Goal: Task Accomplishment & Management: Use online tool/utility

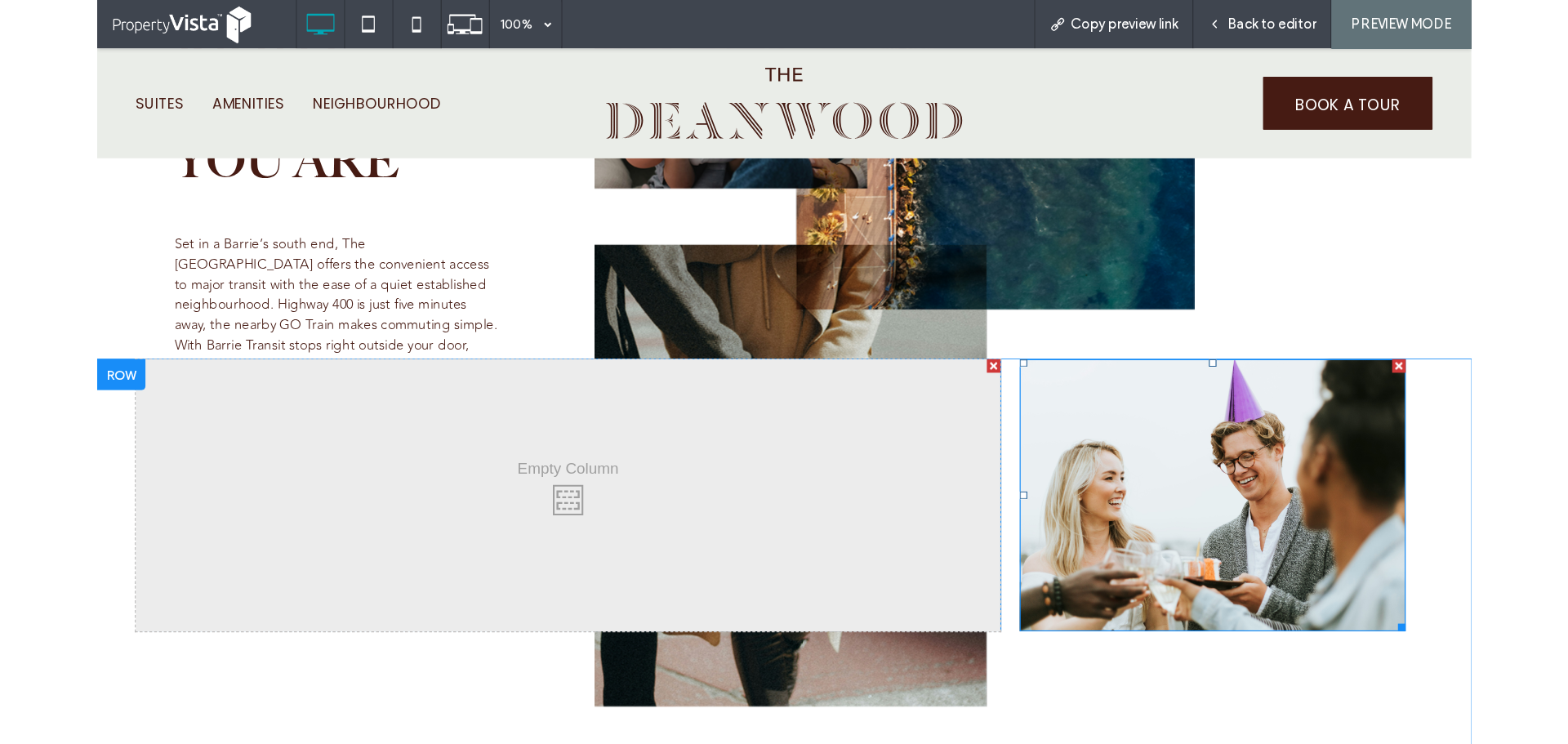
scroll to position [3350, 0]
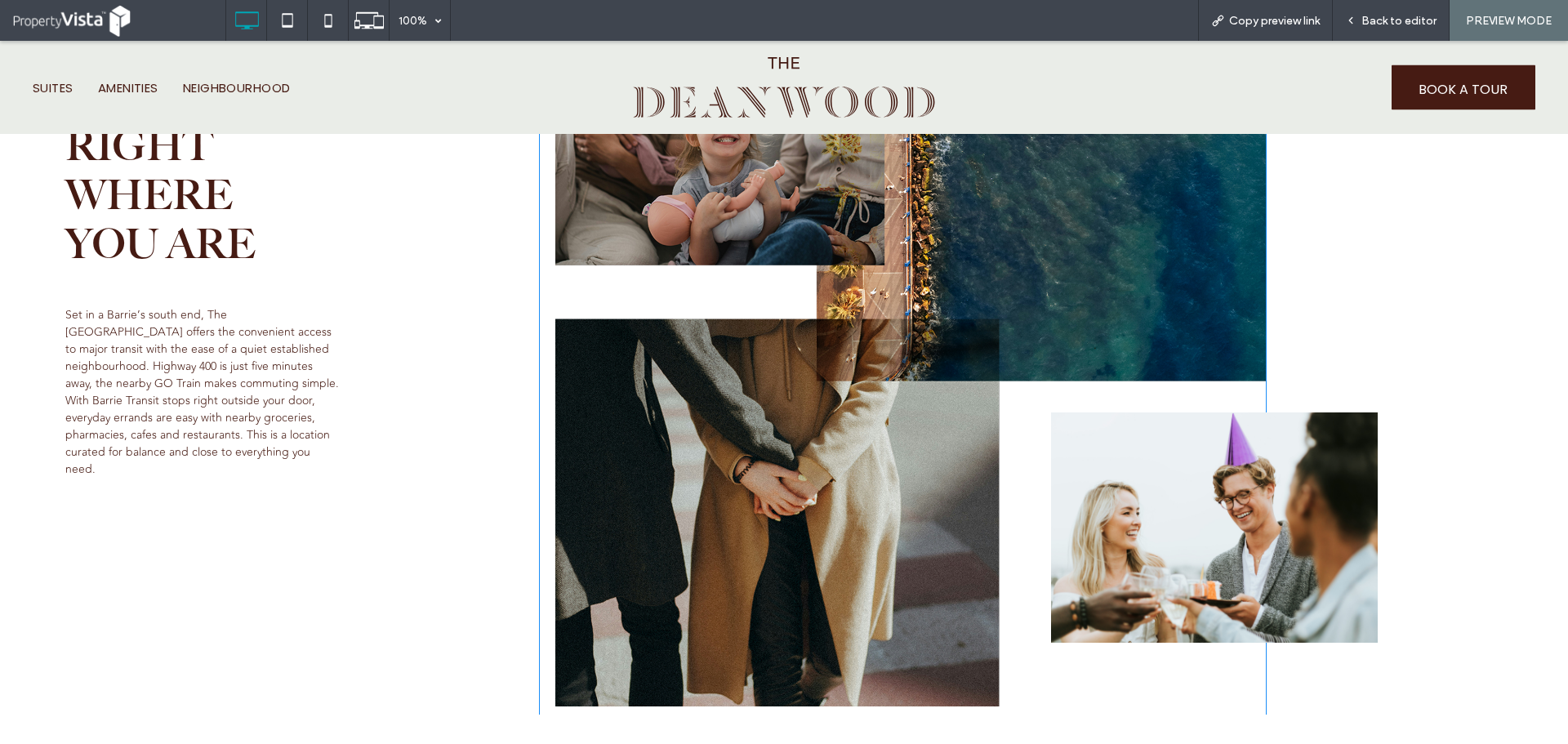
click at [1467, 338] on div "Click To Paste" at bounding box center [1416, 289] width 237 height 851
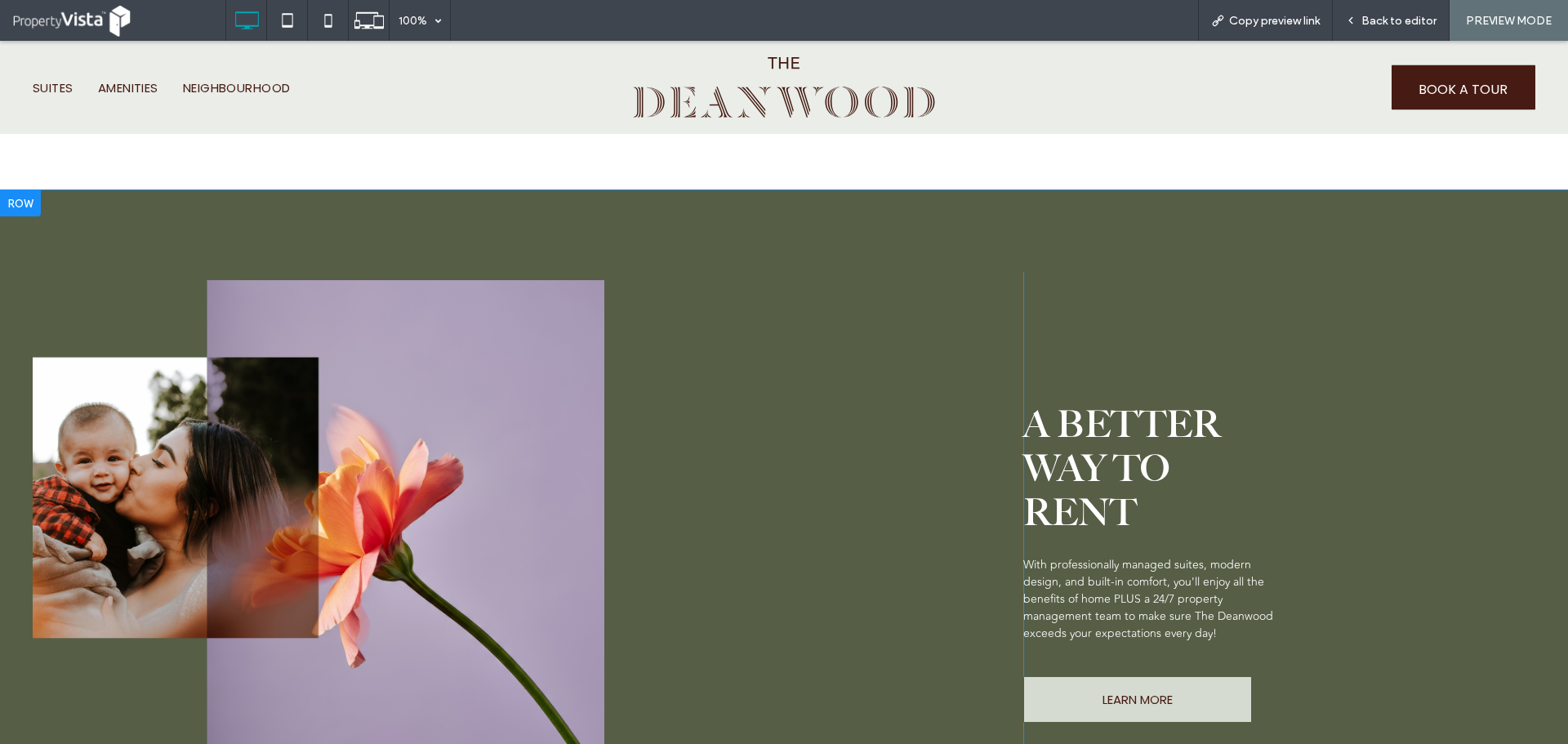
scroll to position [4003, 0]
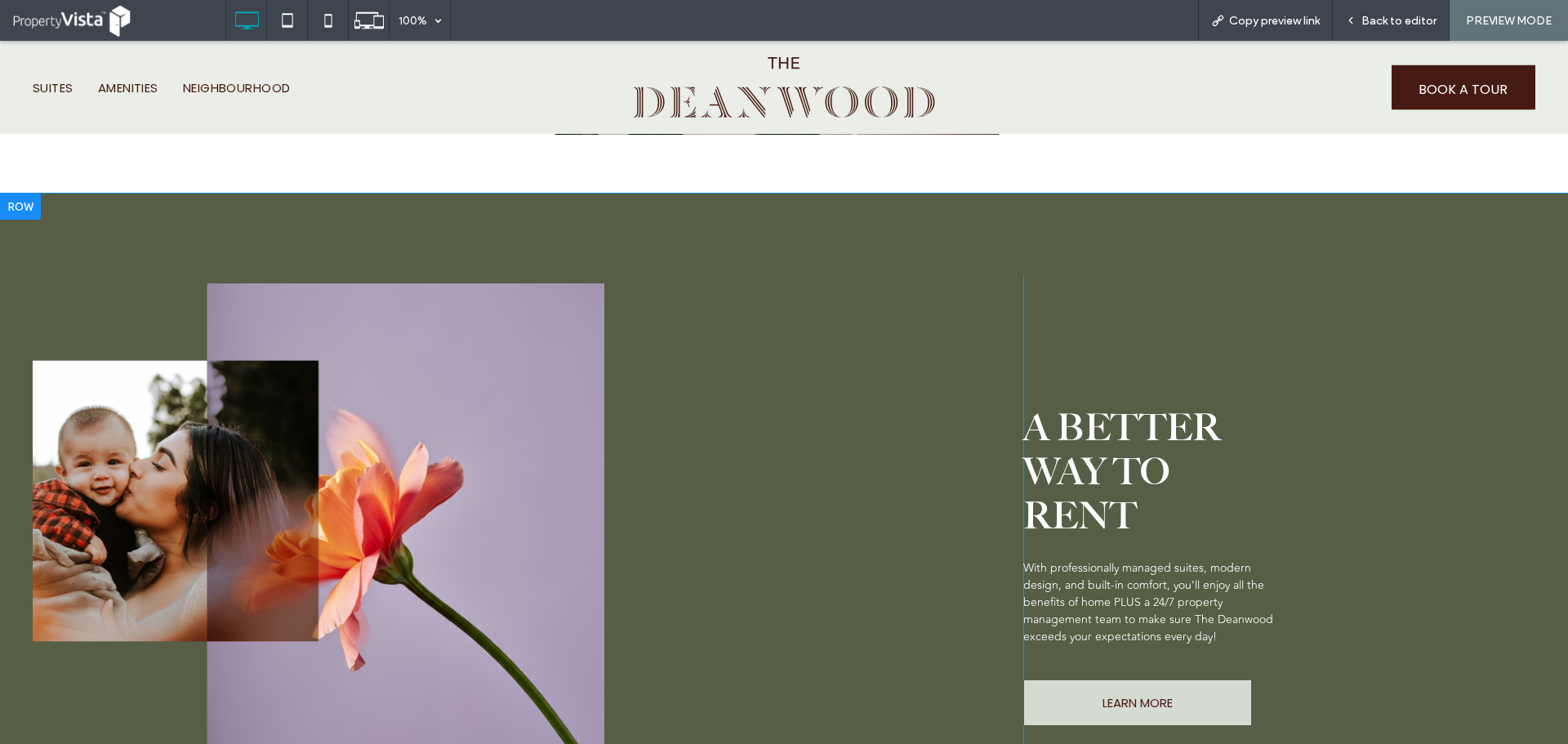
click at [200, 219] on div "Button Click To Paste A BETTER WAY TO RENT With professionally managed suites, …" at bounding box center [784, 575] width 1568 height 763
click at [363, 224] on div "Button Click To Paste A BETTER WAY TO RENT With professionally managed suites, …" at bounding box center [784, 575] width 1568 height 763
click at [1398, 17] on span "Back to editor" at bounding box center [1399, 21] width 76 height 14
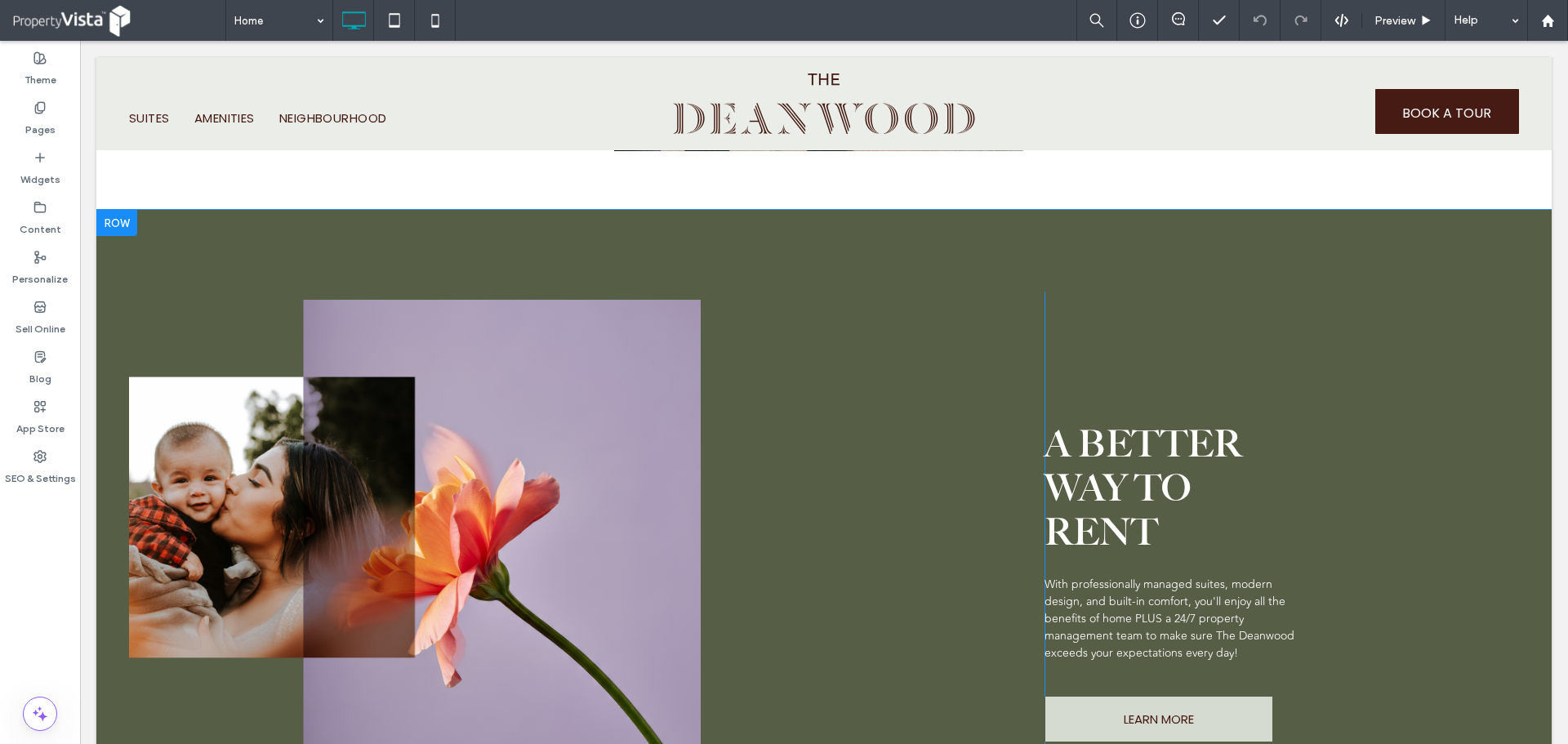
click at [255, 231] on div "Button Click To Paste A BETTER WAY TO RENT With professionally managed suites, …" at bounding box center [823, 591] width 1455 height 763
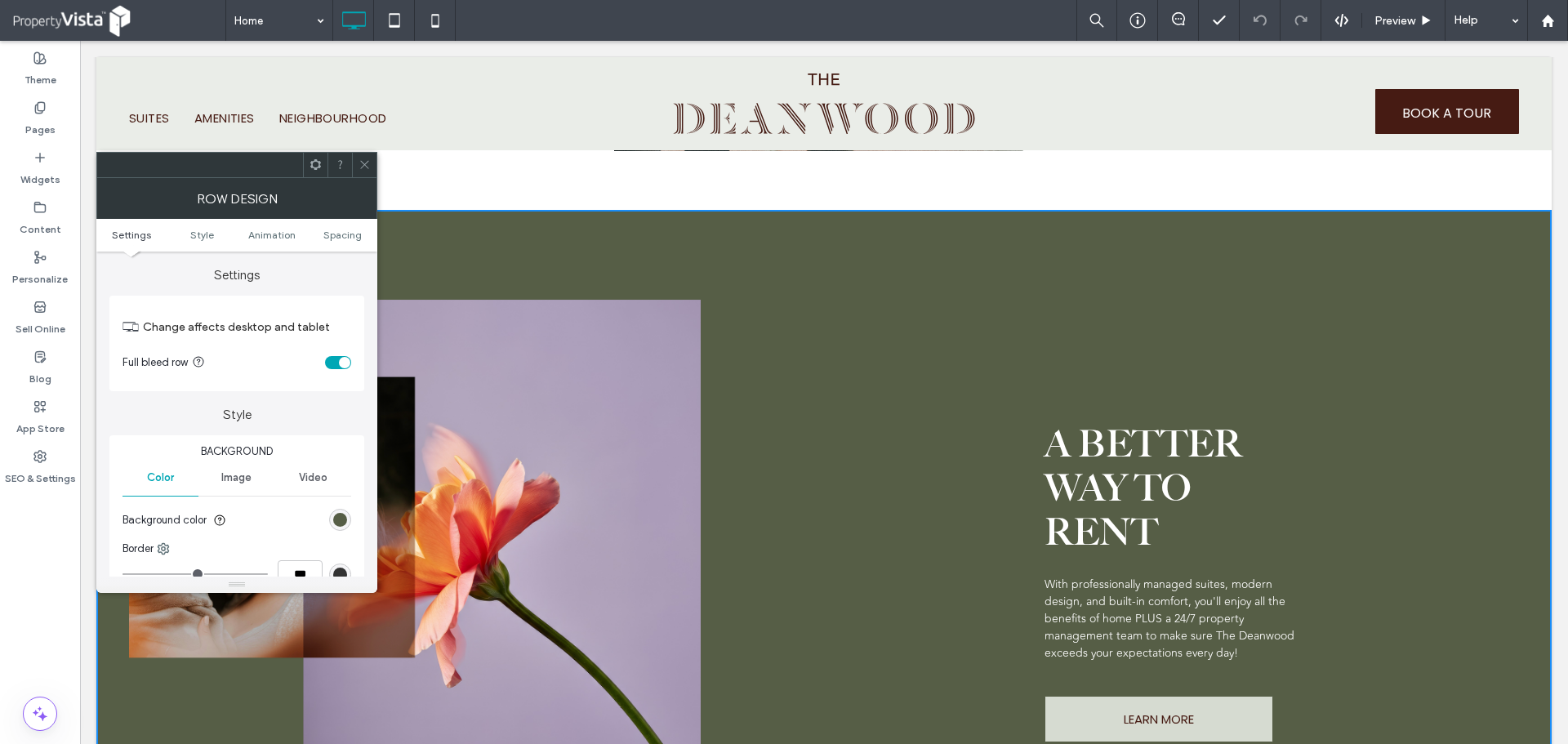
click at [337, 364] on div "toggle" at bounding box center [338, 363] width 26 height 13
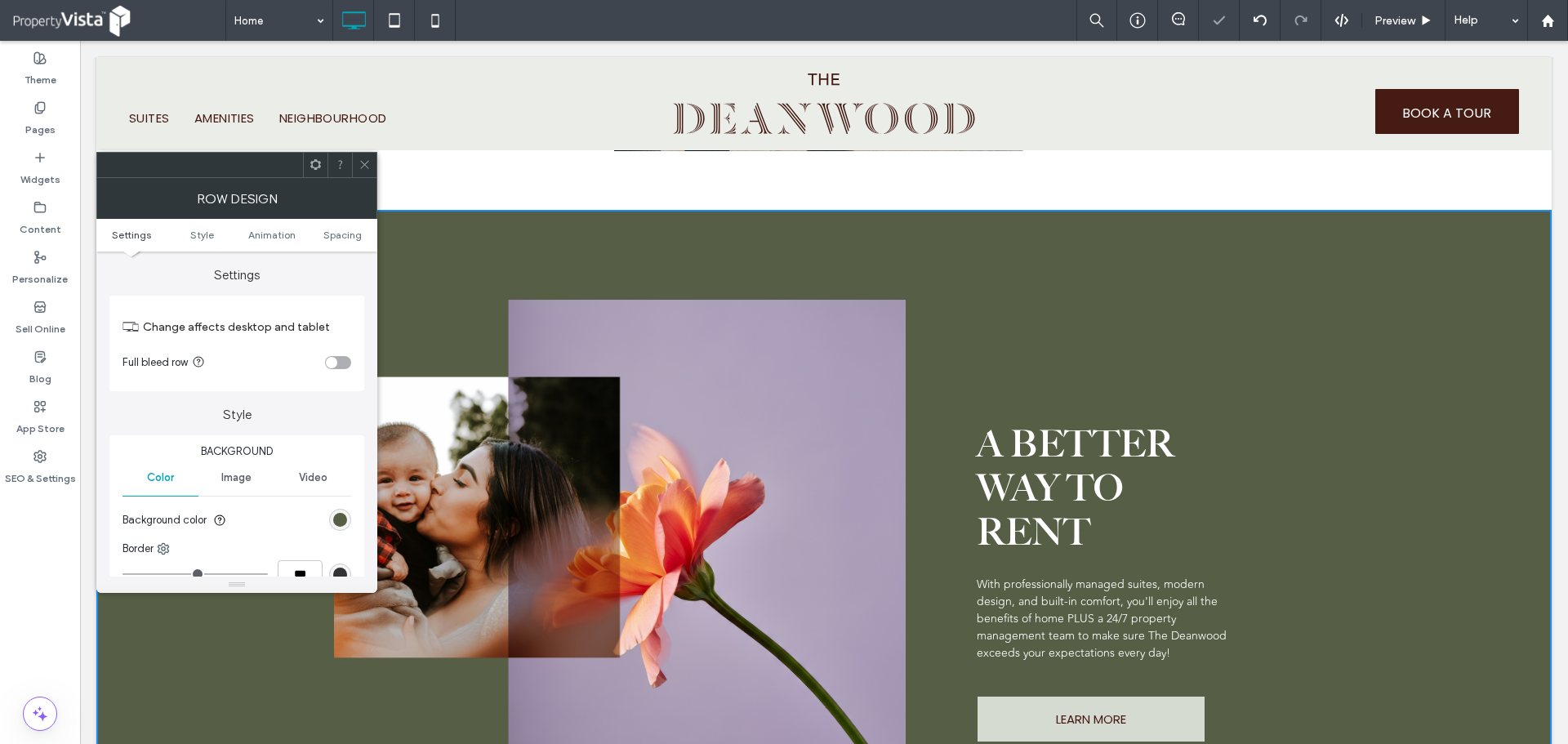
click at [360, 164] on icon at bounding box center [364, 164] width 12 height 12
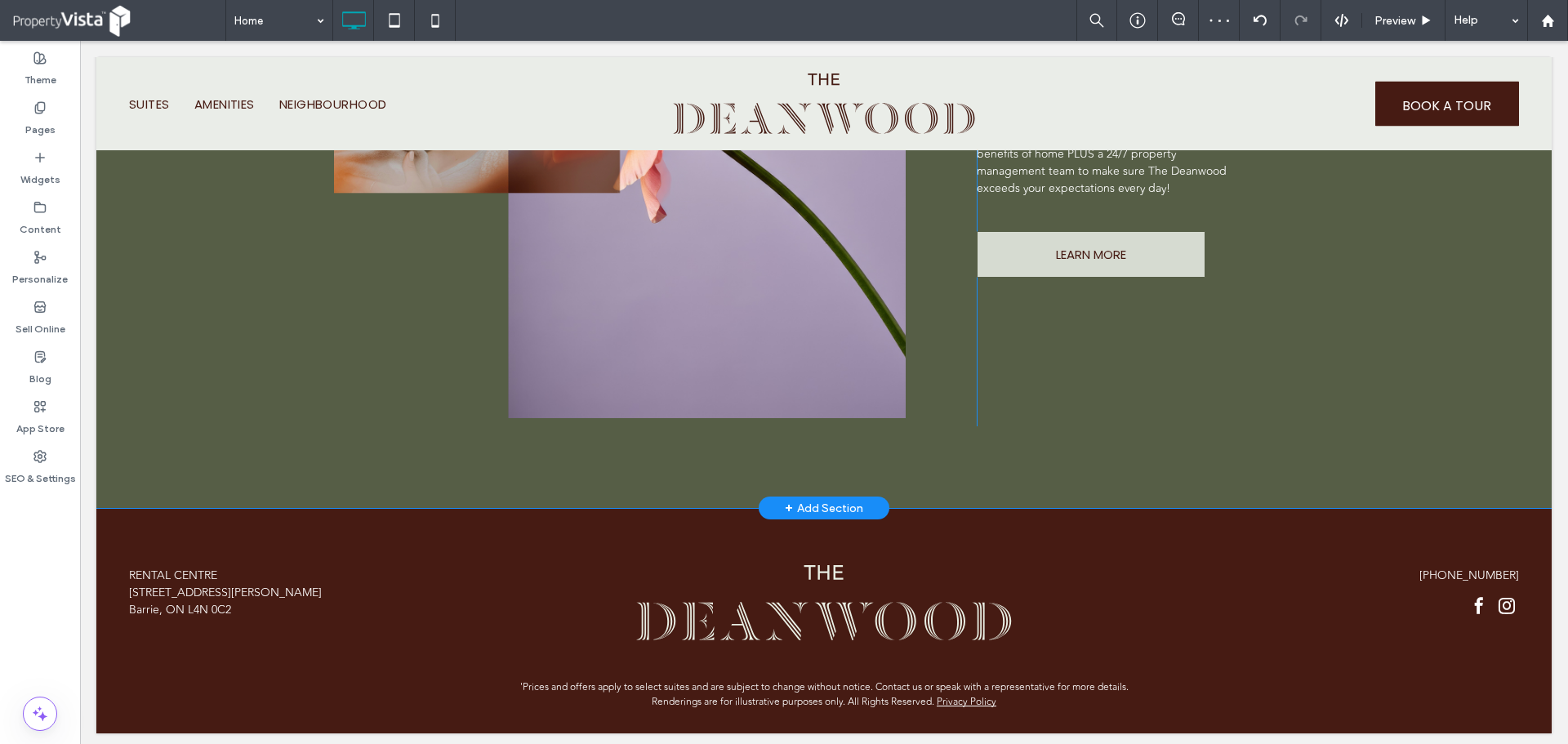
scroll to position [4474, 0]
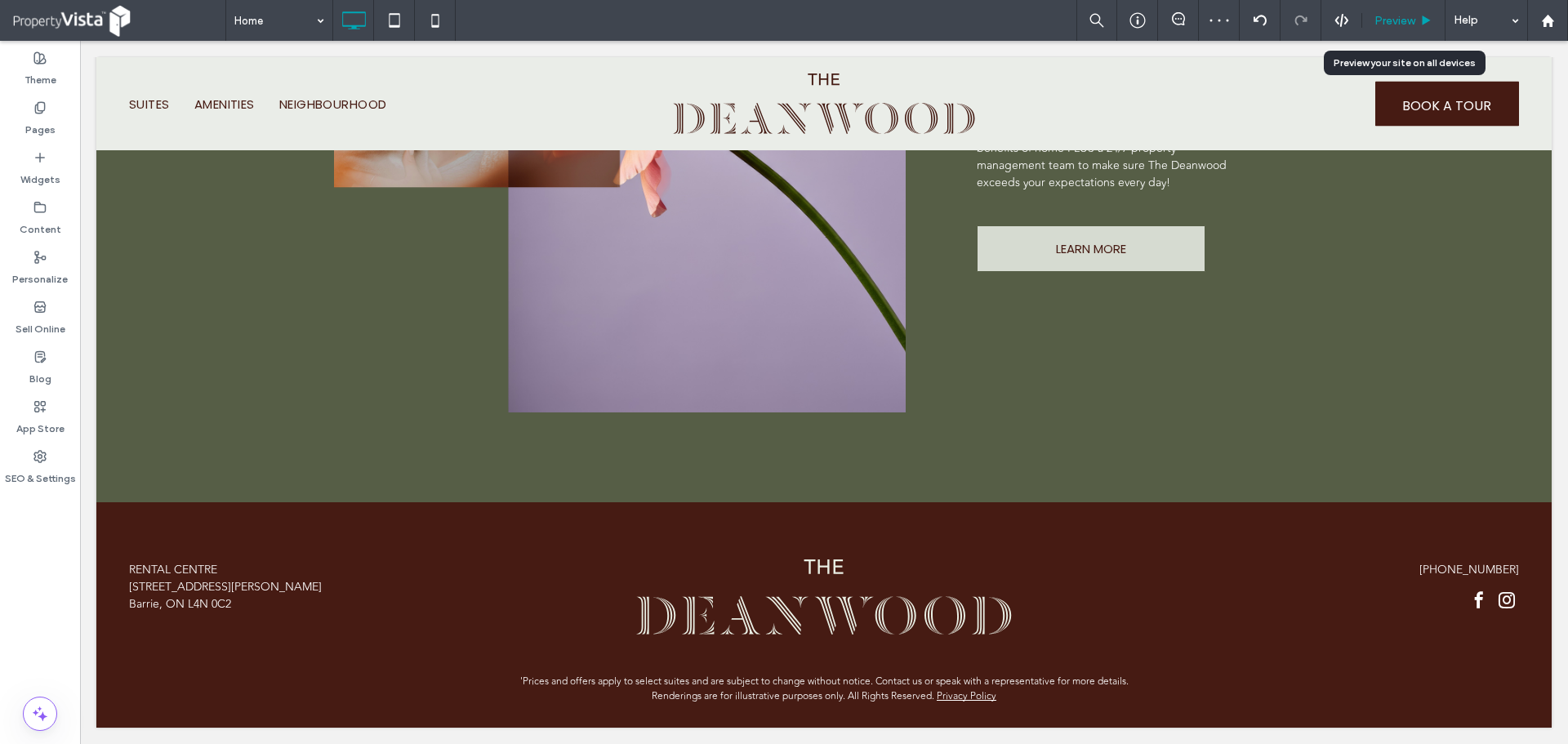
click at [1404, 21] on span "Preview" at bounding box center [1395, 21] width 41 height 14
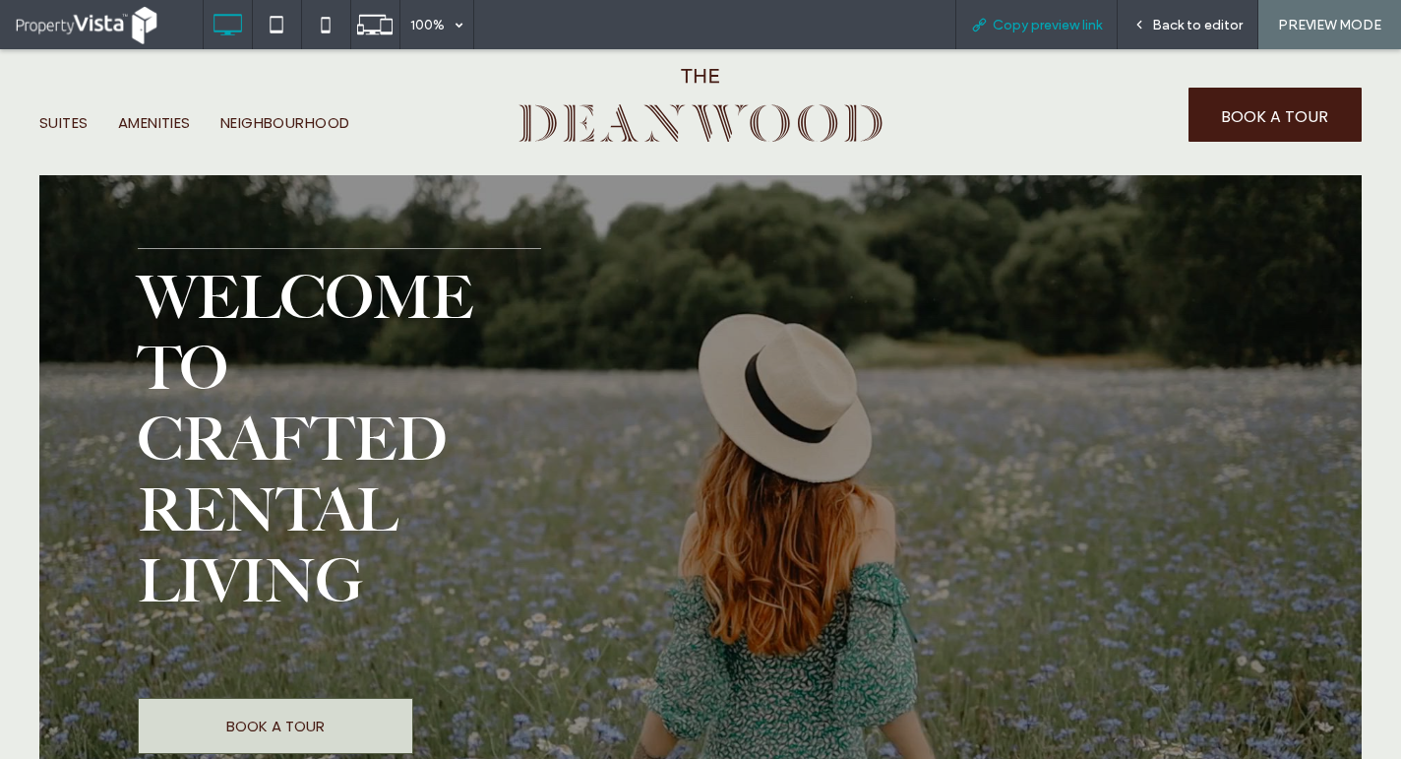
click at [1075, 25] on span "Copy preview link" at bounding box center [1047, 25] width 109 height 17
click at [1182, 18] on span "Back to editor" at bounding box center [1197, 25] width 91 height 17
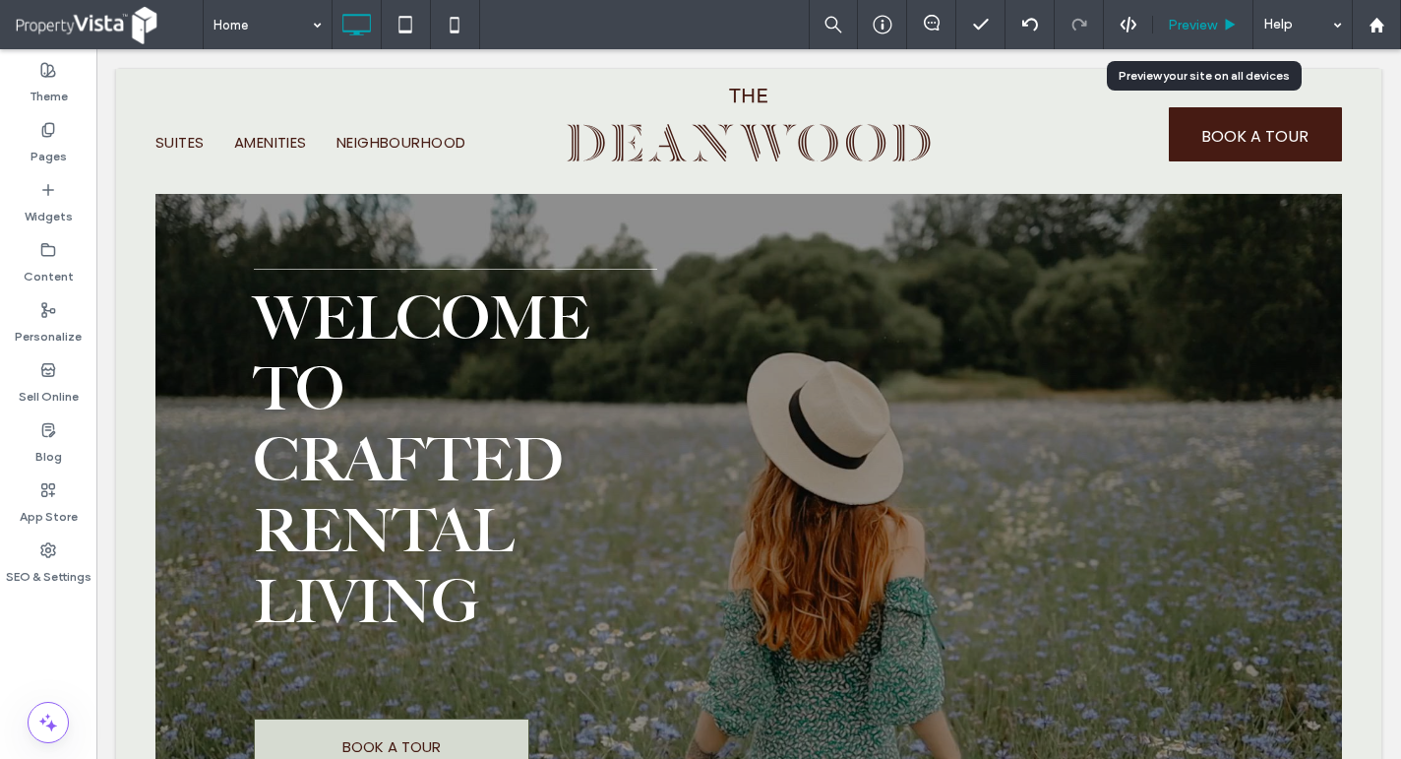
click at [1218, 22] on div "Preview" at bounding box center [1202, 25] width 99 height 17
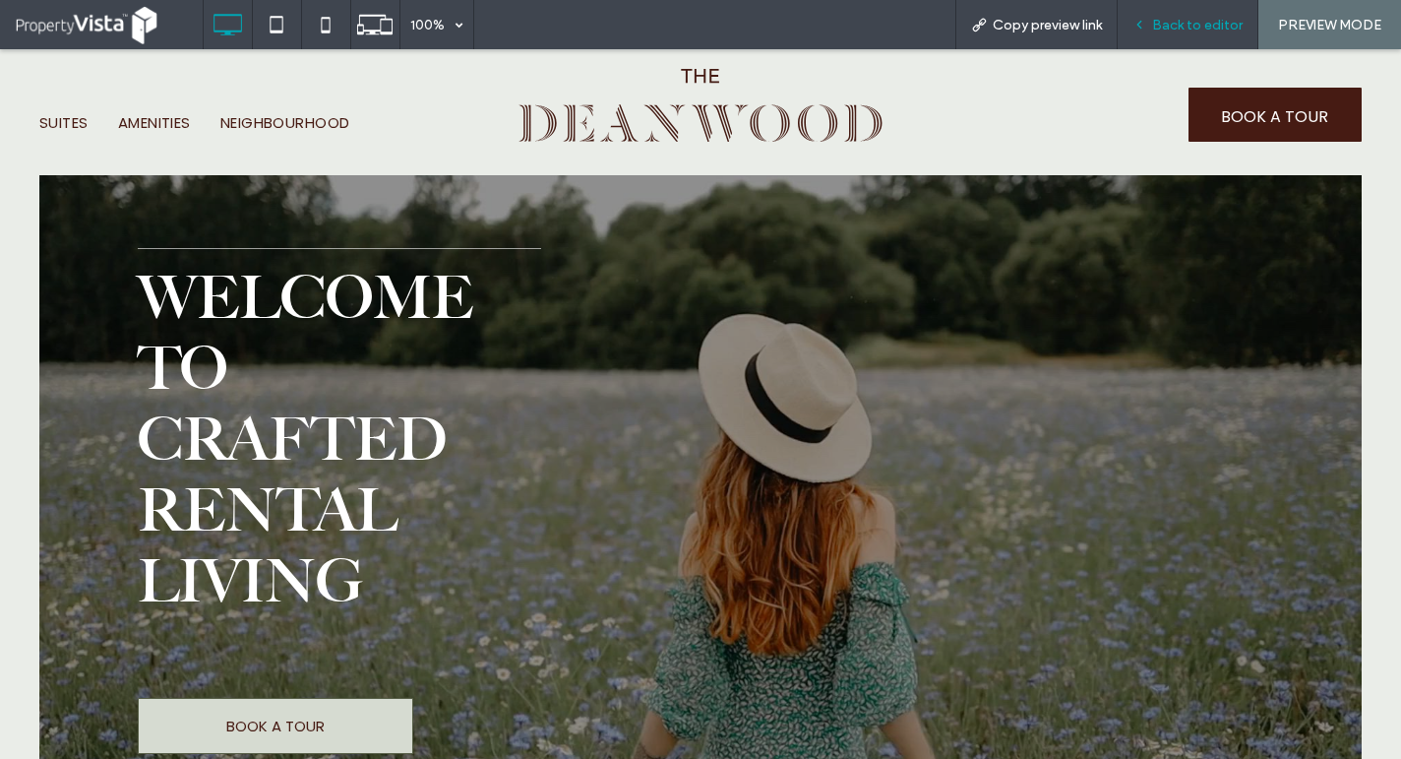
click at [1194, 34] on div "Back to editor" at bounding box center [1188, 24] width 141 height 49
click at [1194, 24] on span "Back to editor" at bounding box center [1197, 25] width 91 height 17
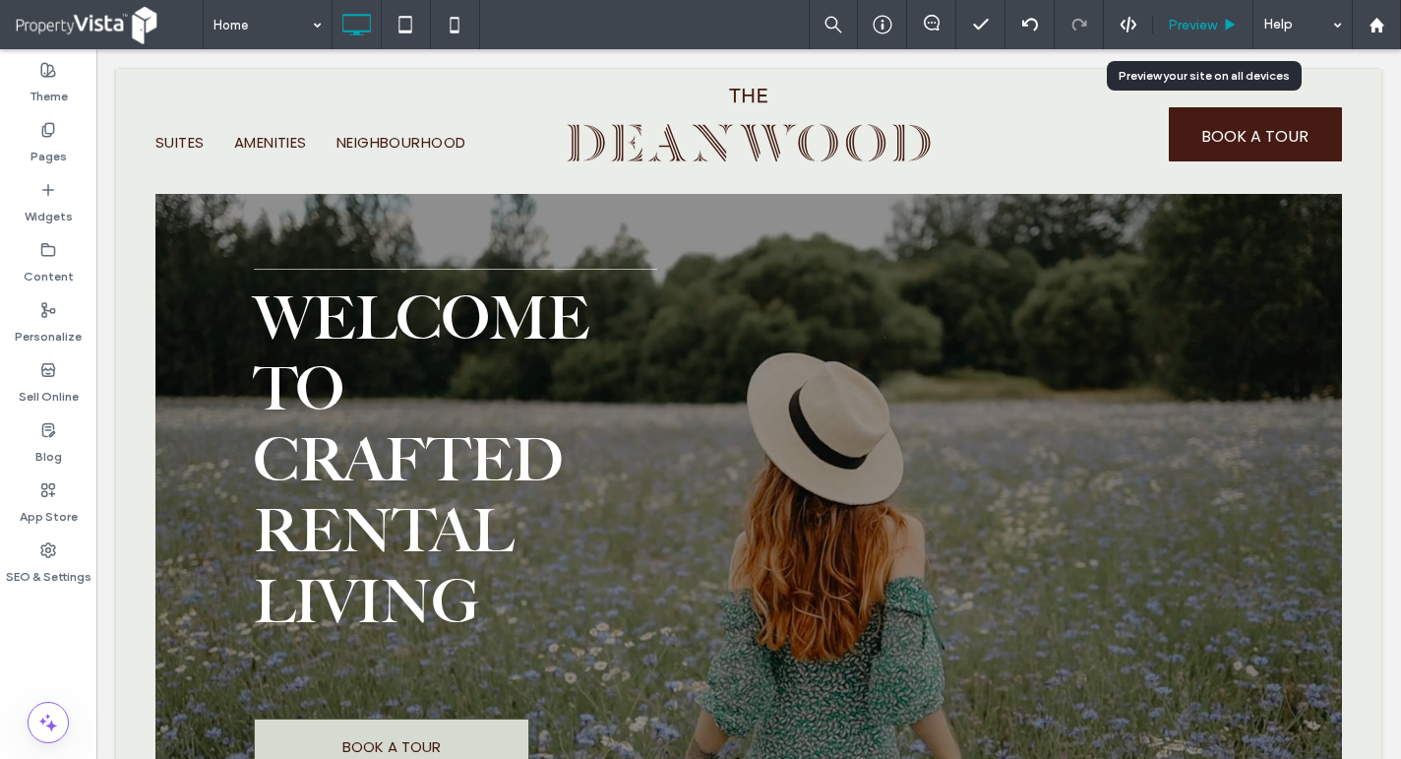
click at [1205, 13] on div "Preview" at bounding box center [1203, 24] width 100 height 49
click at [1210, 25] on span "Preview" at bounding box center [1192, 25] width 49 height 17
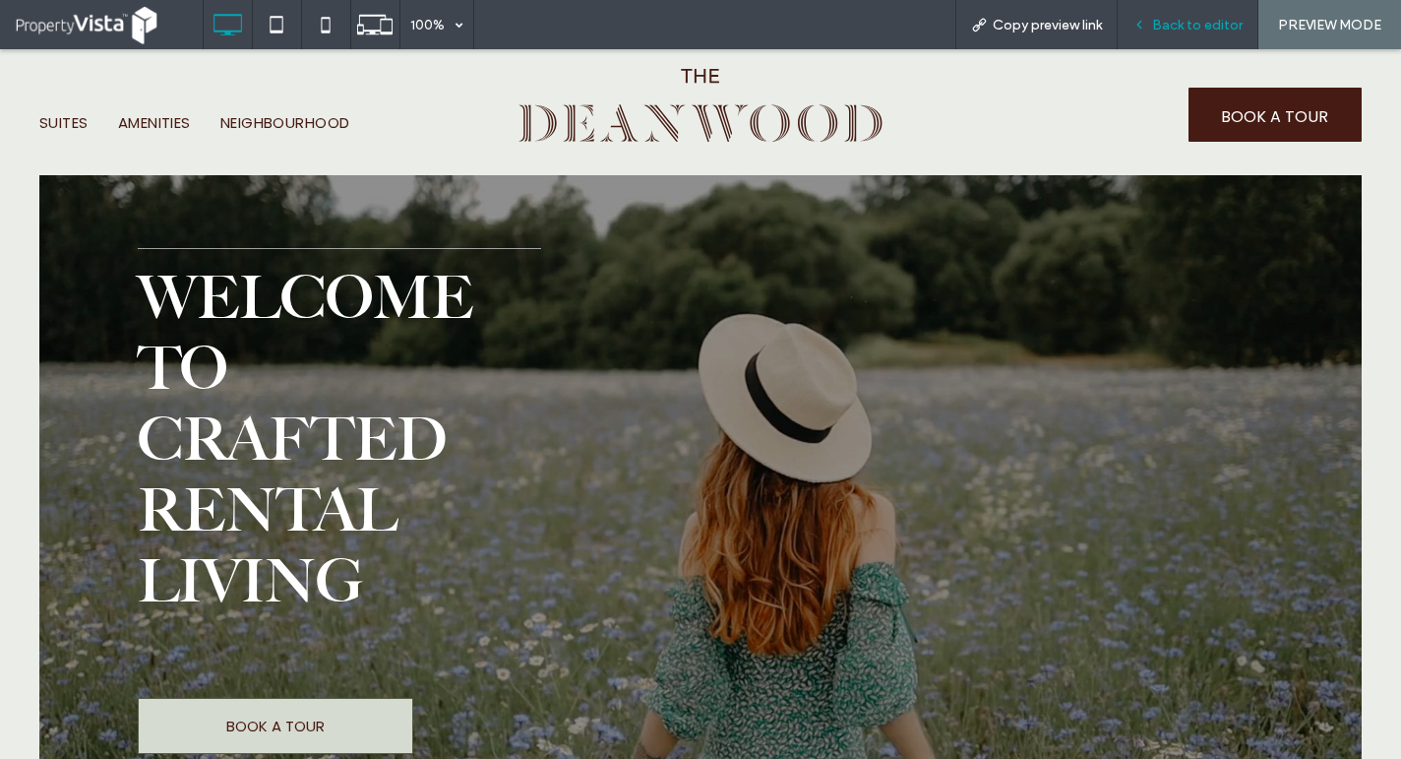
click at [1196, 32] on span "Back to editor" at bounding box center [1197, 25] width 91 height 17
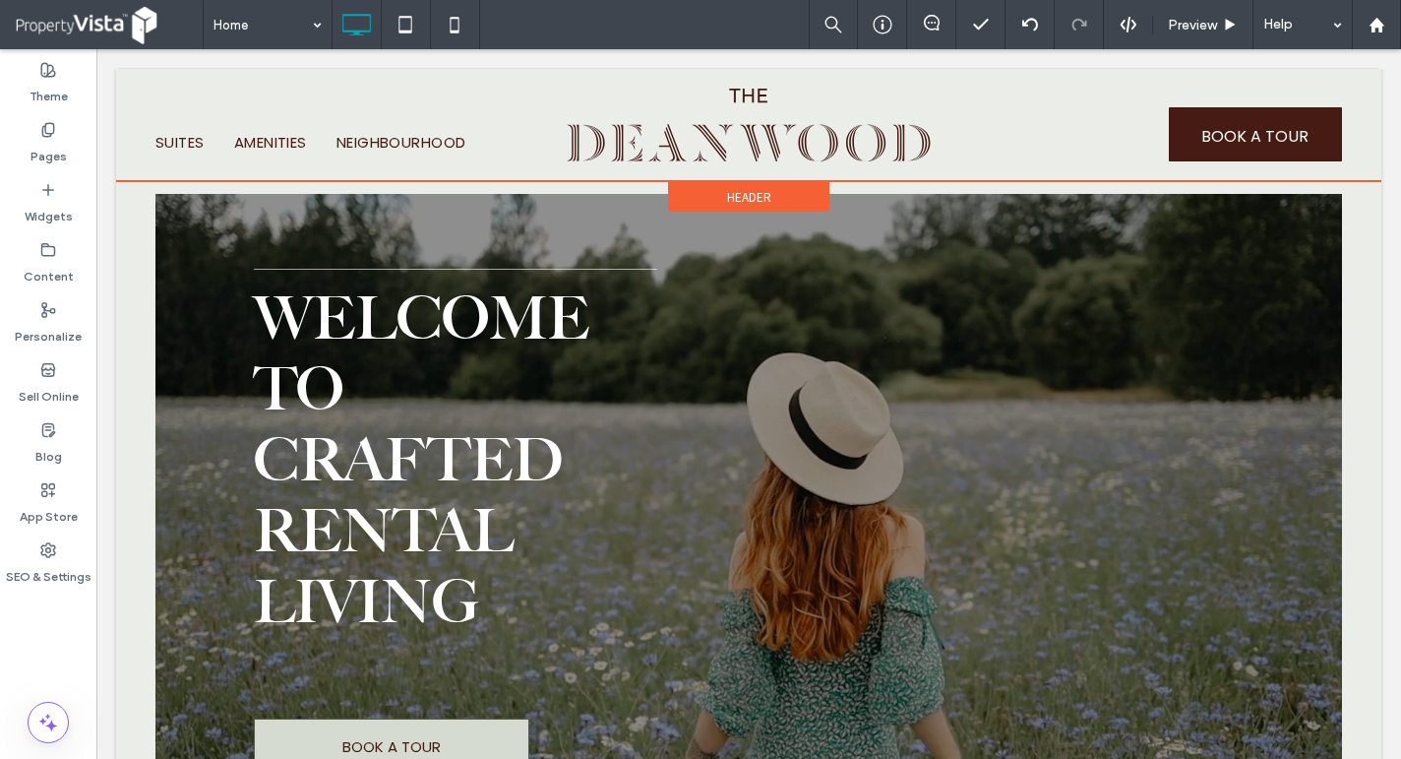
click at [733, 199] on span "Header" at bounding box center [749, 197] width 44 height 17
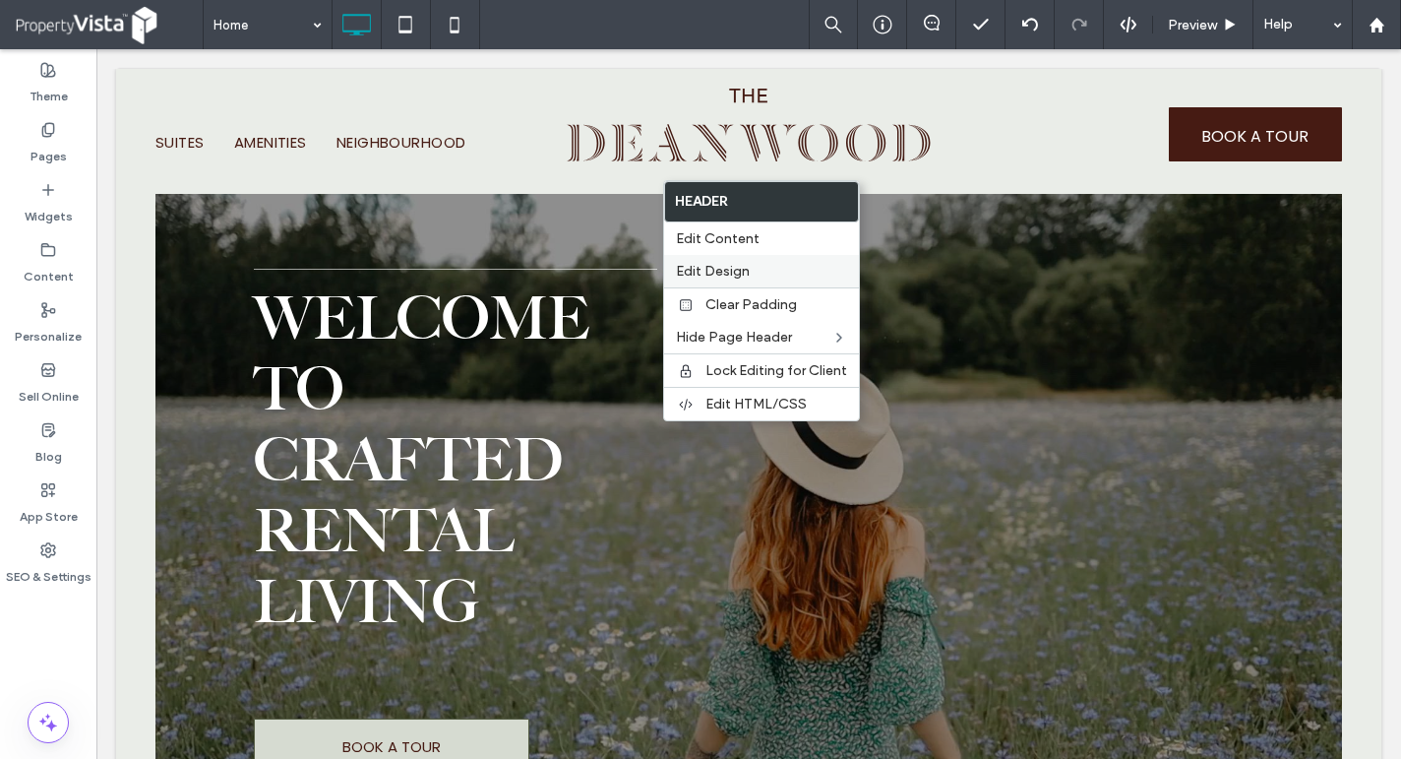
click at [733, 267] on span "Edit Design" at bounding box center [713, 271] width 74 height 17
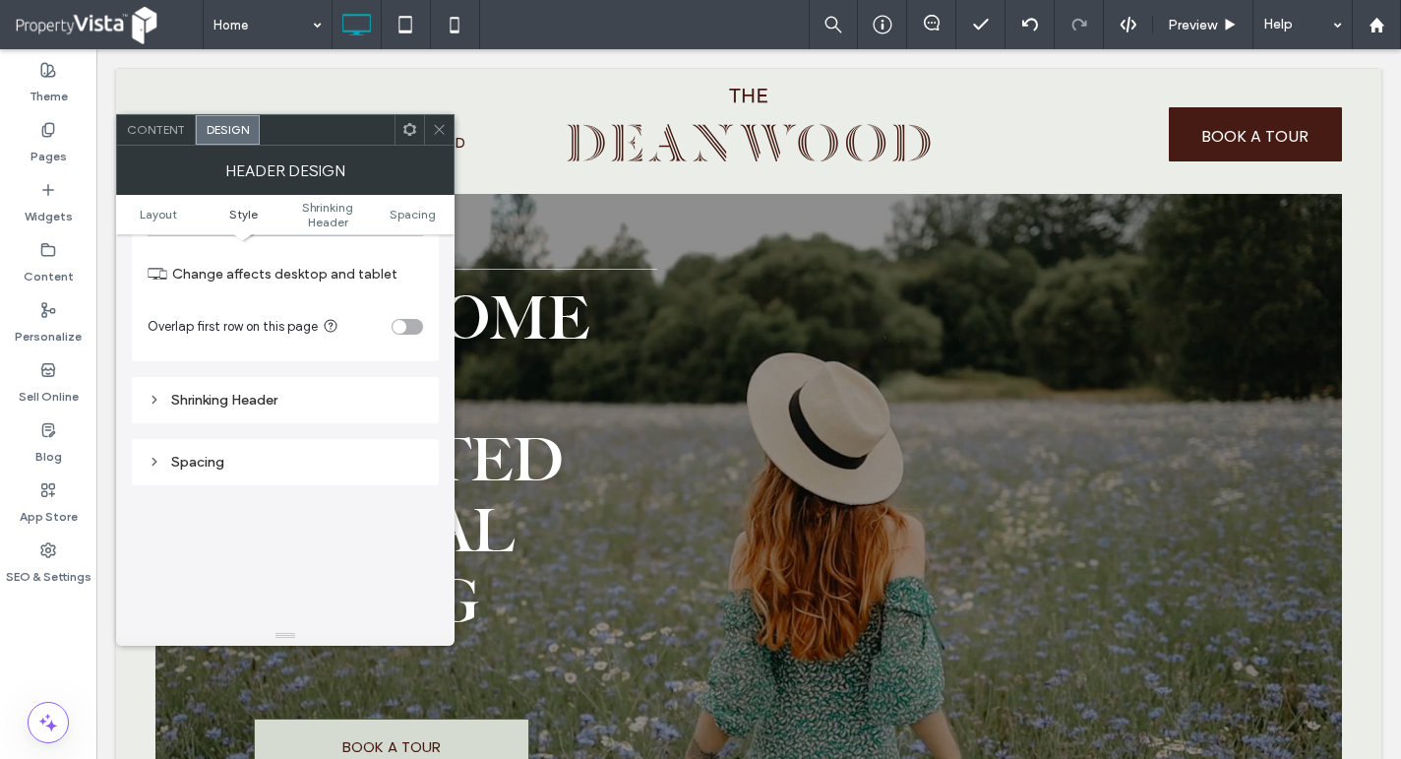
scroll to position [492, 0]
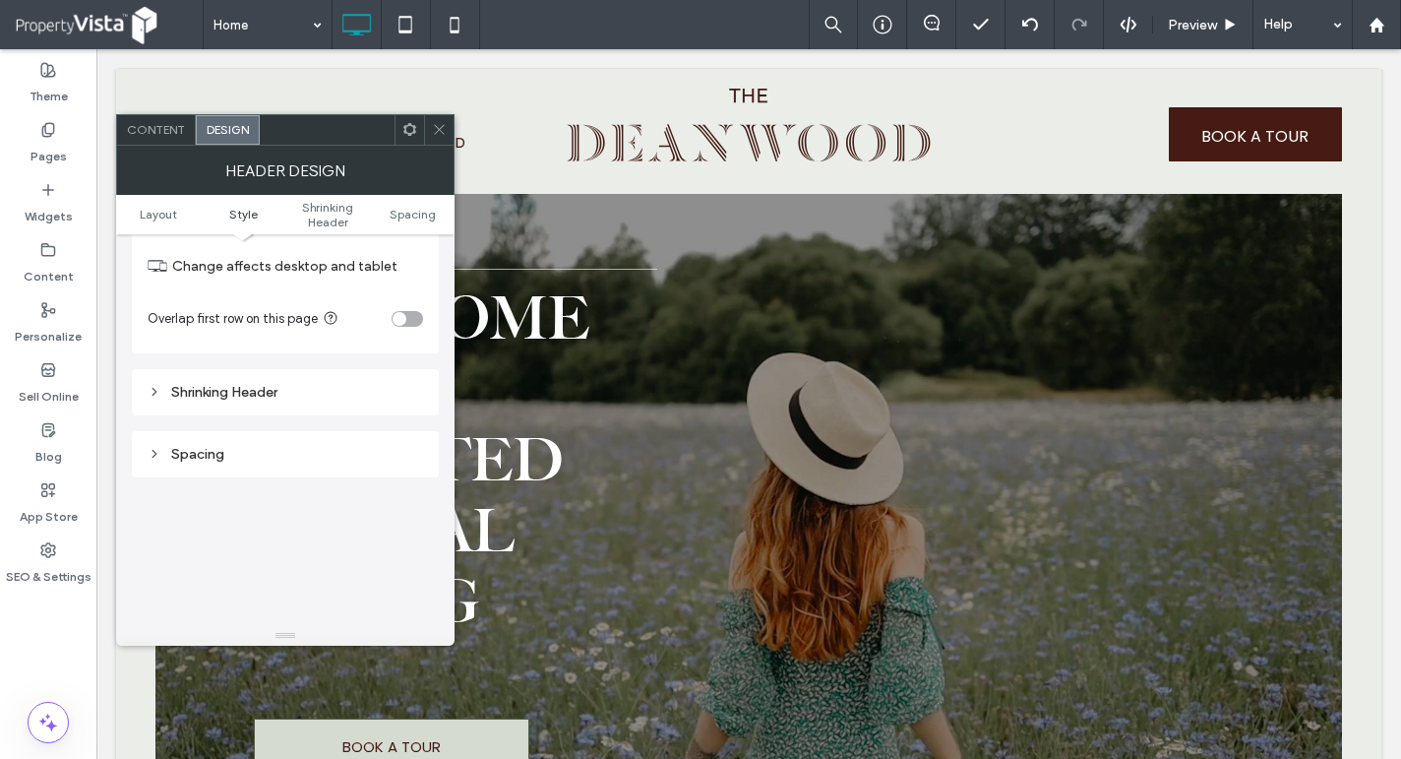
click at [258, 394] on div "Shrinking Header" at bounding box center [286, 392] width 276 height 17
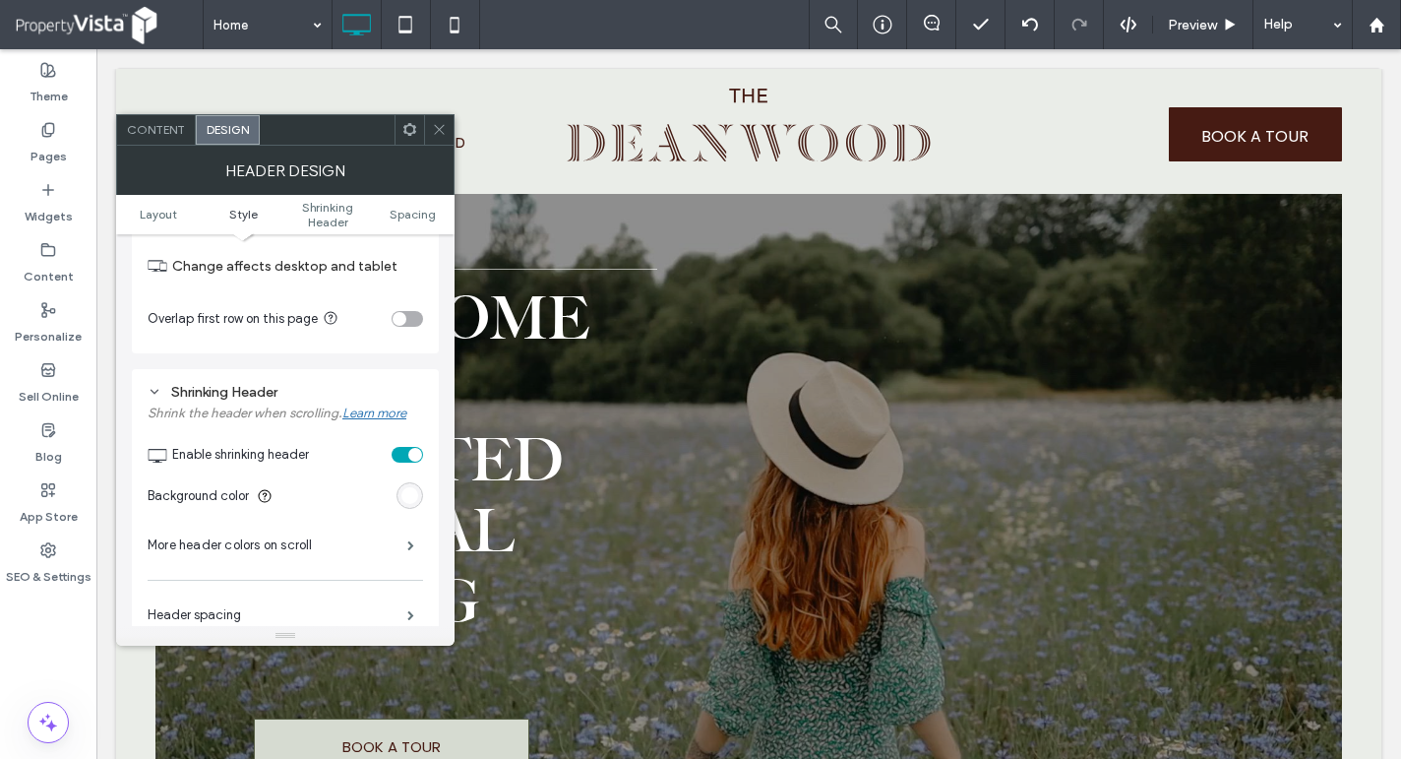
scroll to position [112, 0]
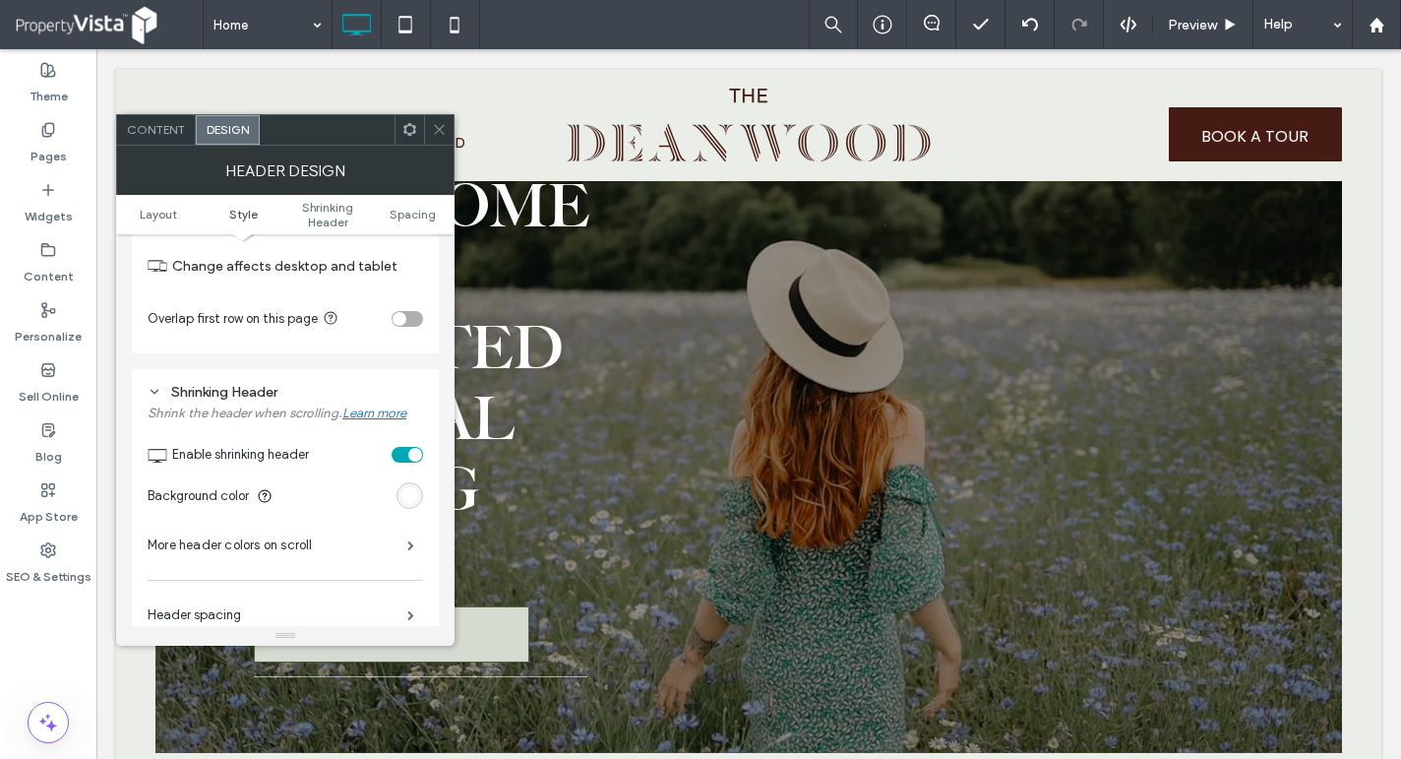
click at [403, 449] on div "toggle" at bounding box center [407, 455] width 31 height 16
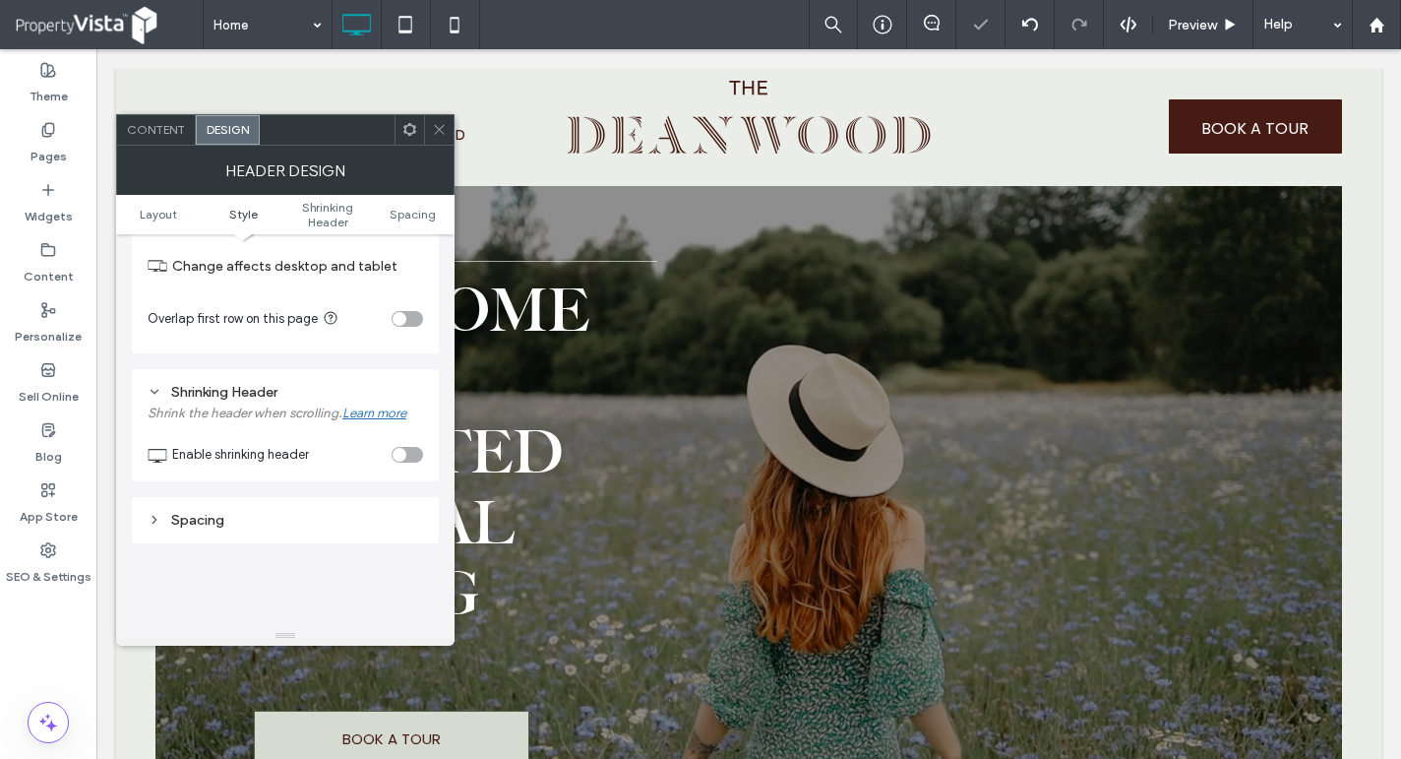
scroll to position [0, 0]
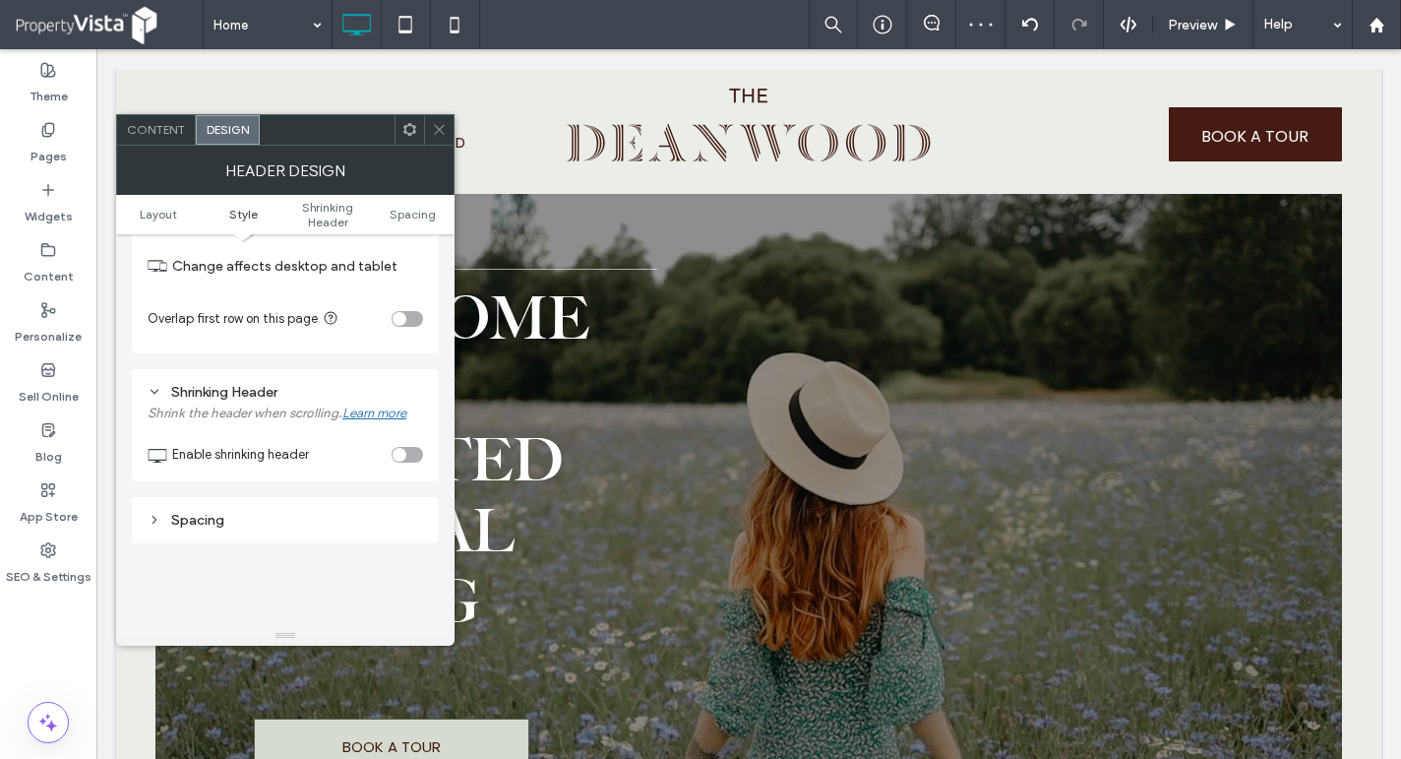
click at [430, 126] on div at bounding box center [439, 130] width 30 height 30
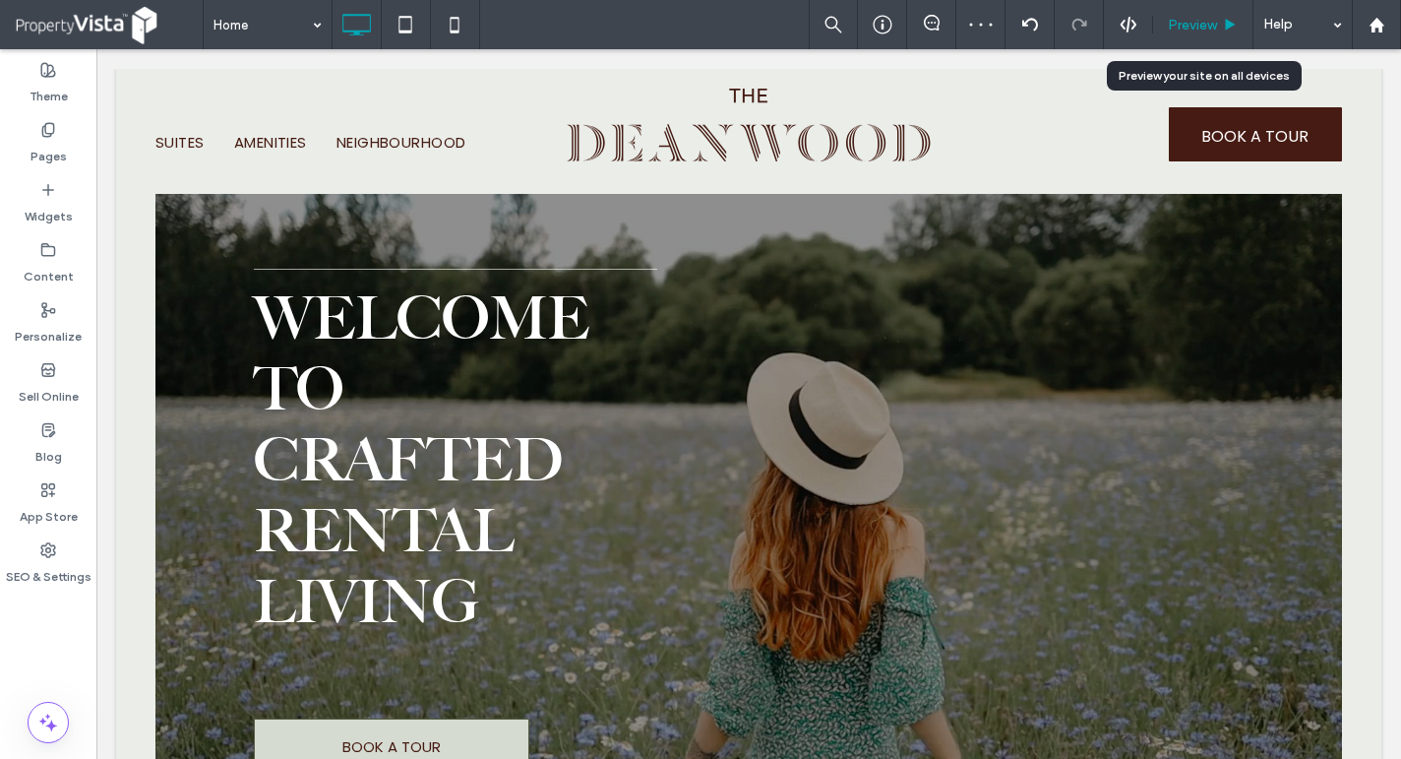
click at [1215, 23] on span "Preview" at bounding box center [1192, 25] width 49 height 17
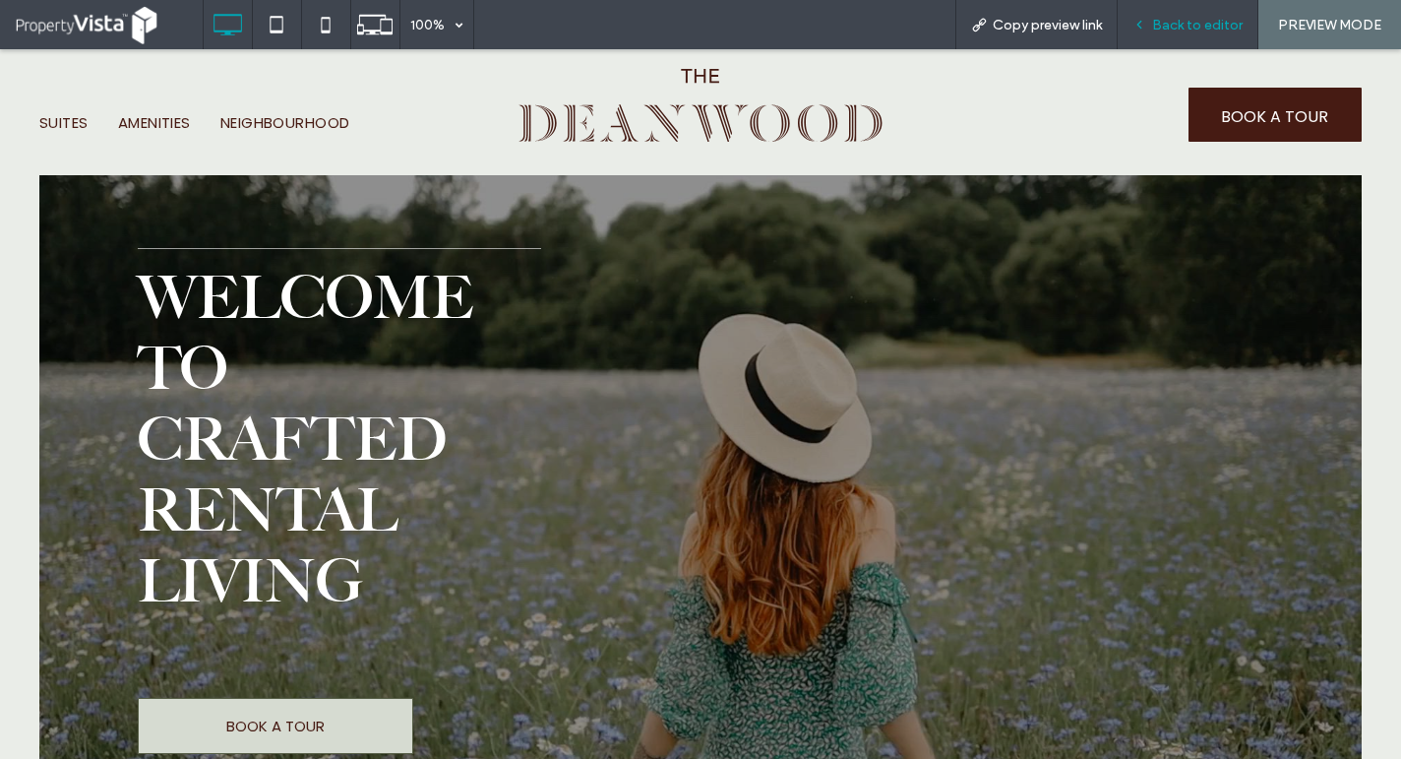
click at [1182, 17] on span "Back to editor" at bounding box center [1197, 25] width 91 height 17
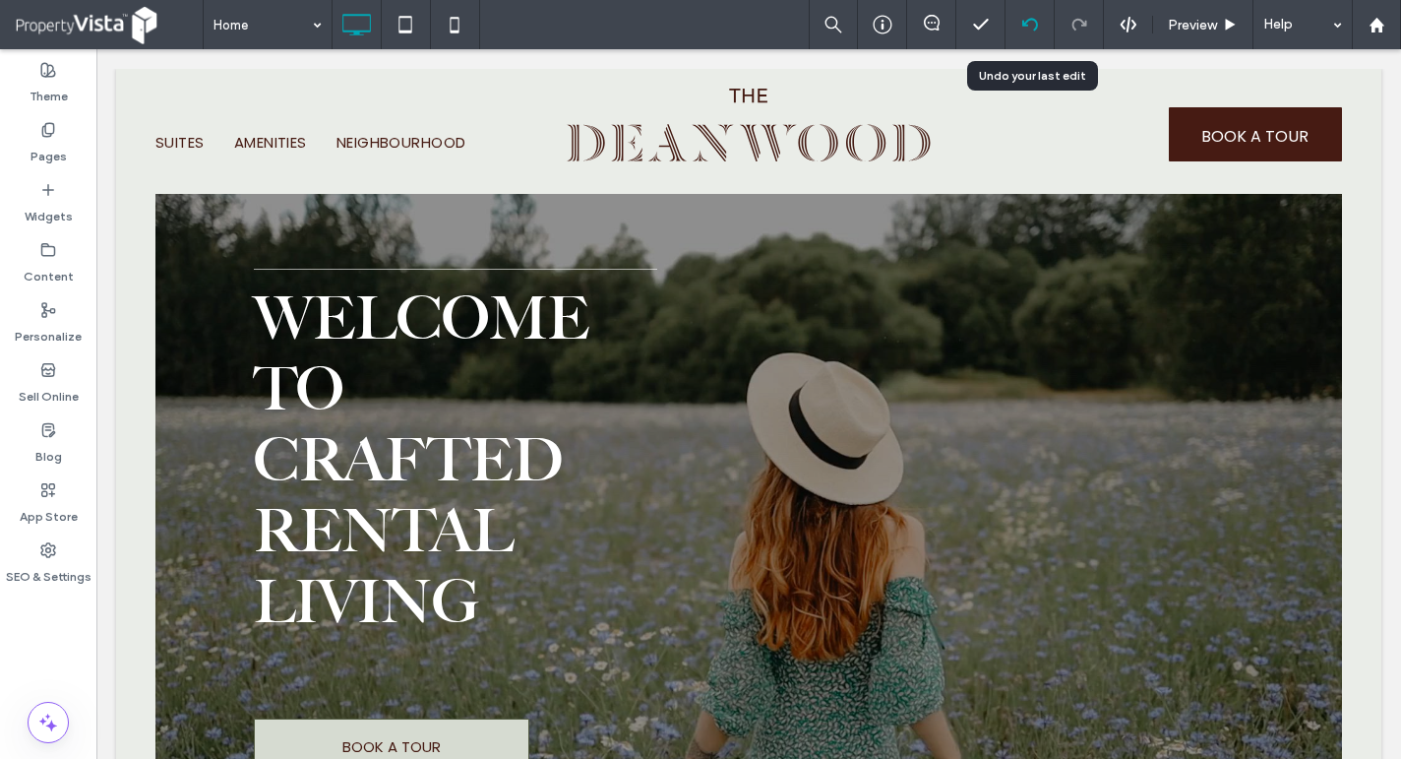
click at [1030, 18] on icon at bounding box center [1030, 25] width 16 height 16
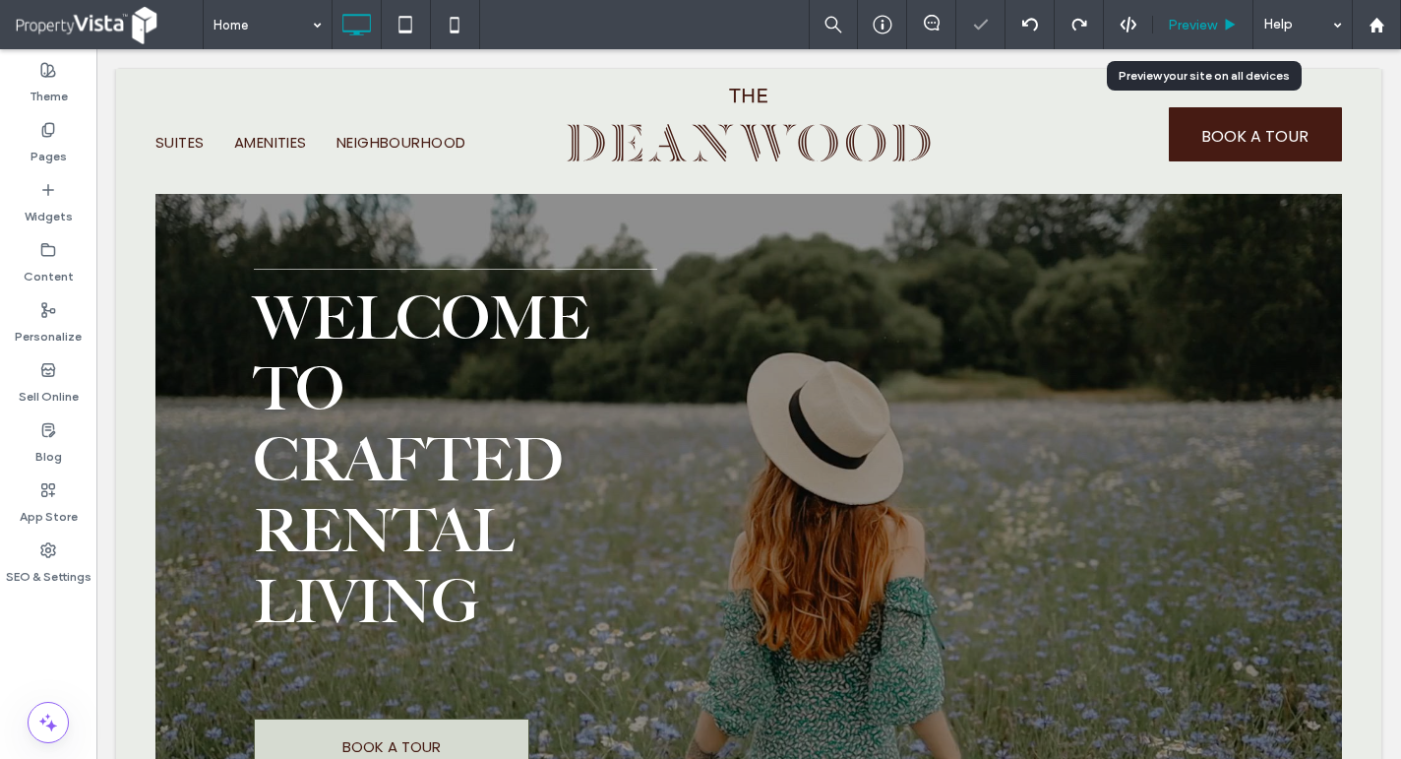
click at [1203, 23] on span "Preview" at bounding box center [1192, 25] width 49 height 17
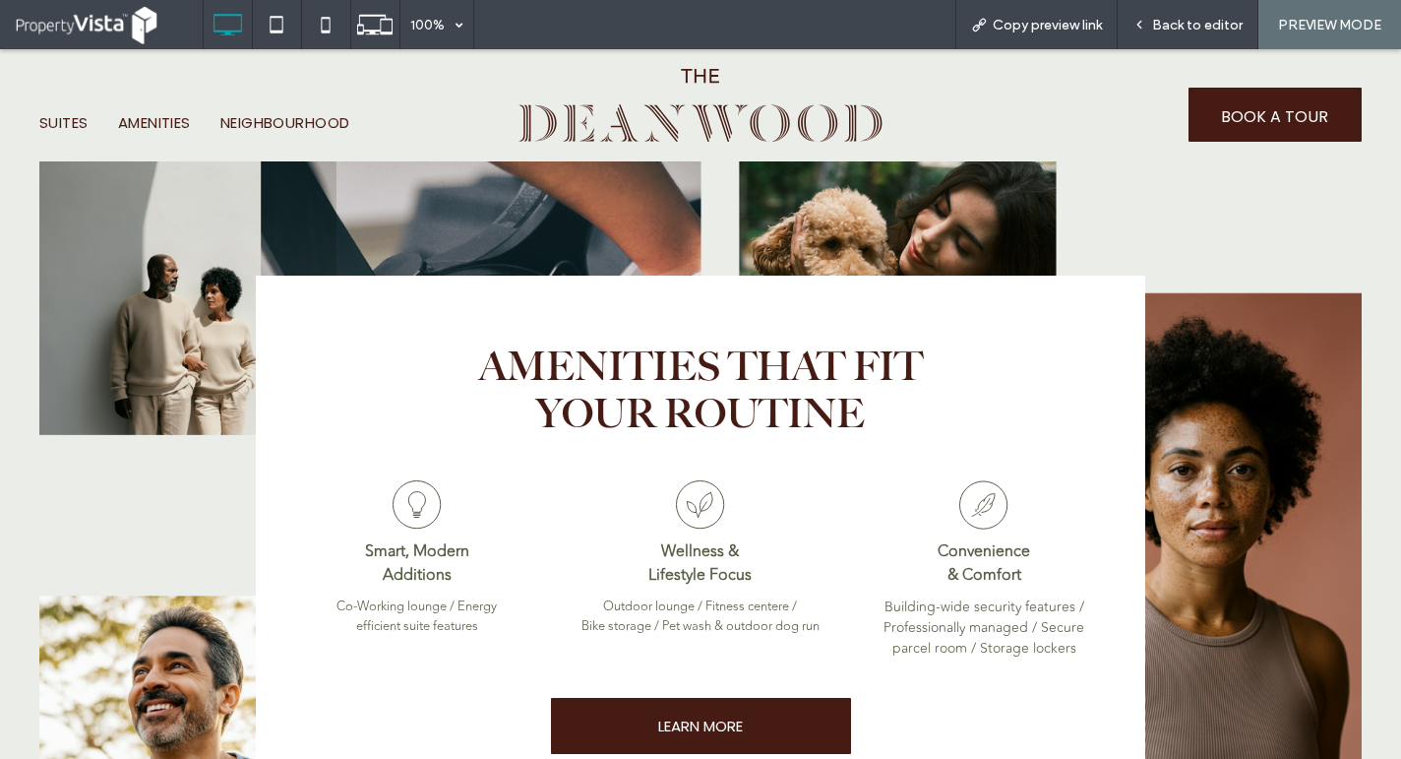
scroll to position [1968, 0]
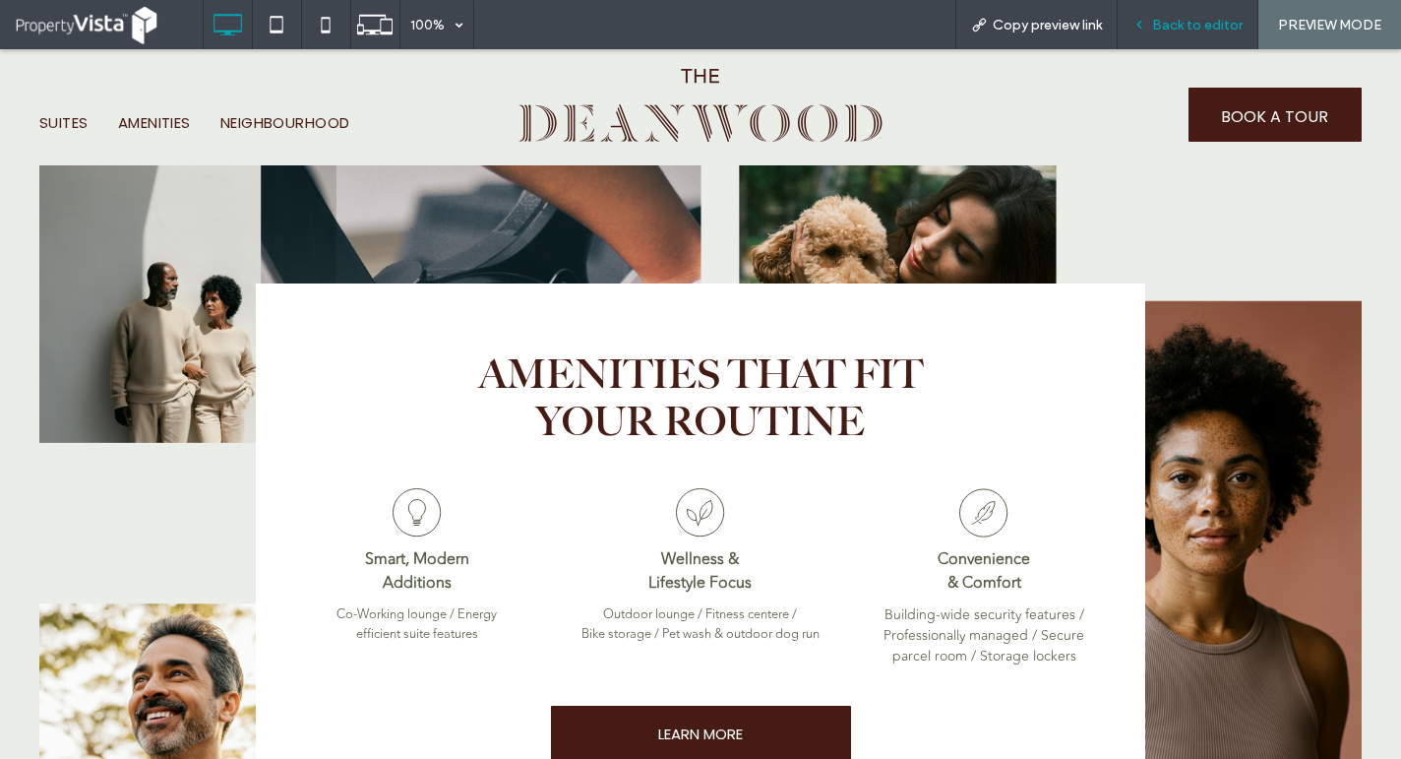
click at [1216, 18] on span "Back to editor" at bounding box center [1197, 25] width 91 height 17
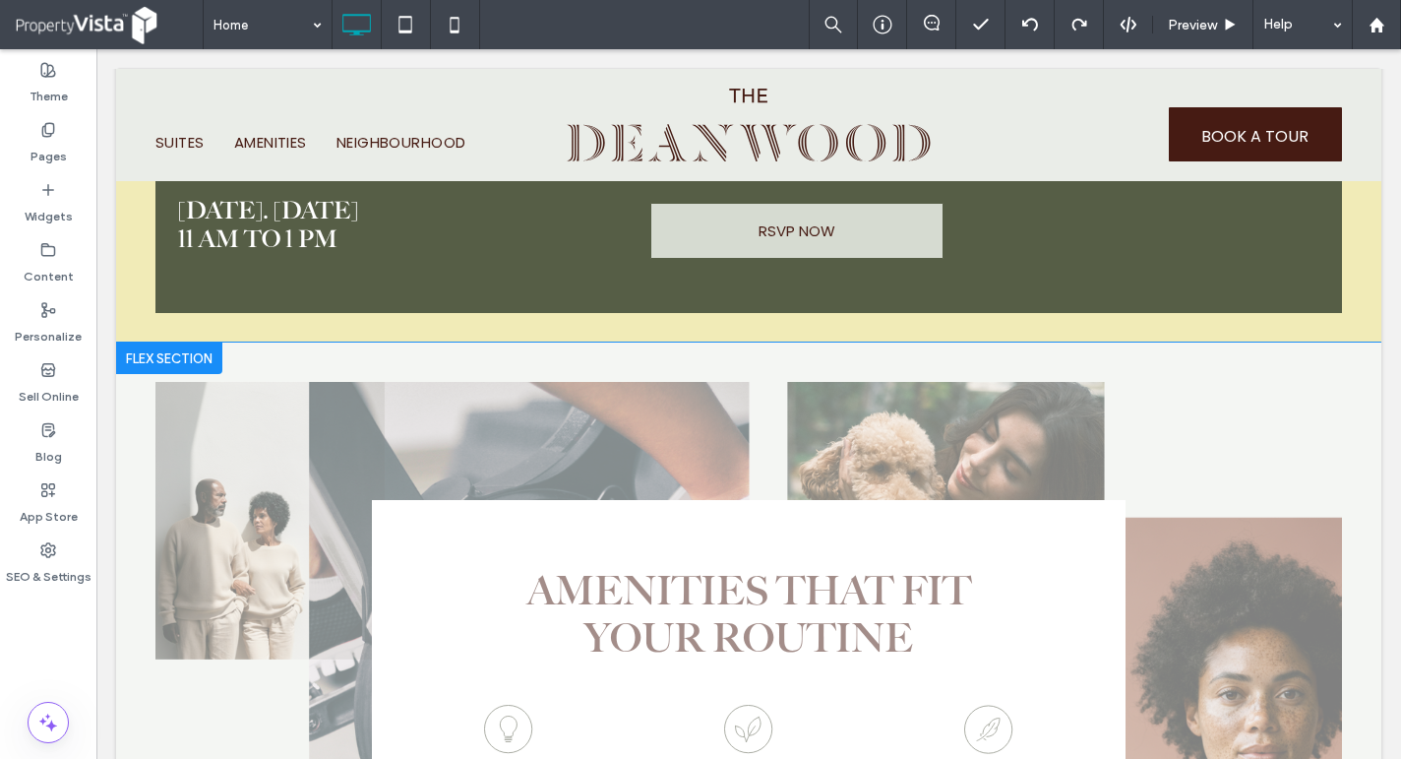
scroll to position [1279, 0]
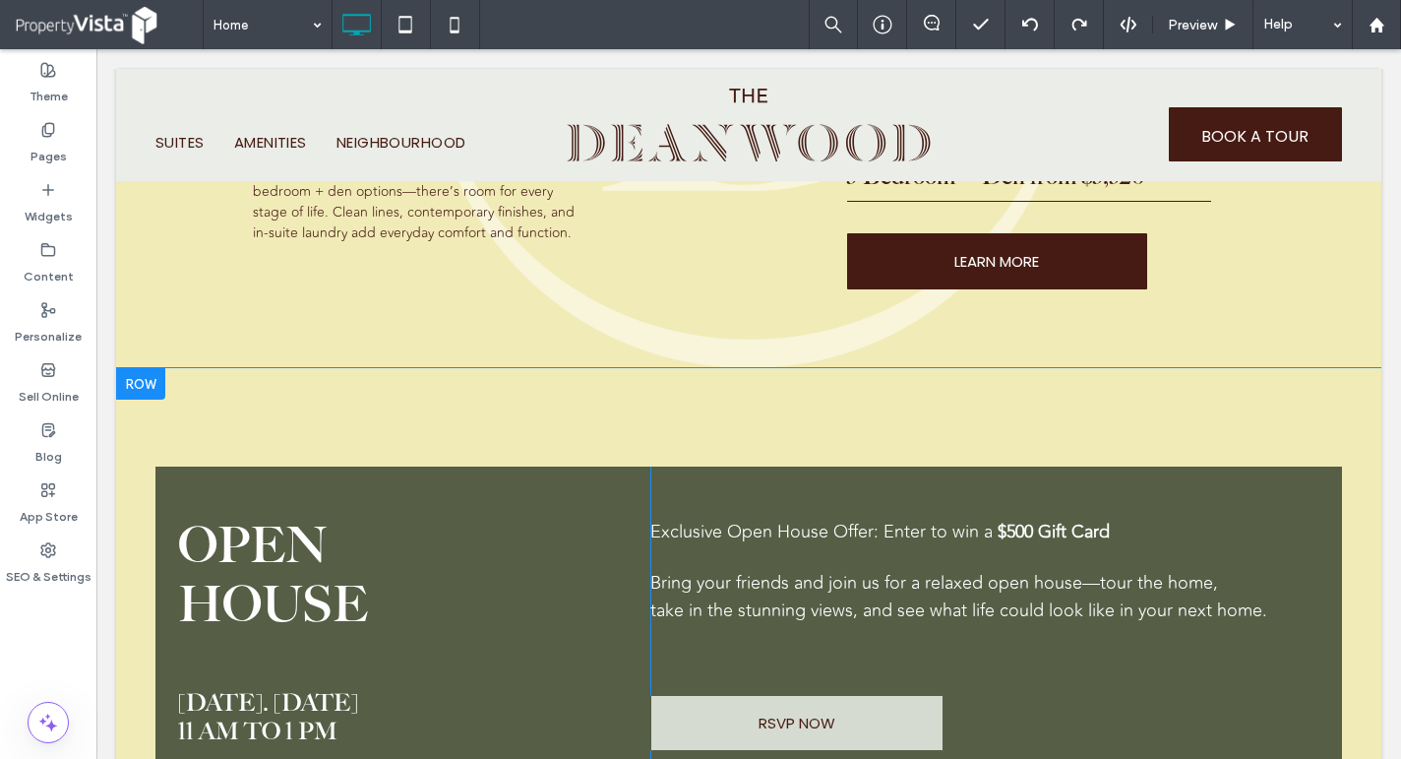
click at [148, 383] on div at bounding box center [140, 383] width 49 height 31
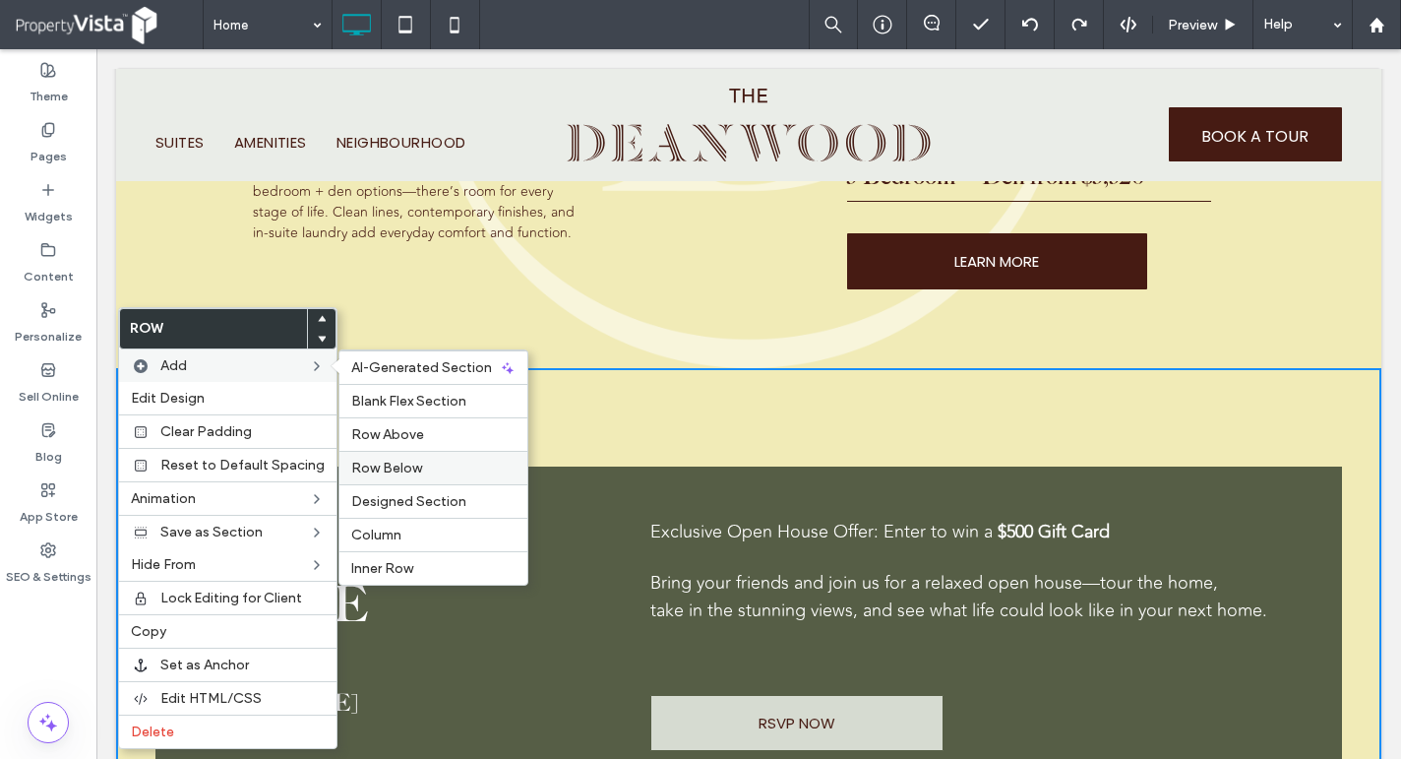
click at [419, 461] on label "Row Below" at bounding box center [433, 467] width 164 height 17
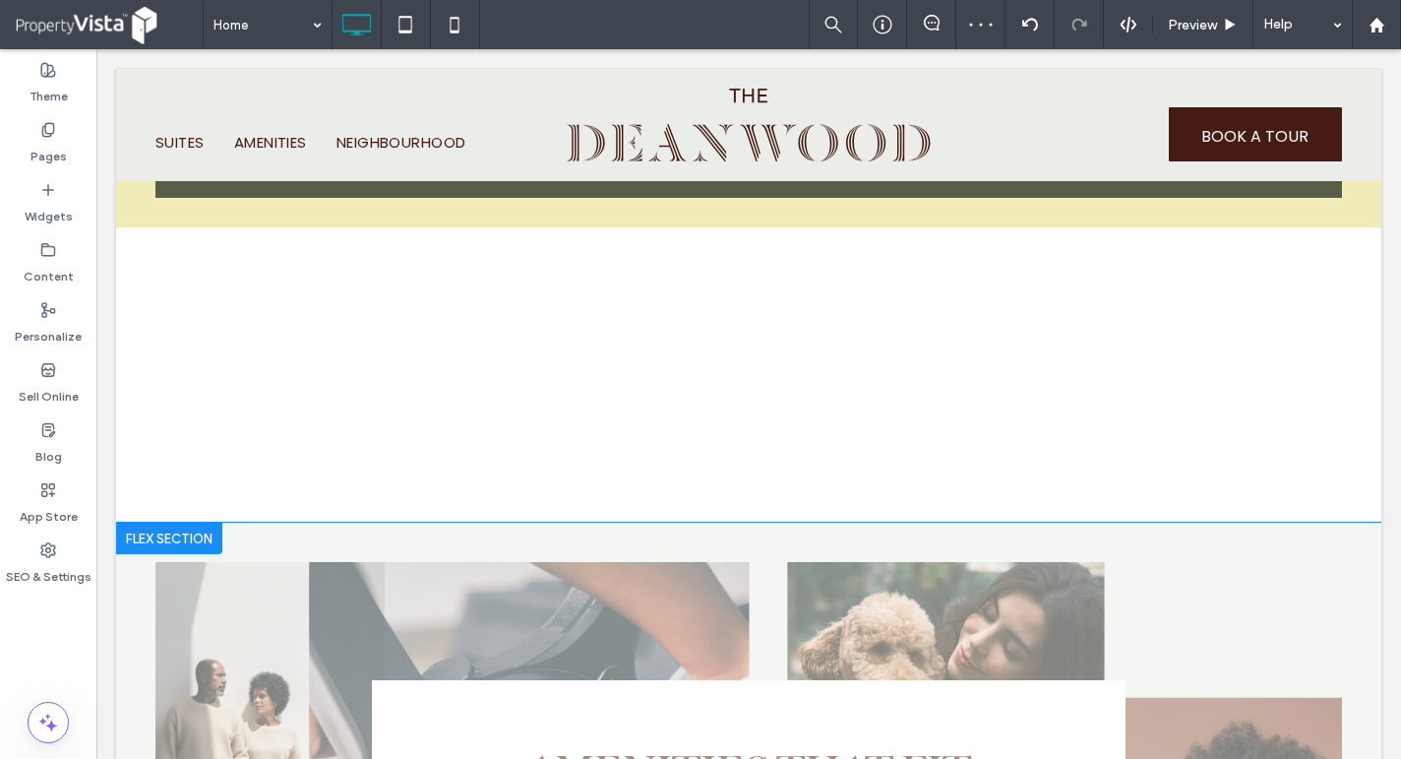
scroll to position [1869, 0]
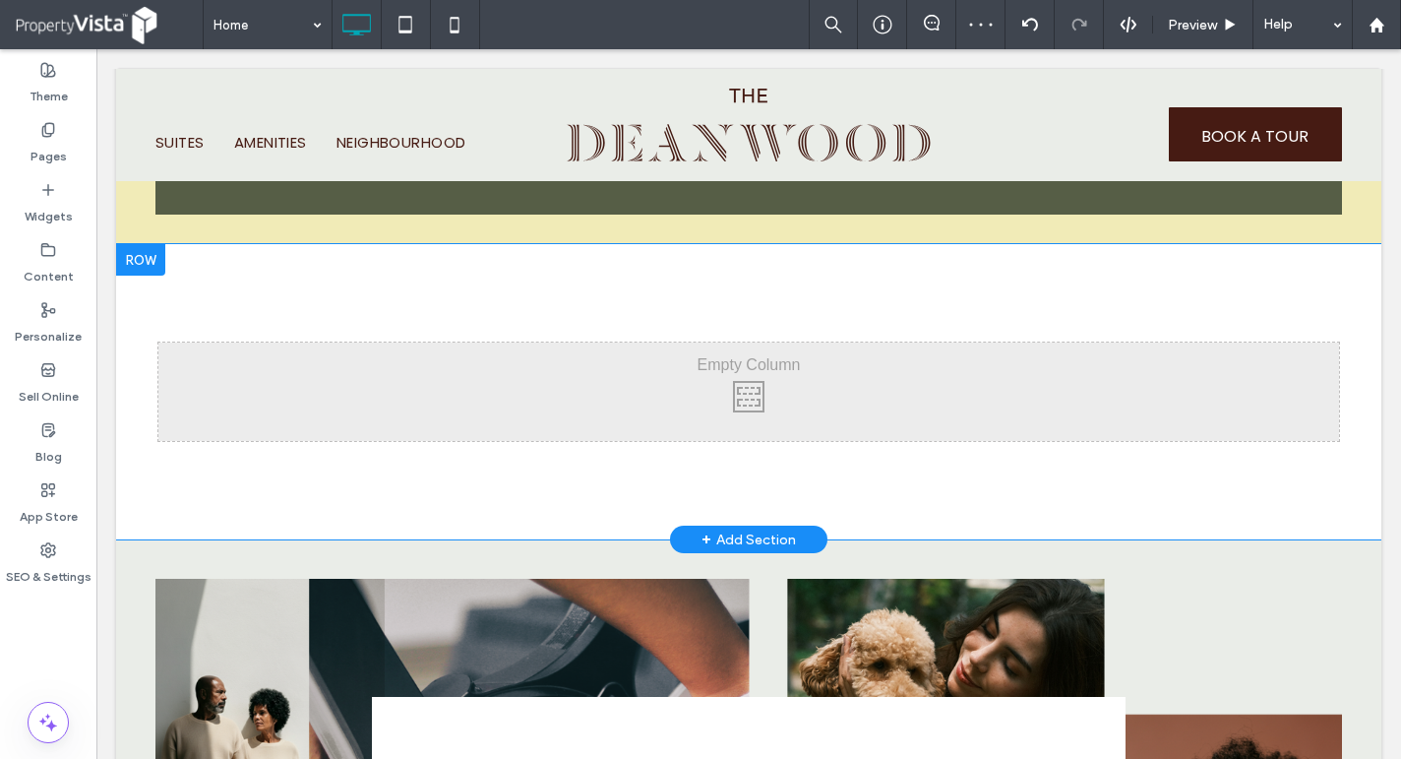
click at [219, 297] on div "Click To Paste Click To Paste Row + Add Section" at bounding box center [748, 391] width 1265 height 295
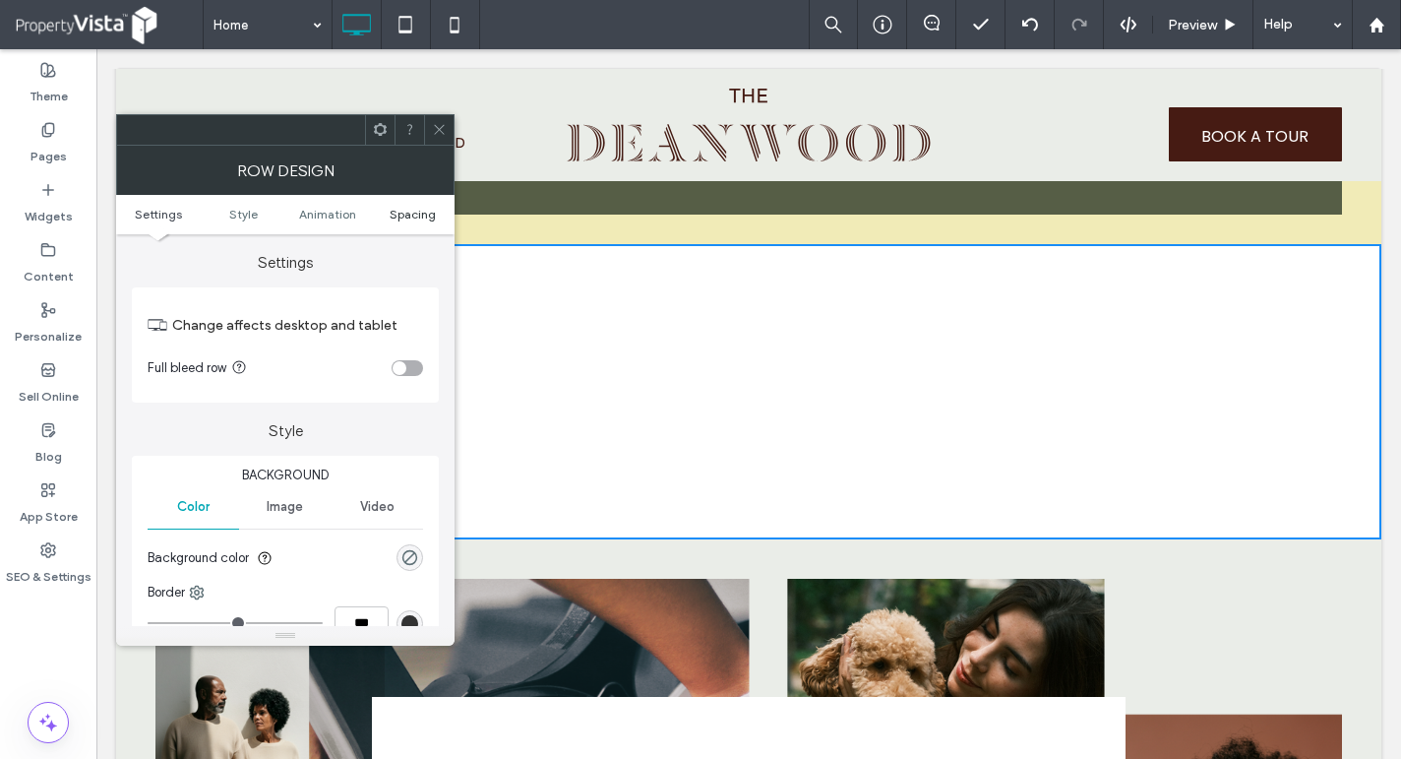
click at [422, 214] on span "Spacing" at bounding box center [413, 214] width 46 height 15
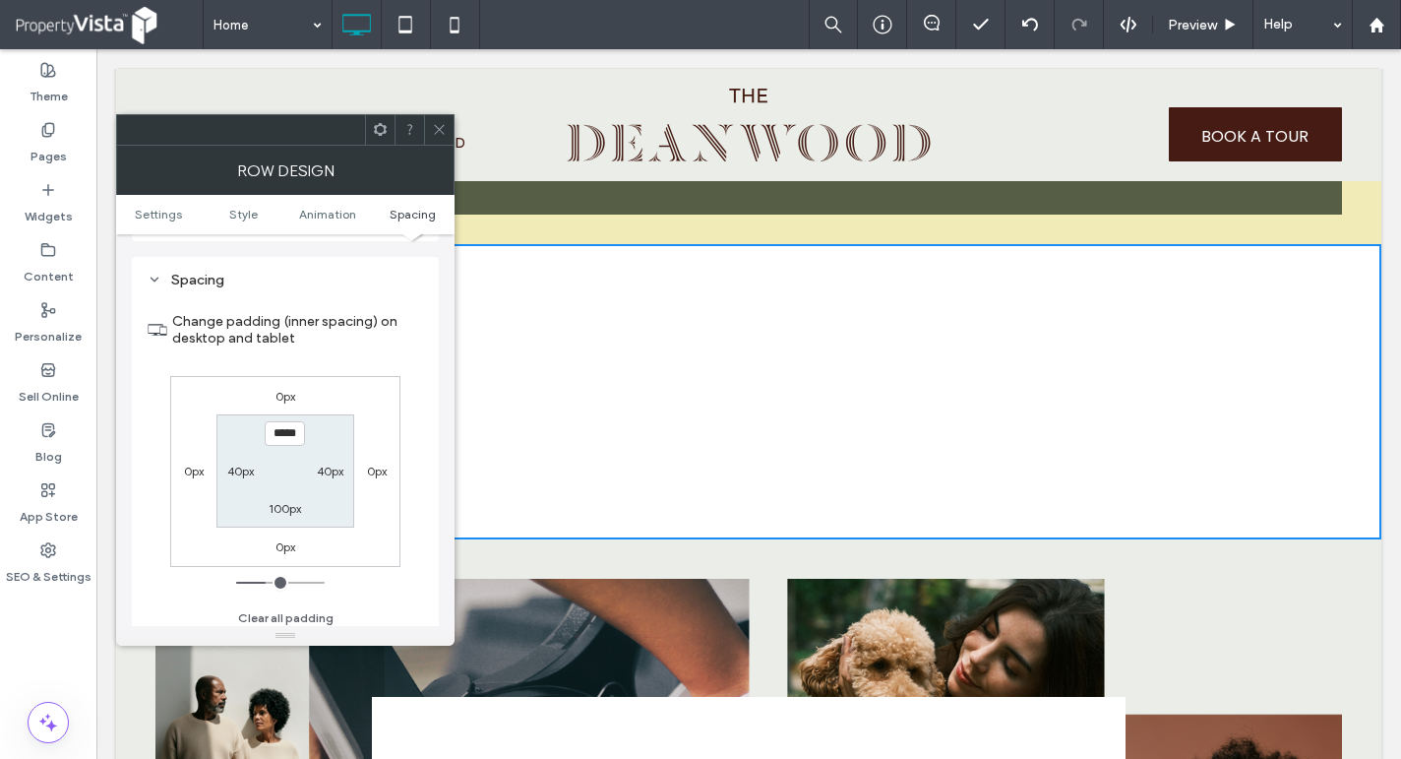
scroll to position [556, 0]
click at [438, 124] on icon at bounding box center [439, 129] width 15 height 15
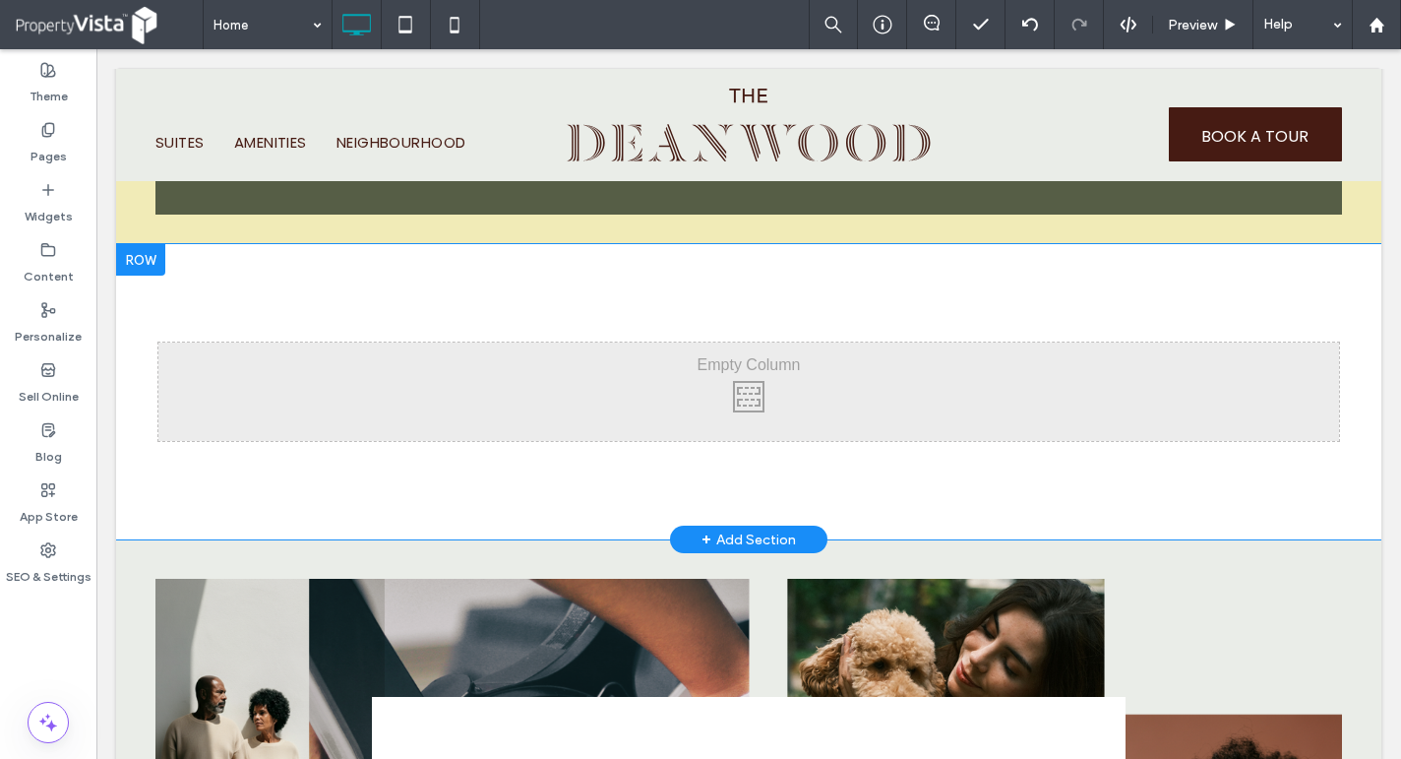
click at [206, 483] on div "Click To Paste Click To Paste Row + Add Section" at bounding box center [748, 391] width 1265 height 295
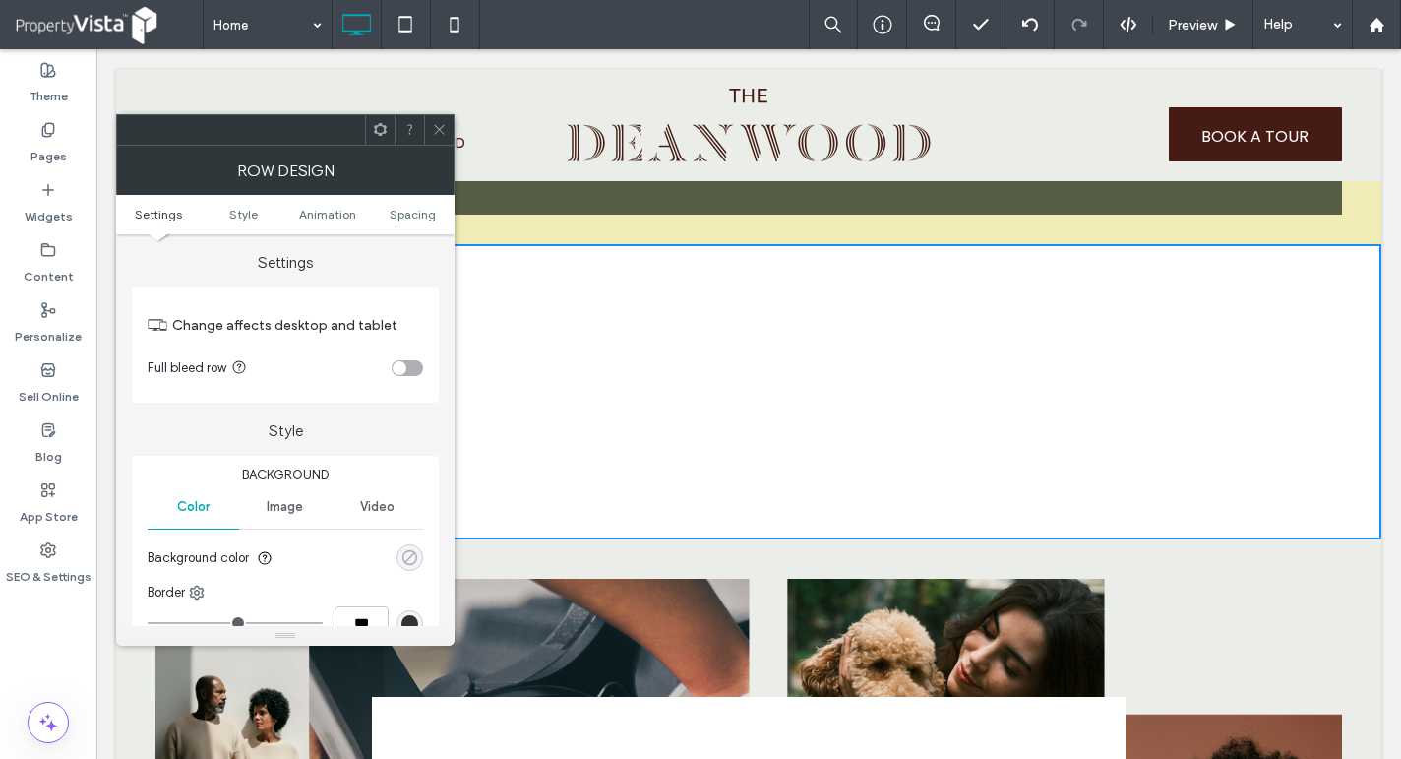
click at [409, 550] on div "rgba(0, 0, 0, 0)" at bounding box center [409, 557] width 17 height 17
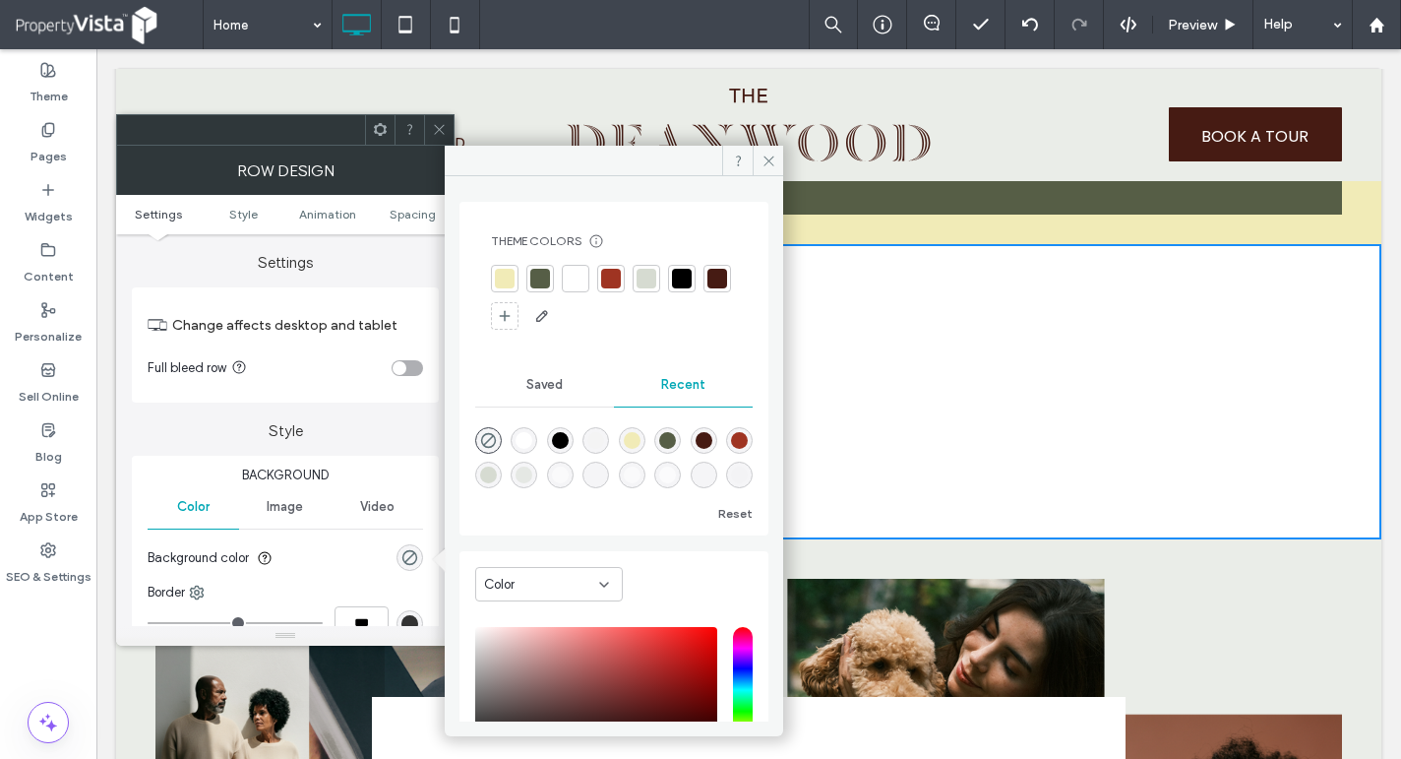
click at [532, 479] on div "rgba(214, 219, 209, 0.5)" at bounding box center [524, 474] width 17 height 17
type input "*******"
type input "**"
type input "***"
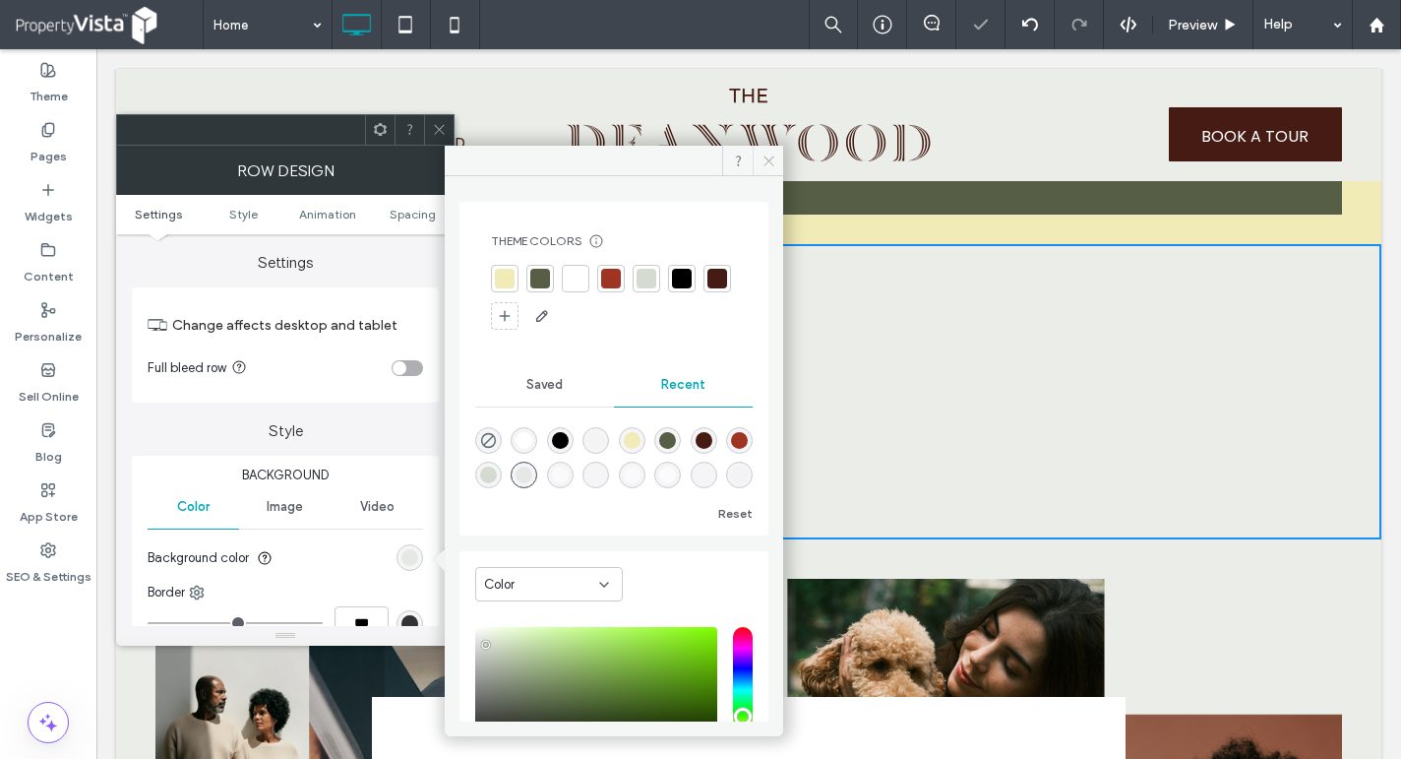
click at [767, 163] on icon at bounding box center [769, 160] width 15 height 15
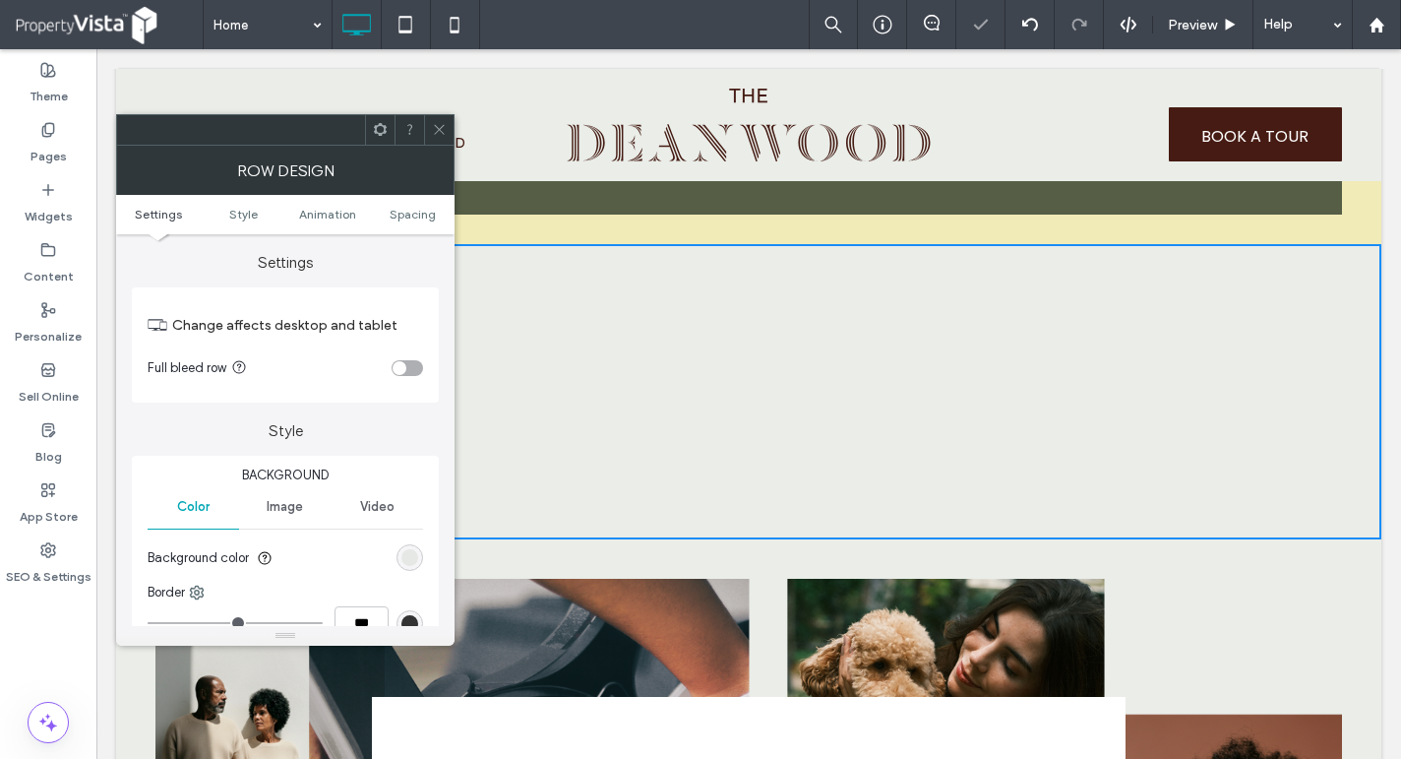
click at [454, 120] on div "SUITES AMENITIES NEIGHBOURHOOD Click To Paste" at bounding box center [353, 125] width 396 height 73
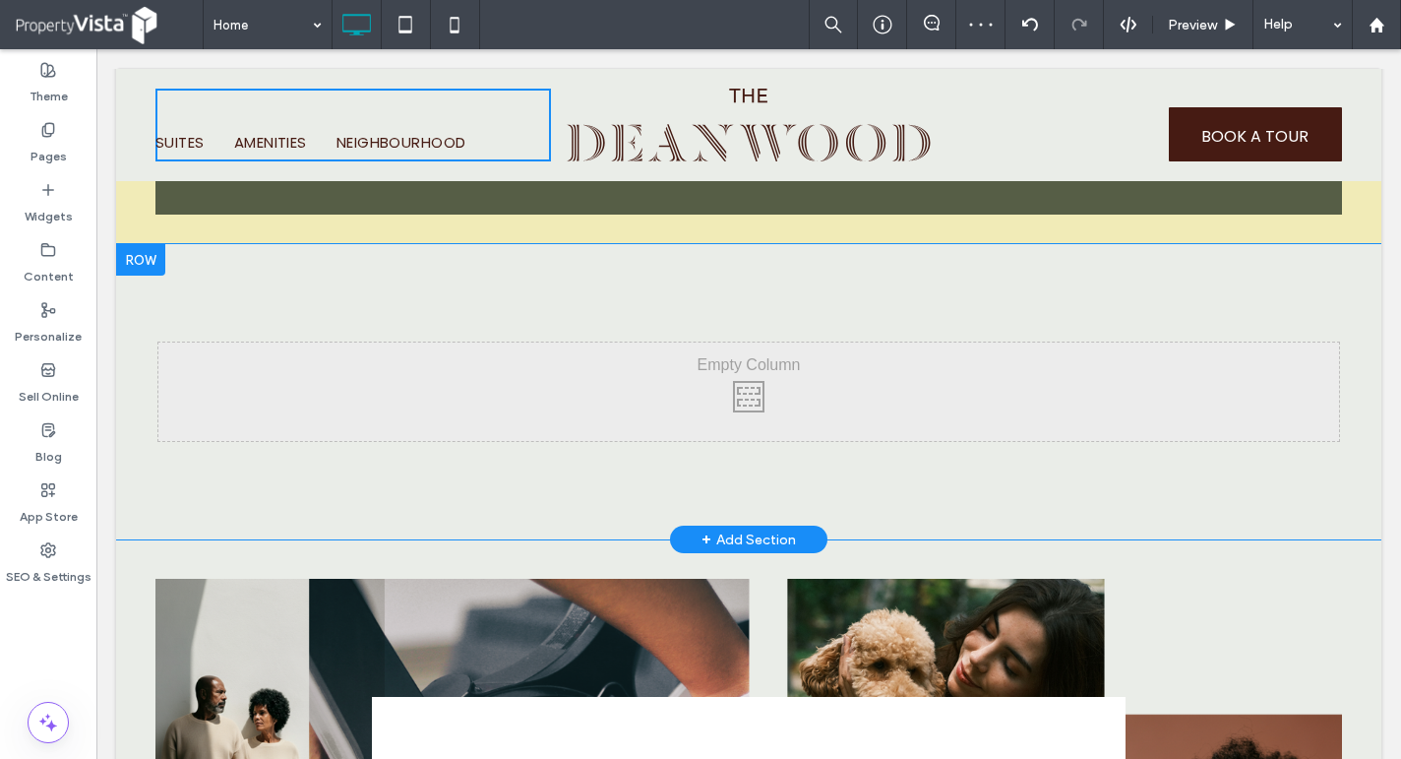
click at [504, 377] on div "Click To Paste Click To Paste" at bounding box center [748, 391] width 1181 height 98
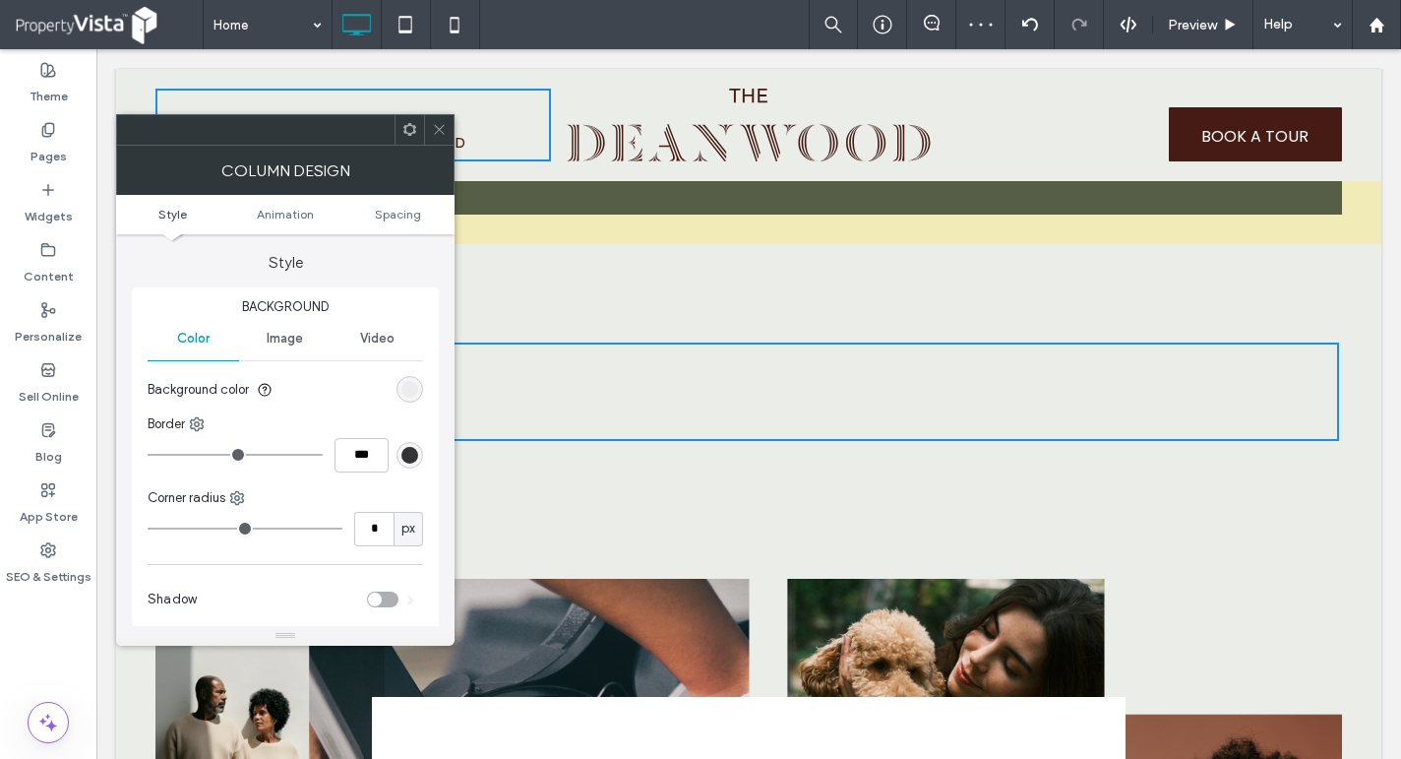
click at [285, 340] on span "Image" at bounding box center [285, 339] width 36 height 16
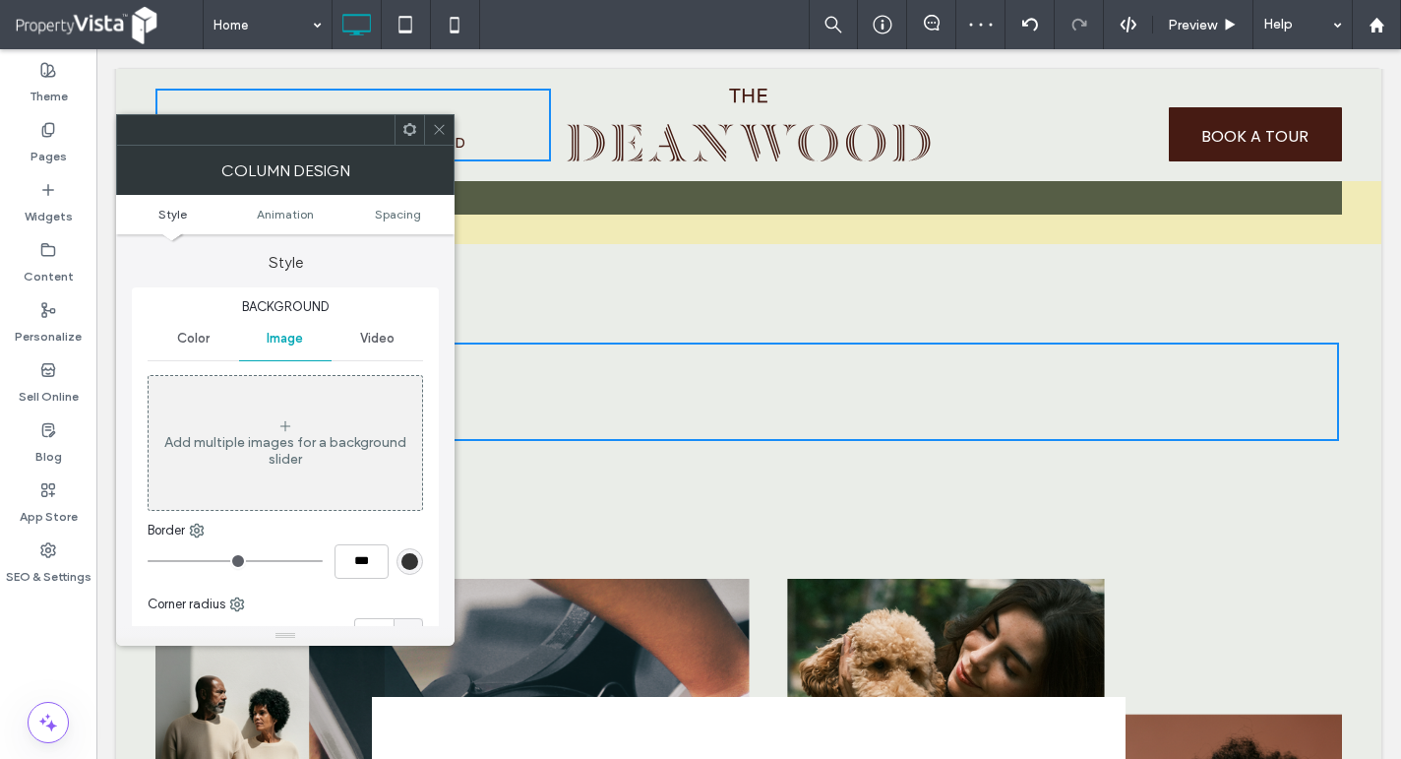
click at [286, 439] on div "Add multiple images for a background slider" at bounding box center [286, 450] width 274 height 33
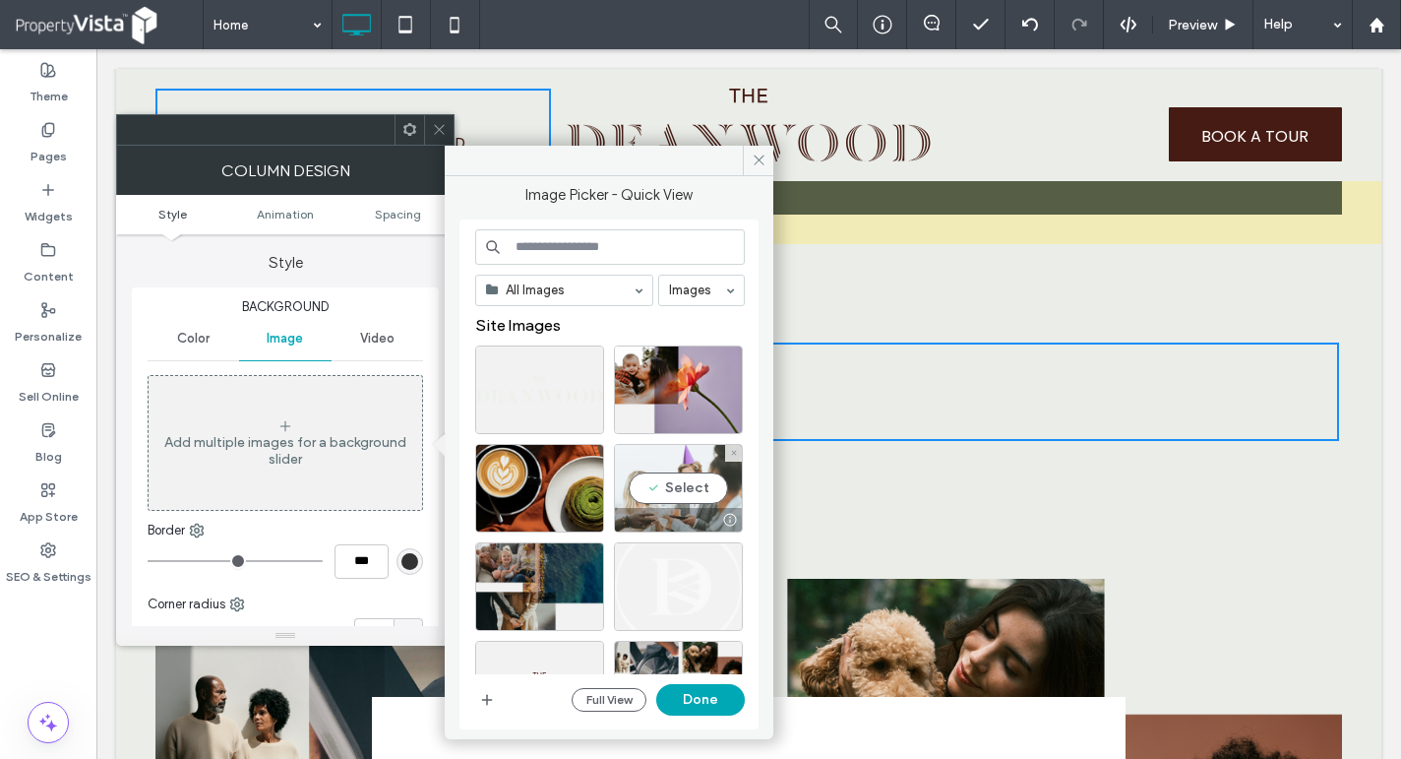
scroll to position [98, 0]
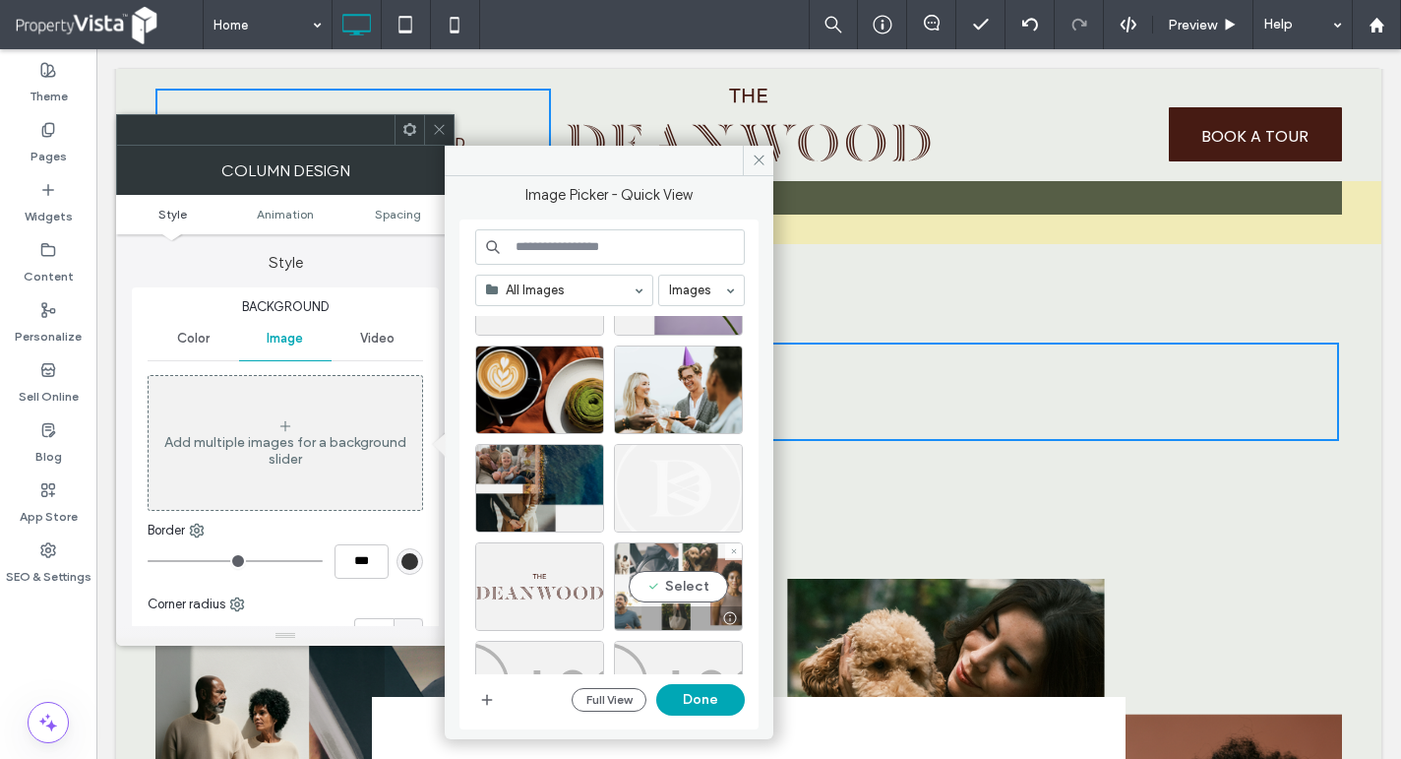
click at [699, 586] on div "Select" at bounding box center [678, 586] width 129 height 89
drag, startPoint x: 703, startPoint y: 704, endPoint x: 608, endPoint y: 652, distance: 107.4
click at [703, 704] on button "Done" at bounding box center [700, 699] width 89 height 31
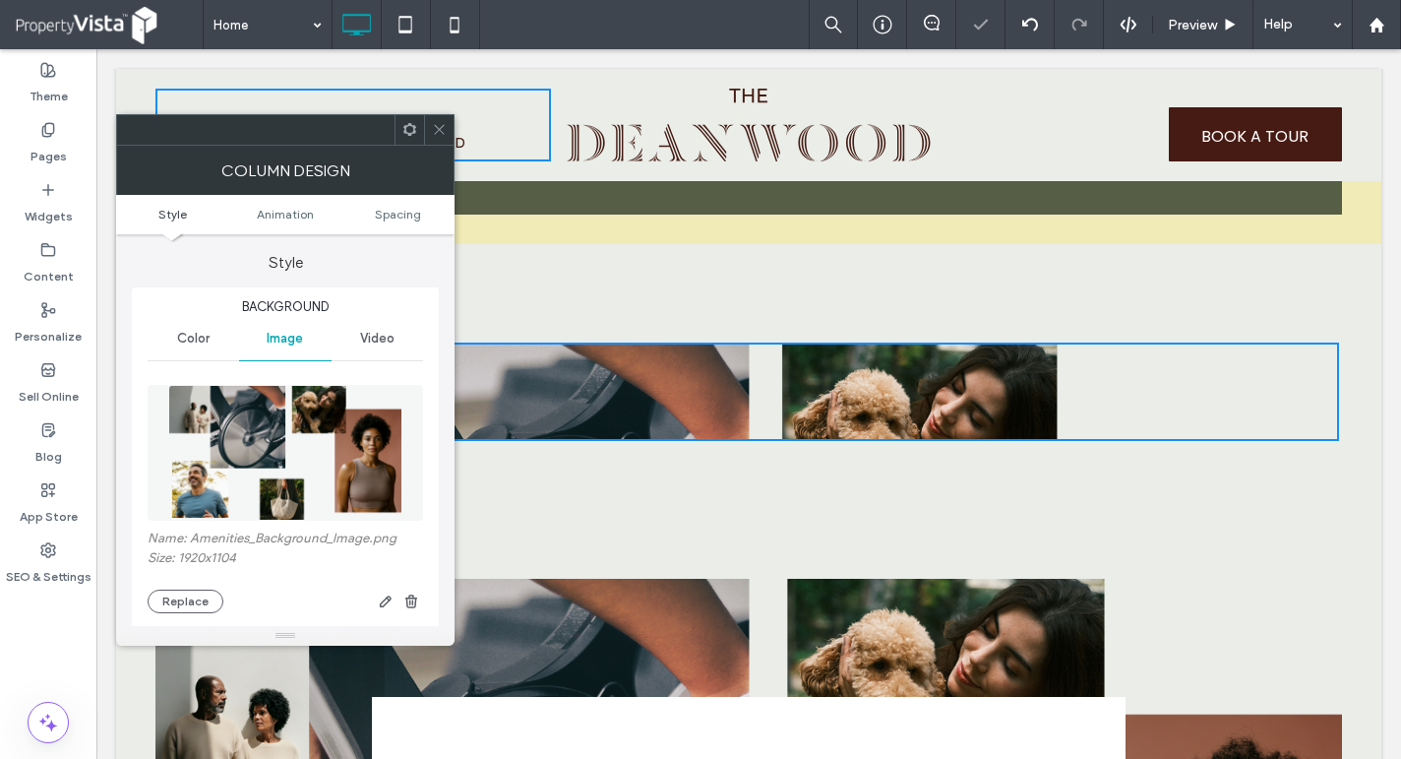
click at [439, 122] on icon at bounding box center [439, 129] width 15 height 15
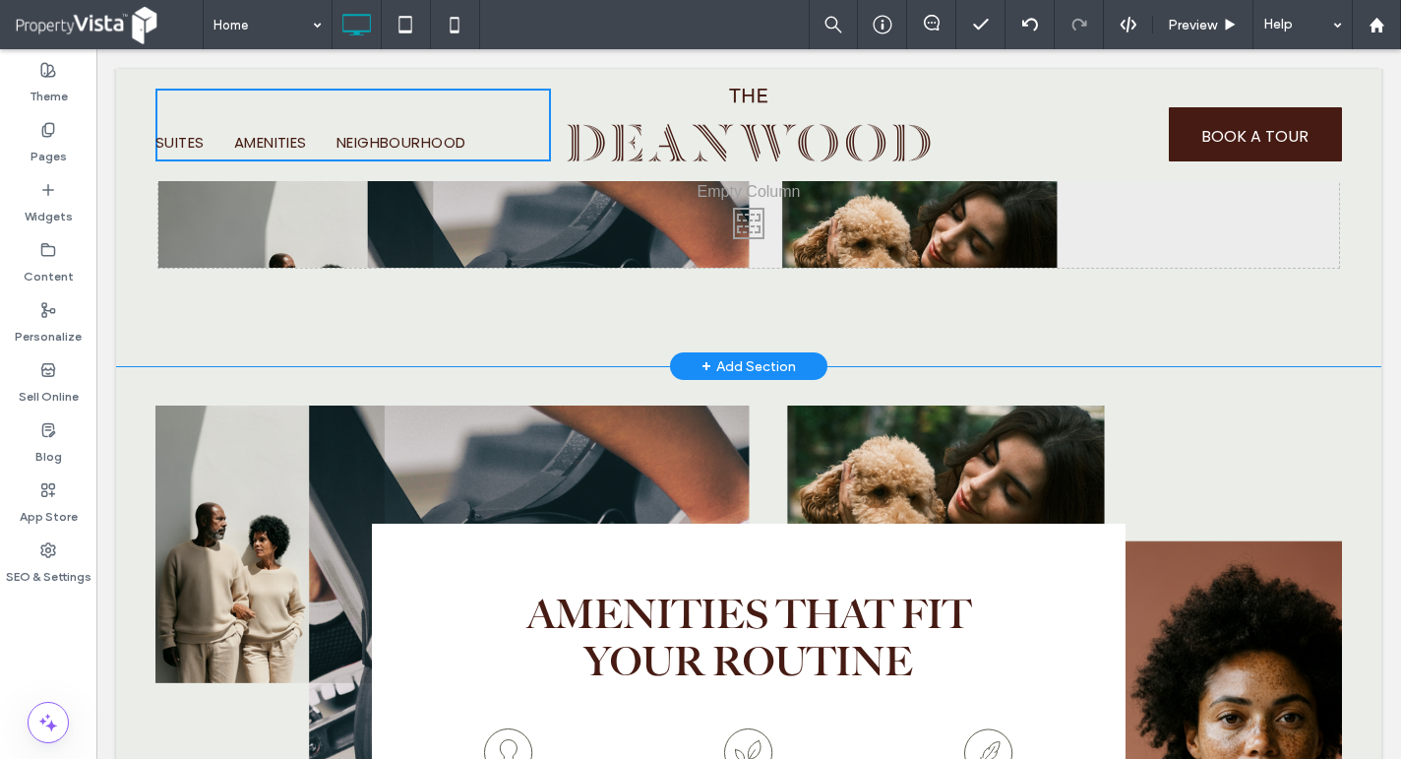
scroll to position [1869, 0]
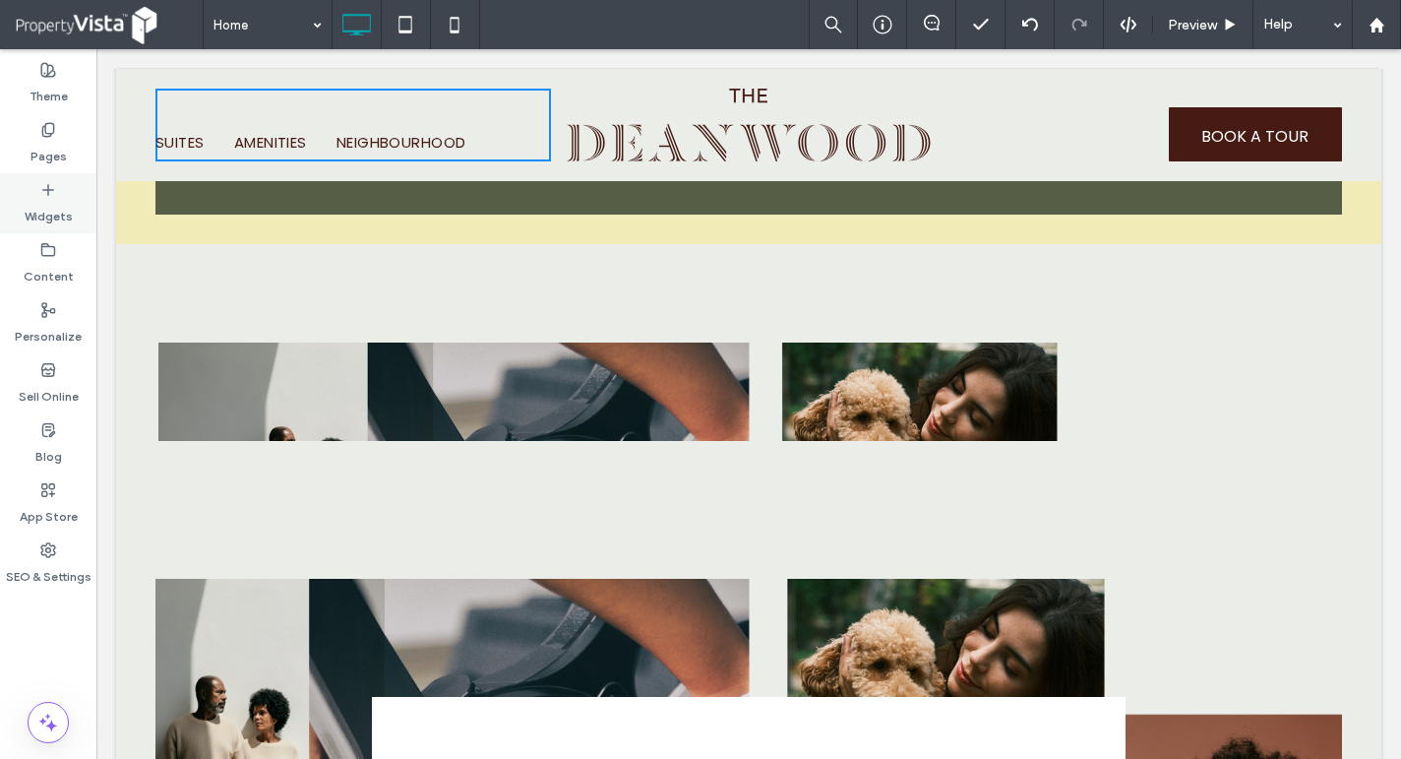
click at [46, 190] on use at bounding box center [48, 189] width 10 height 10
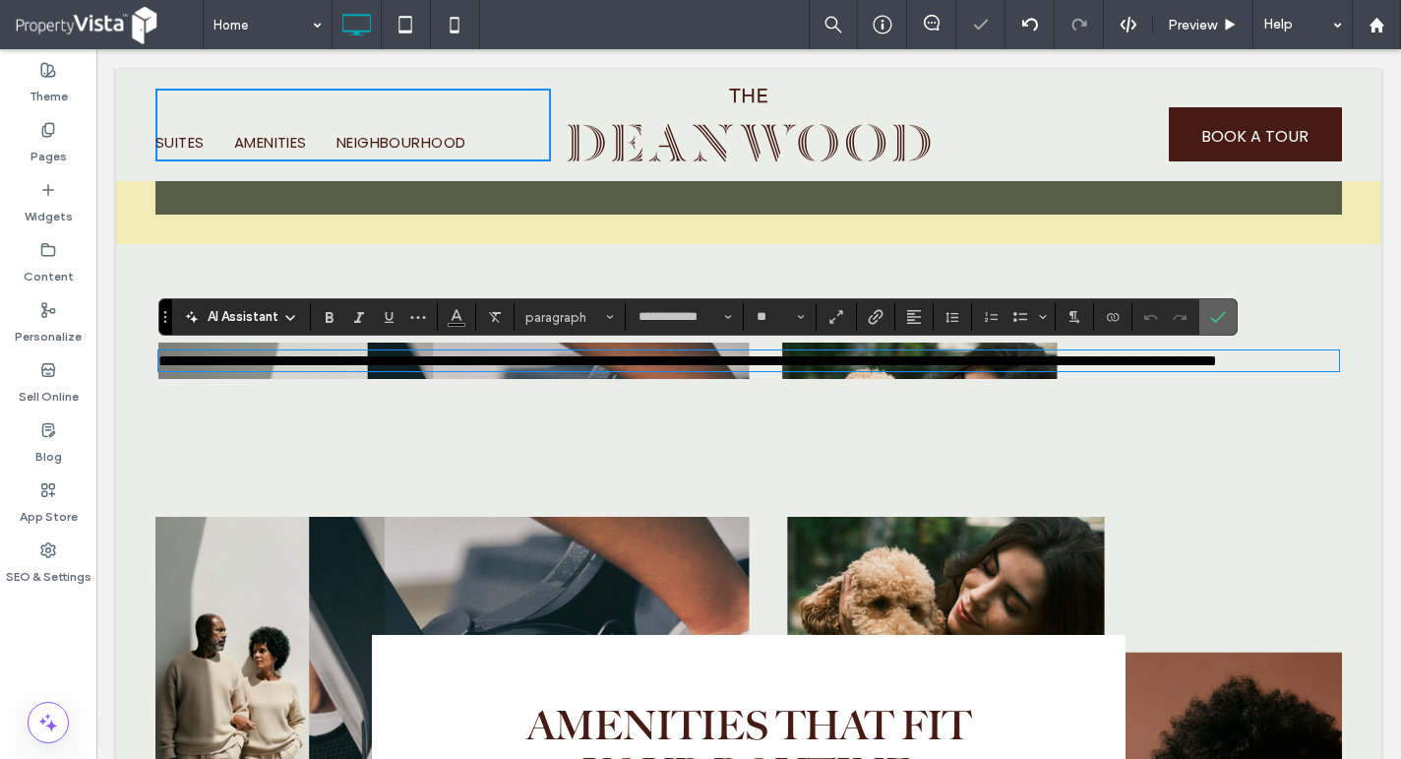
drag, startPoint x: 1225, startPoint y: 306, endPoint x: 882, endPoint y: 277, distance: 344.6
click at [1225, 306] on span "Confirm" at bounding box center [1218, 316] width 16 height 33
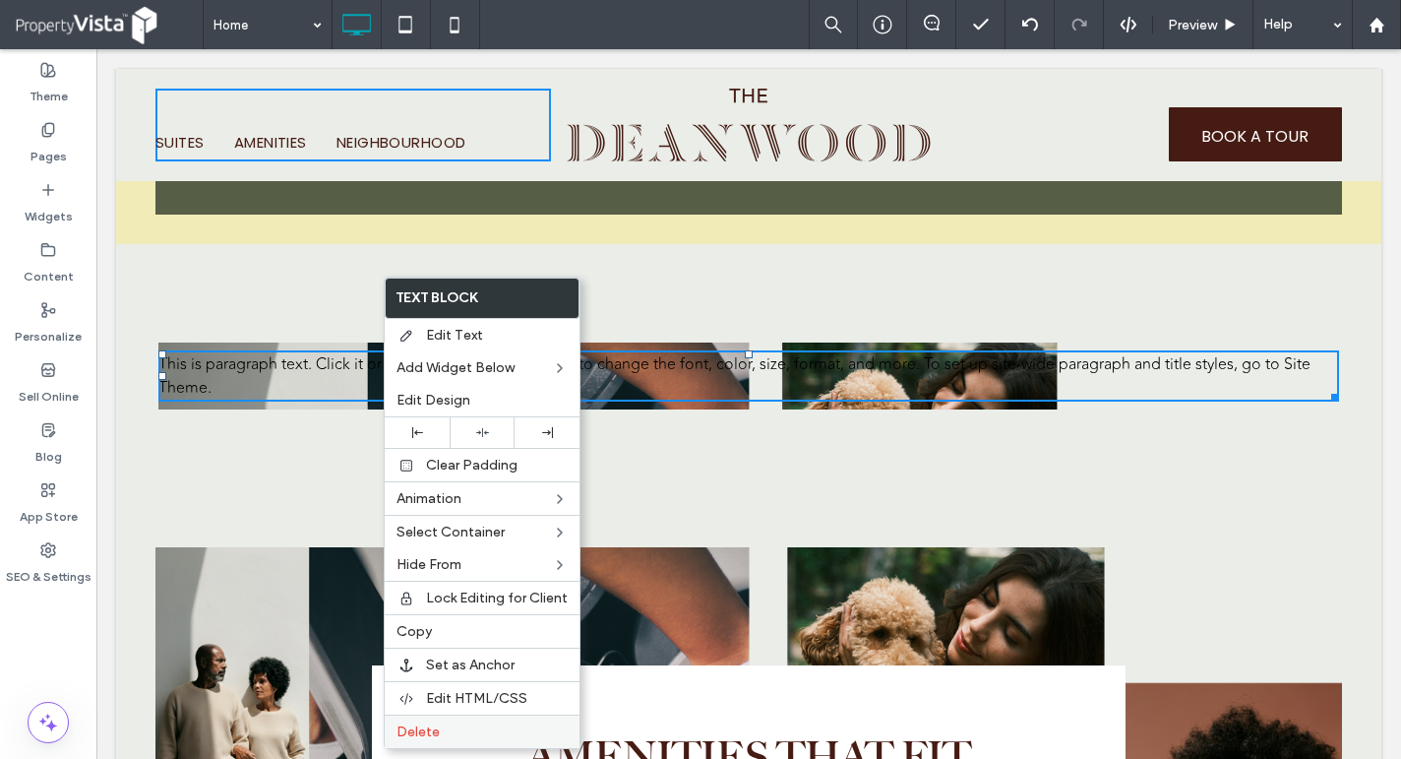
click at [434, 736] on span "Delete" at bounding box center [418, 731] width 43 height 17
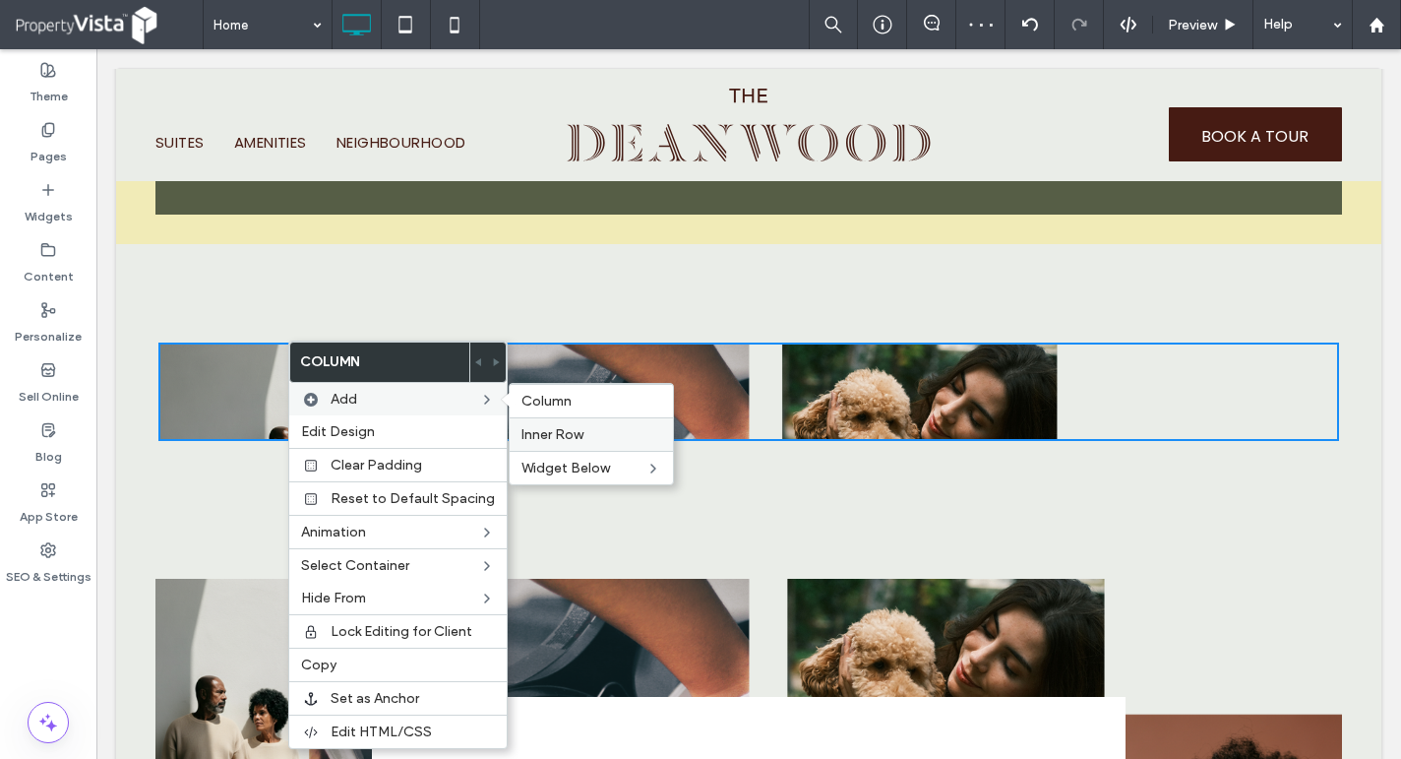
click at [563, 429] on span "Inner Row" at bounding box center [552, 434] width 62 height 17
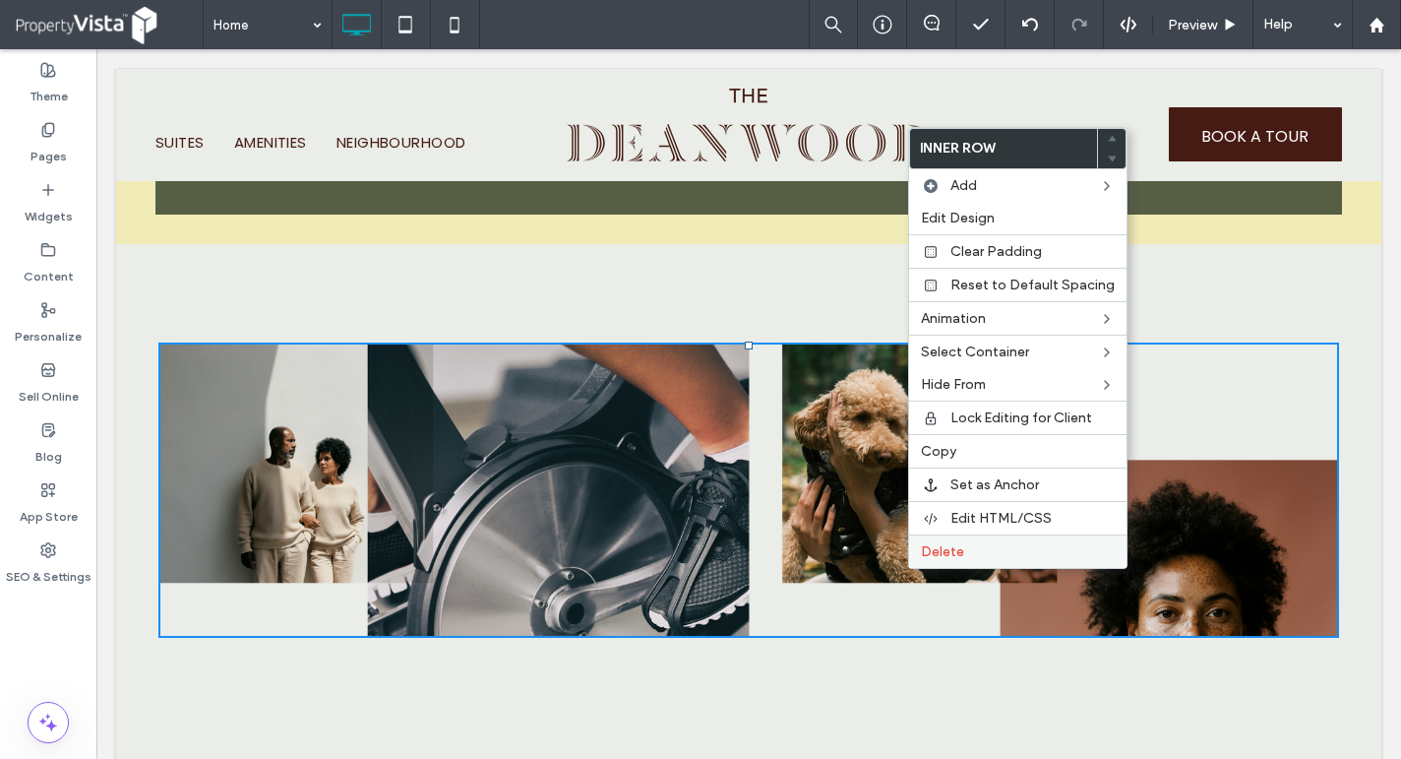
click at [979, 540] on div "Delete" at bounding box center [1017, 550] width 217 height 33
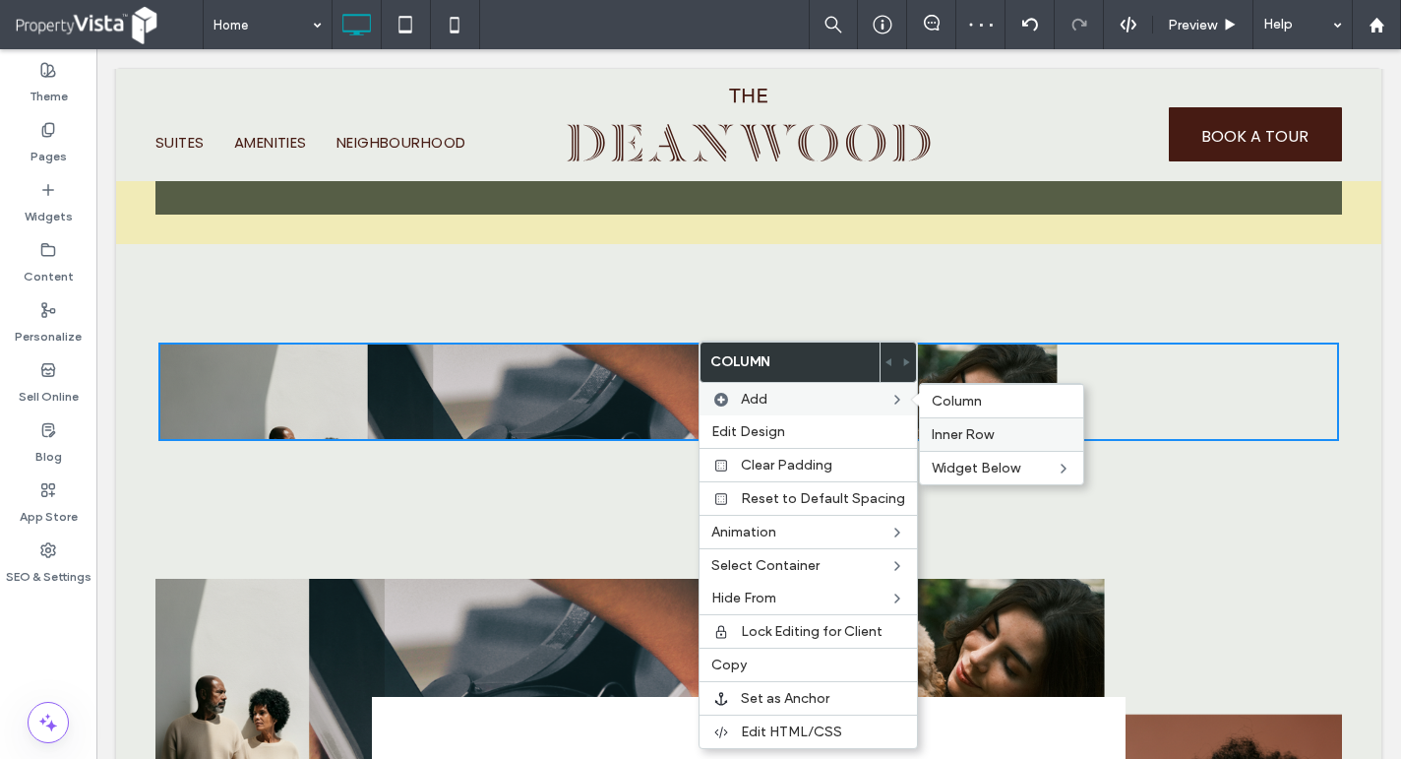
click at [1027, 438] on label "Inner Row" at bounding box center [1002, 434] width 140 height 17
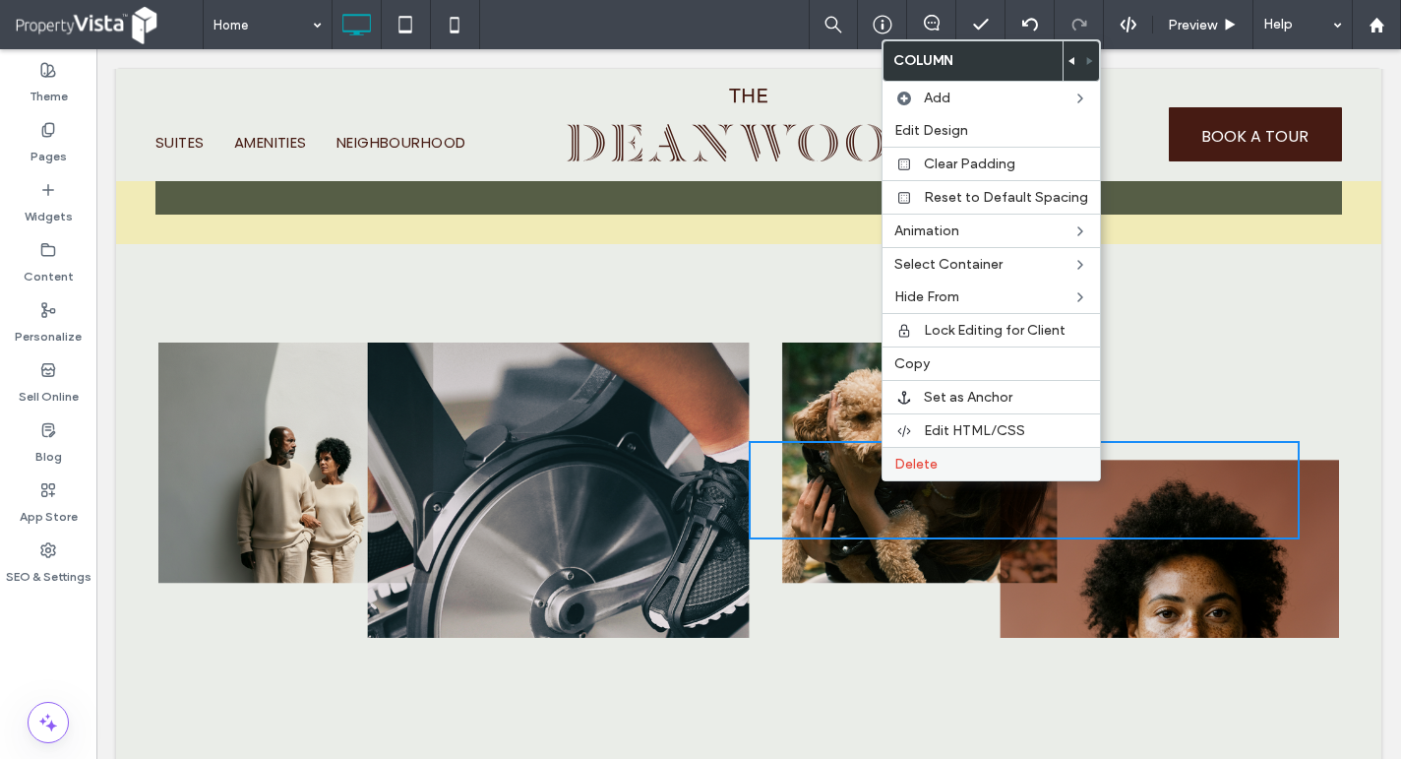
click at [939, 469] on label "Delete" at bounding box center [991, 464] width 194 height 17
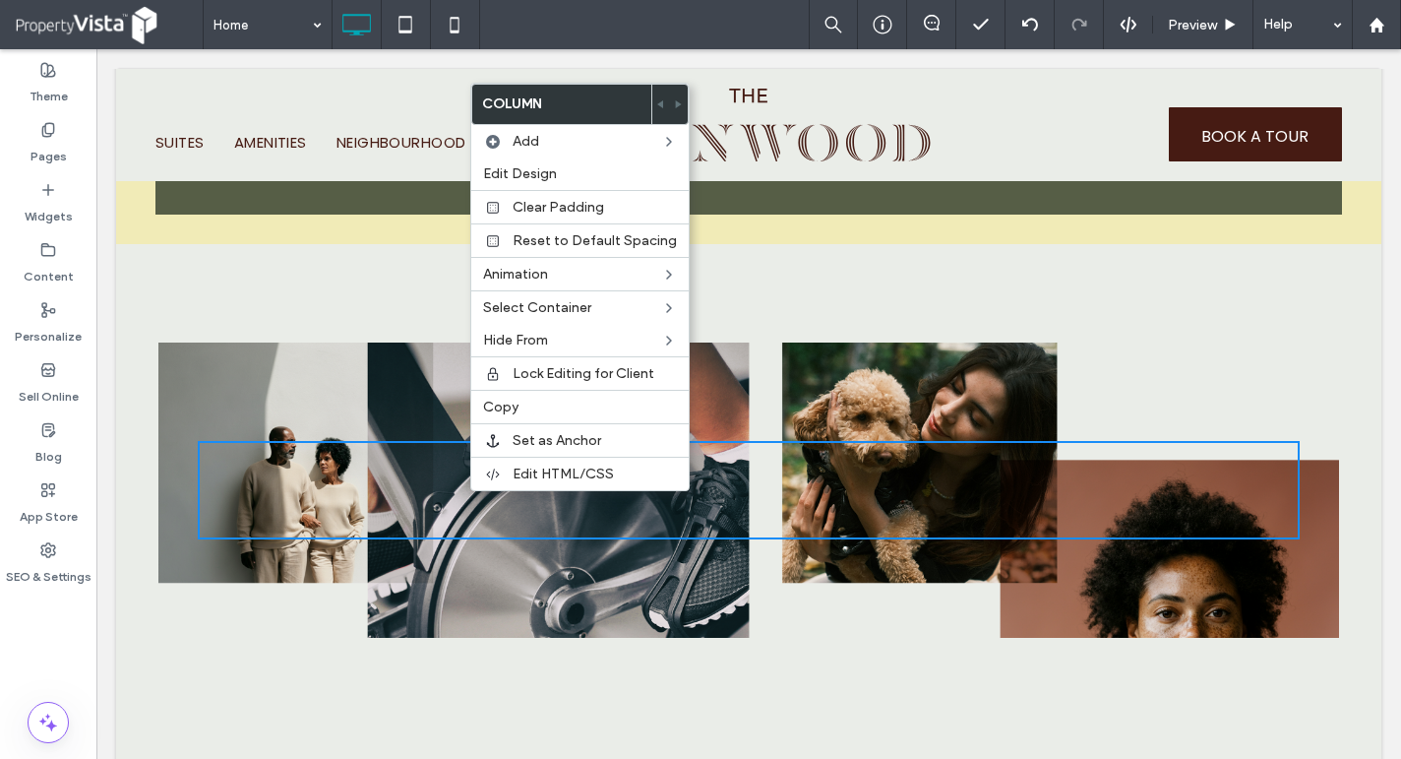
click at [256, 408] on div "Click To Paste Click To Paste" at bounding box center [748, 489] width 1181 height 295
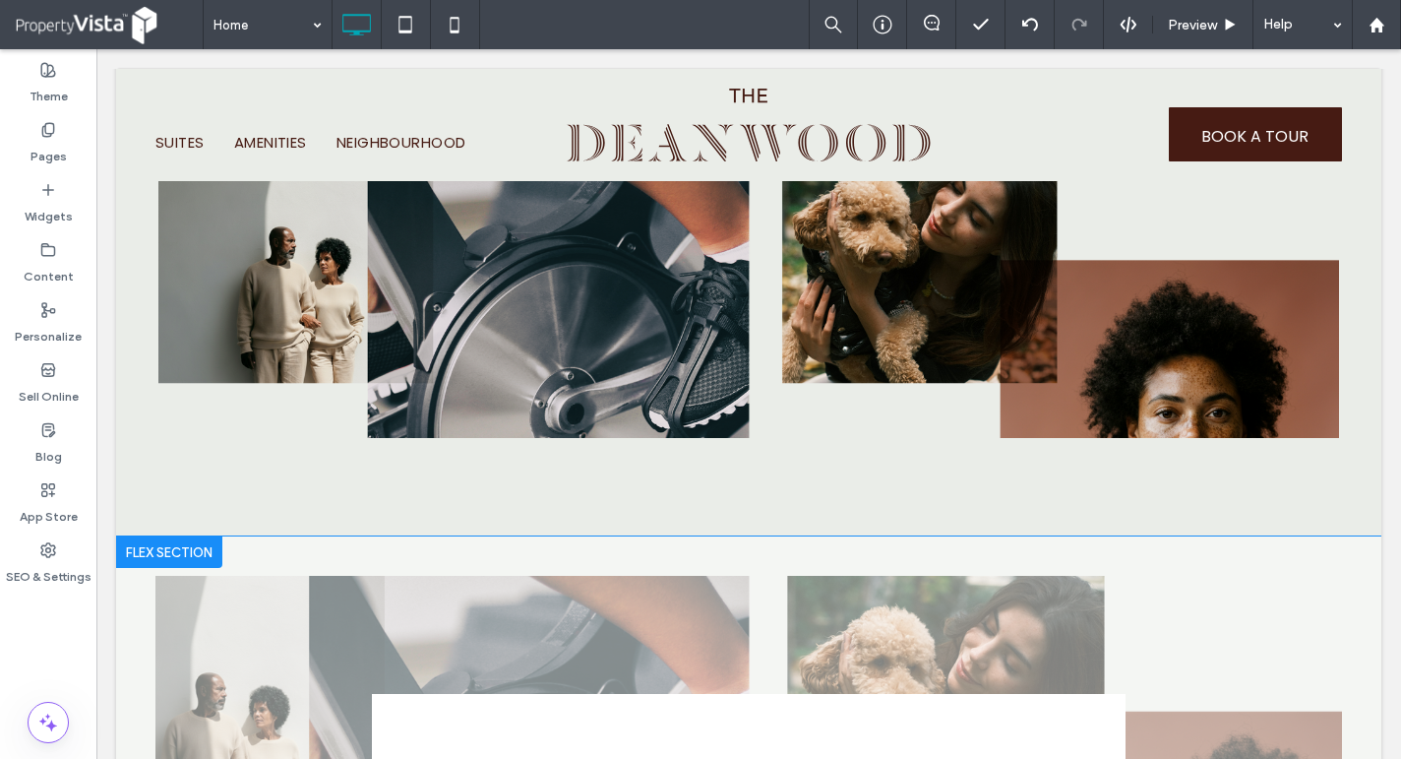
scroll to position [2263, 0]
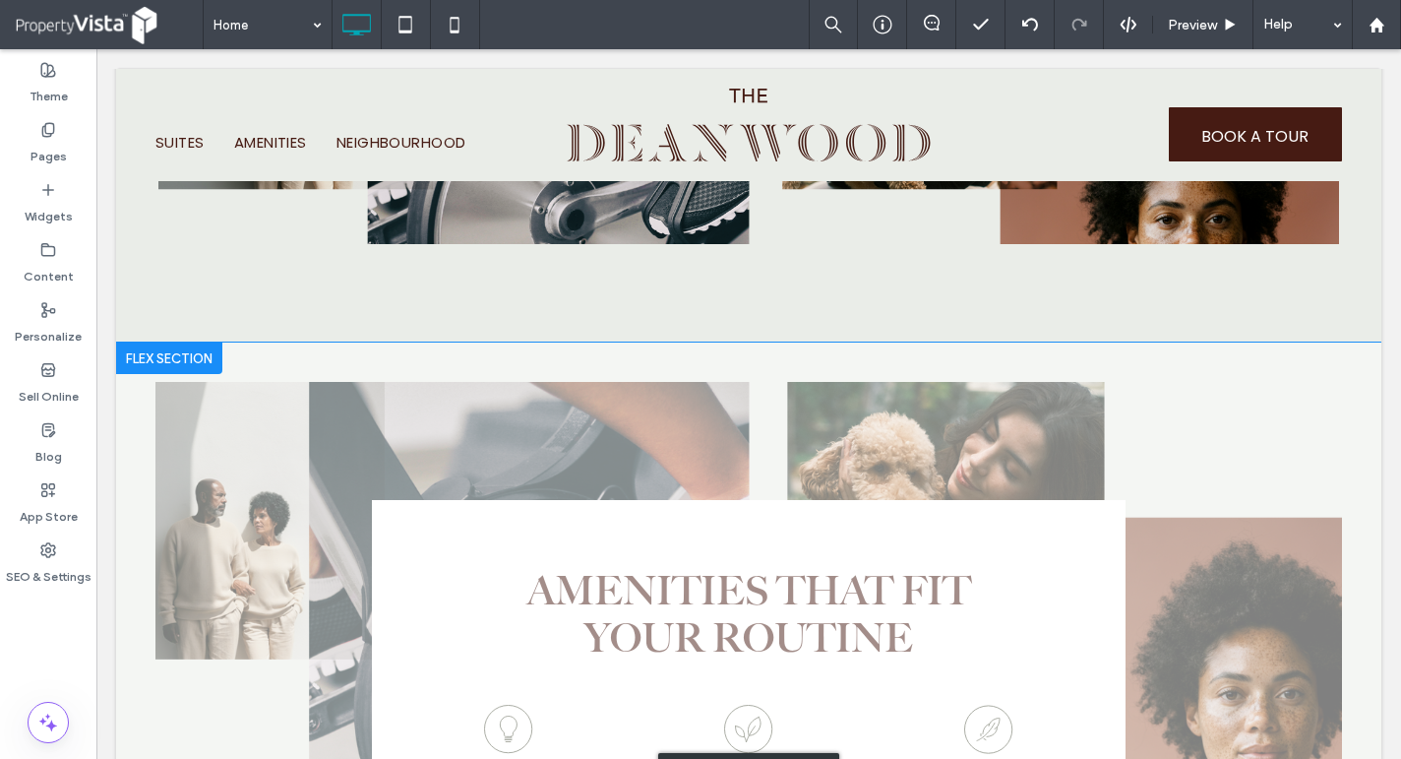
click at [742, 604] on div "Click to edit in Flex Mode" at bounding box center [748, 773] width 1265 height 862
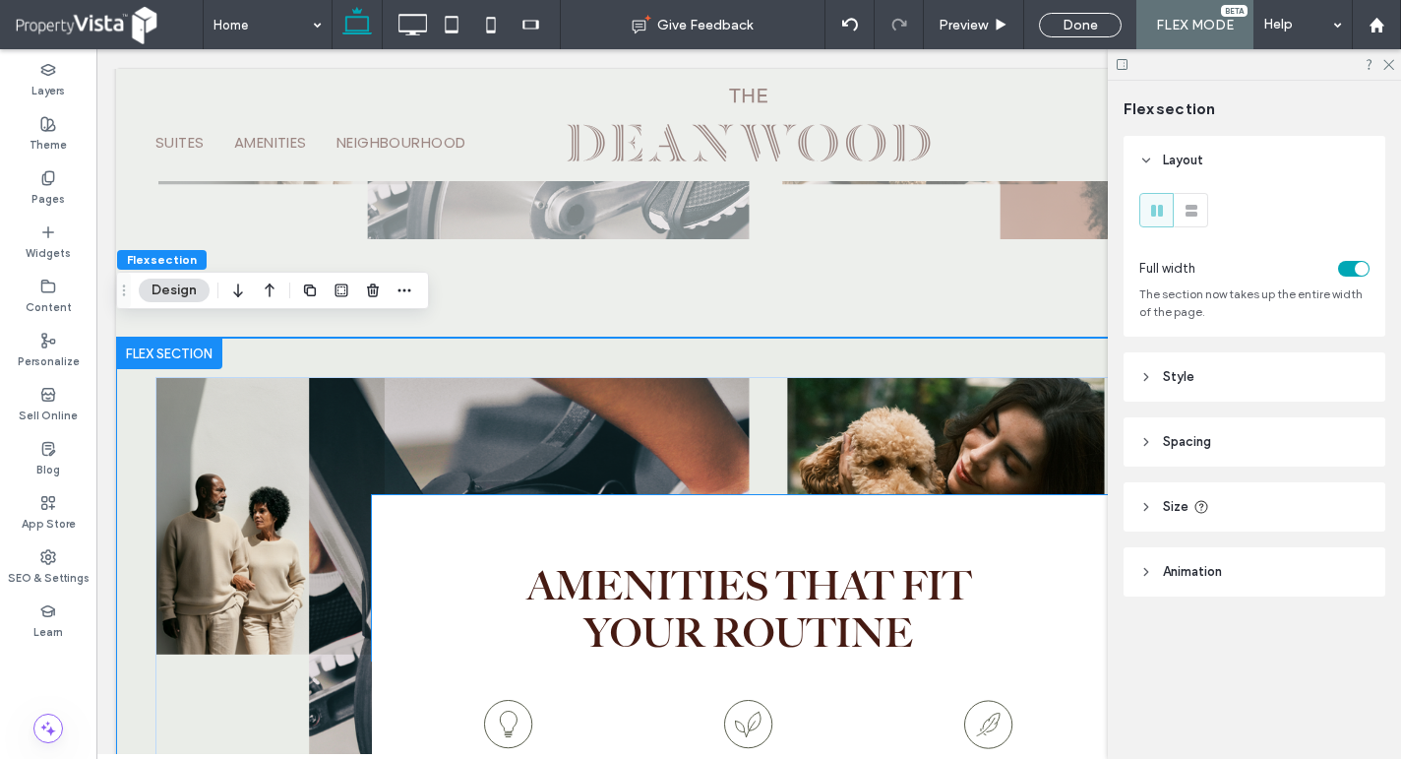
click at [693, 588] on span "AMENITIES THAT FIT" at bounding box center [749, 587] width 444 height 47
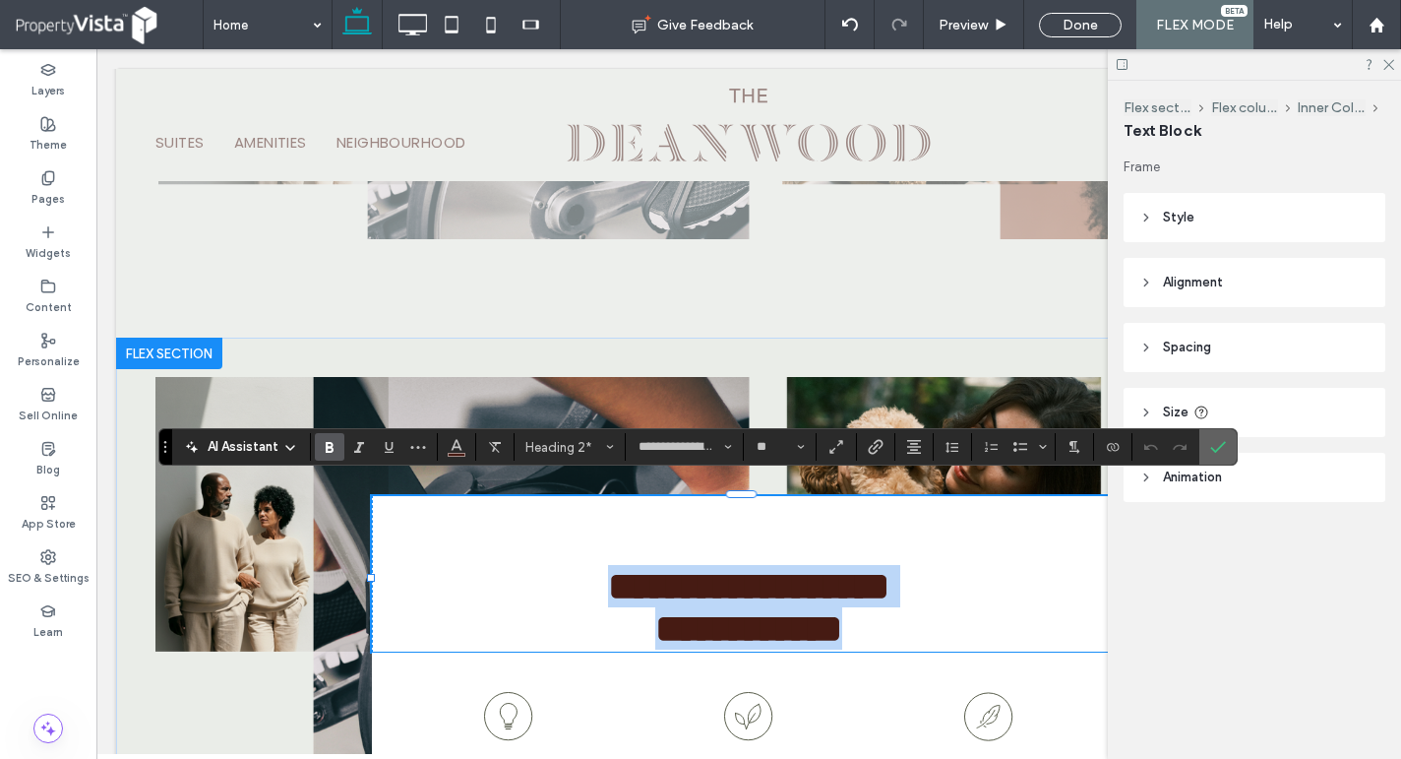
copy div "**********"
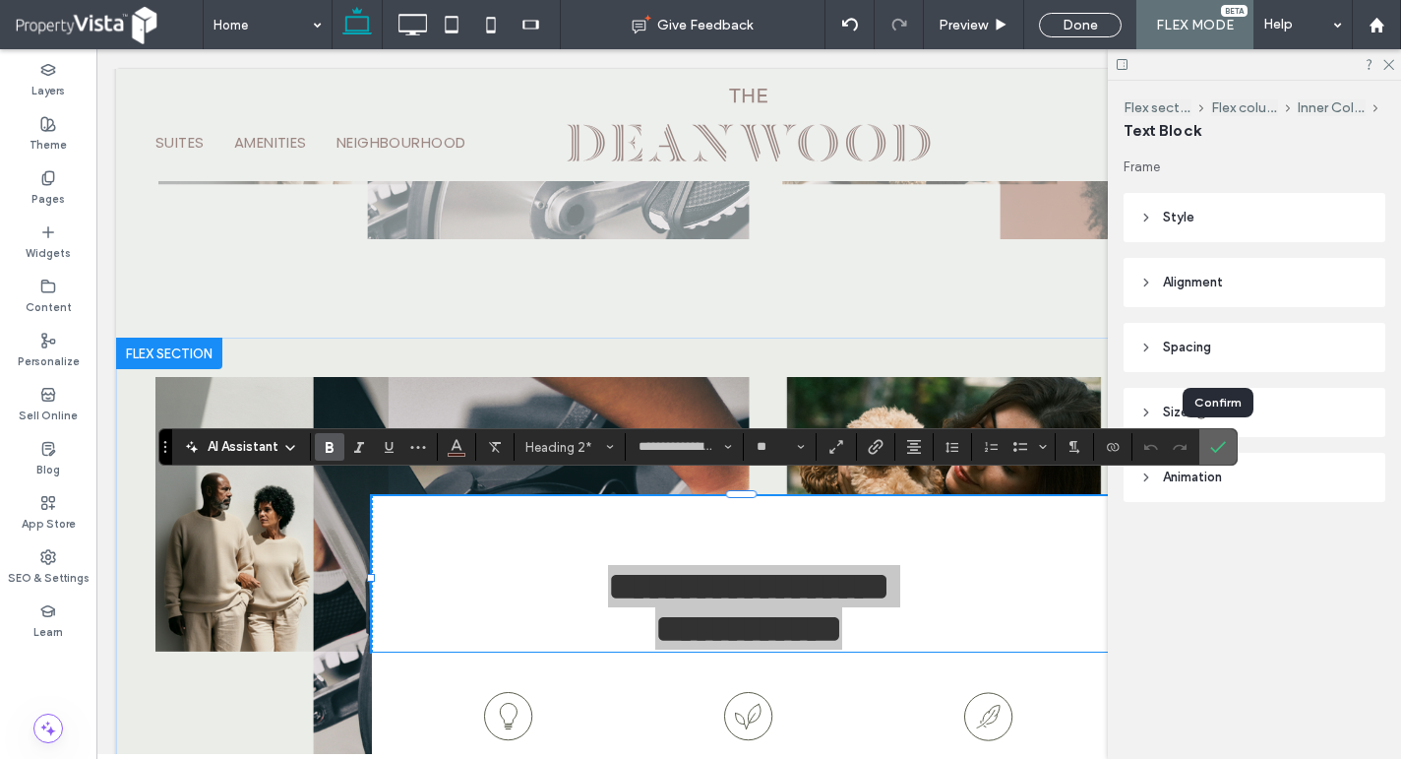
click at [1208, 448] on label "Confirm" at bounding box center [1218, 446] width 30 height 35
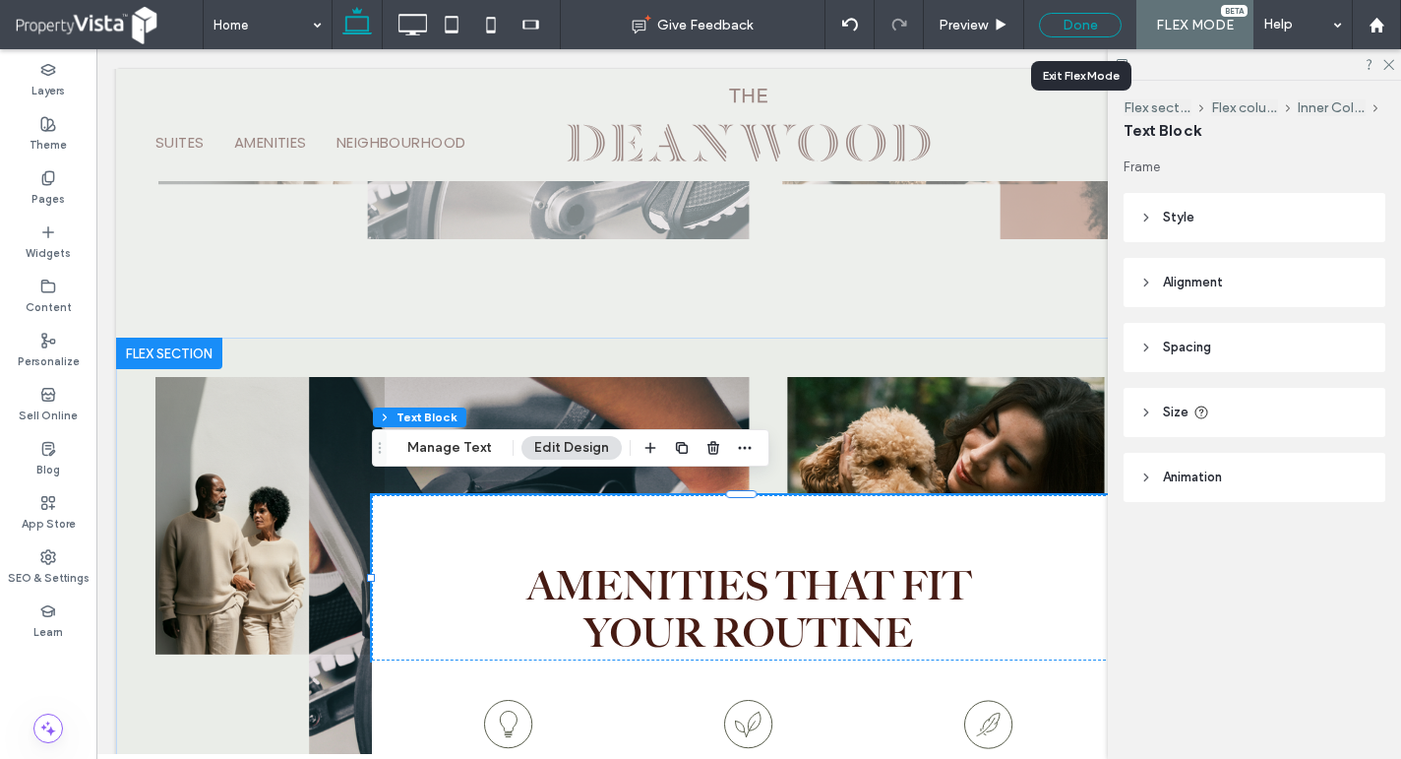
click at [1089, 27] on div "Done" at bounding box center [1080, 25] width 83 height 25
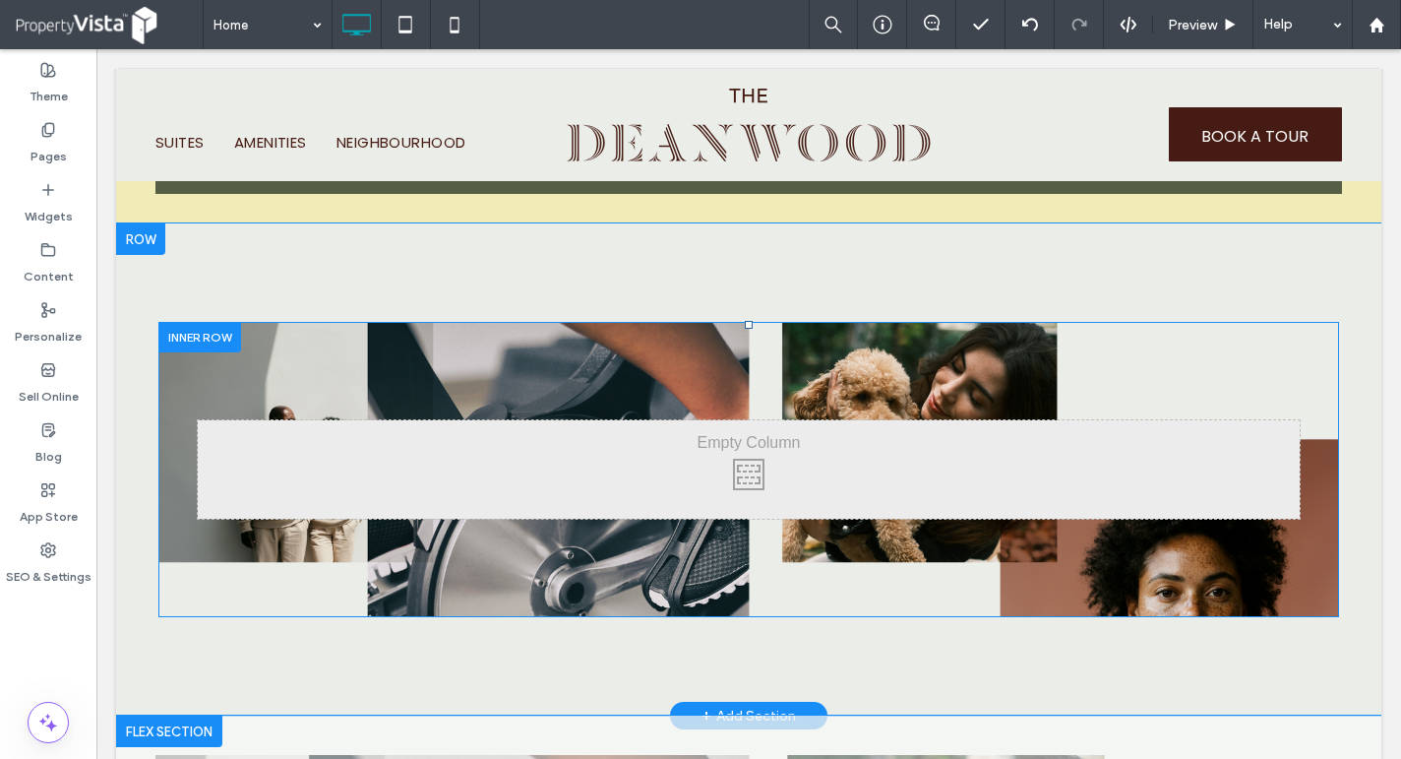
scroll to position [1869, 0]
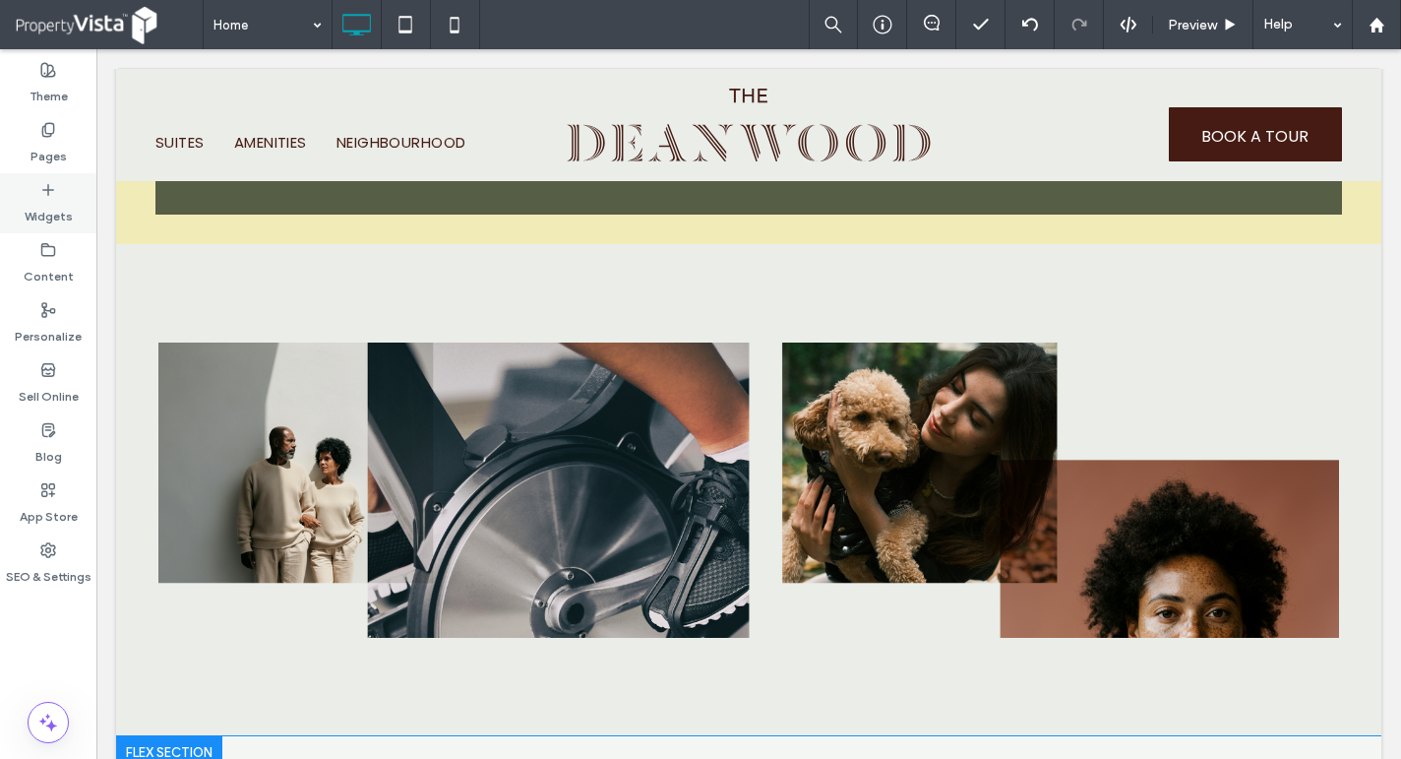
click at [46, 204] on label "Widgets" at bounding box center [49, 212] width 48 height 28
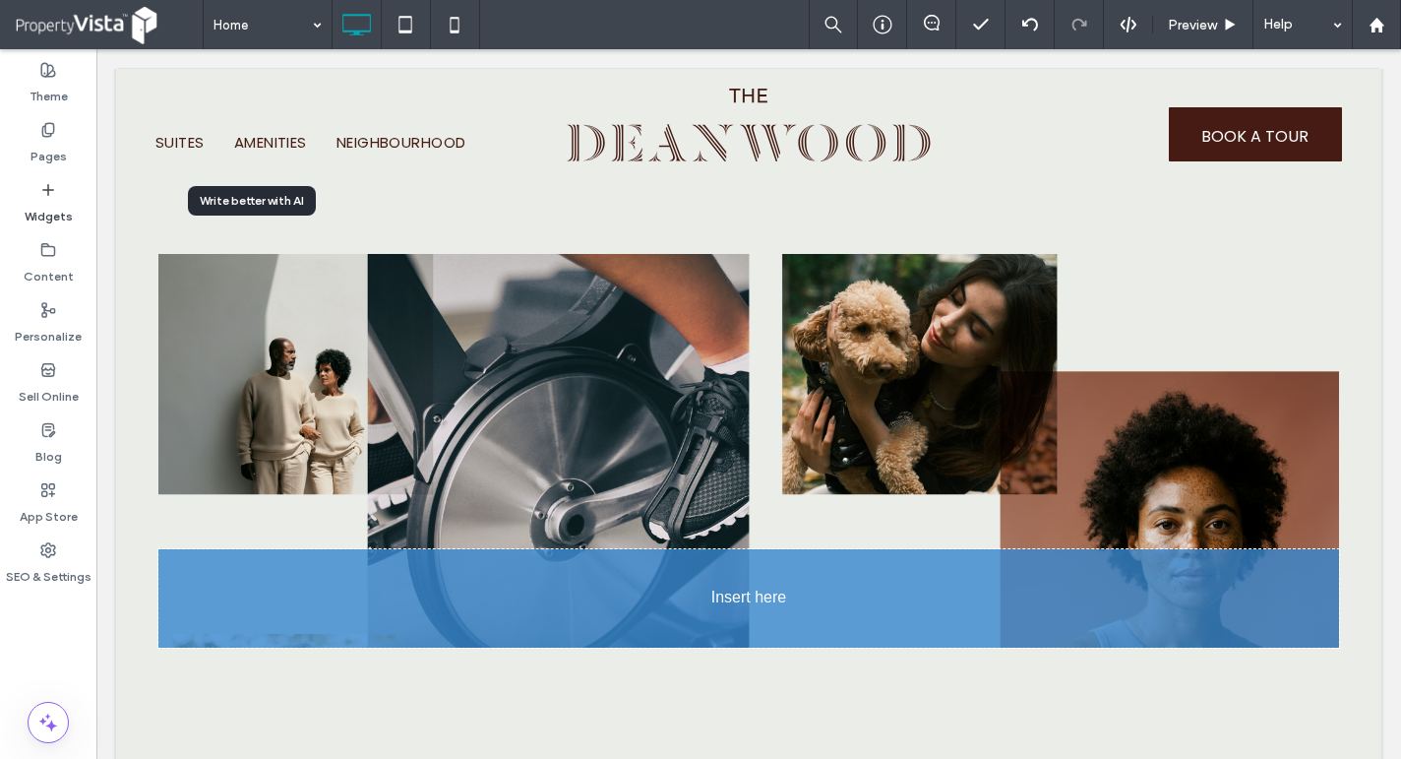
scroll to position [1992, 0]
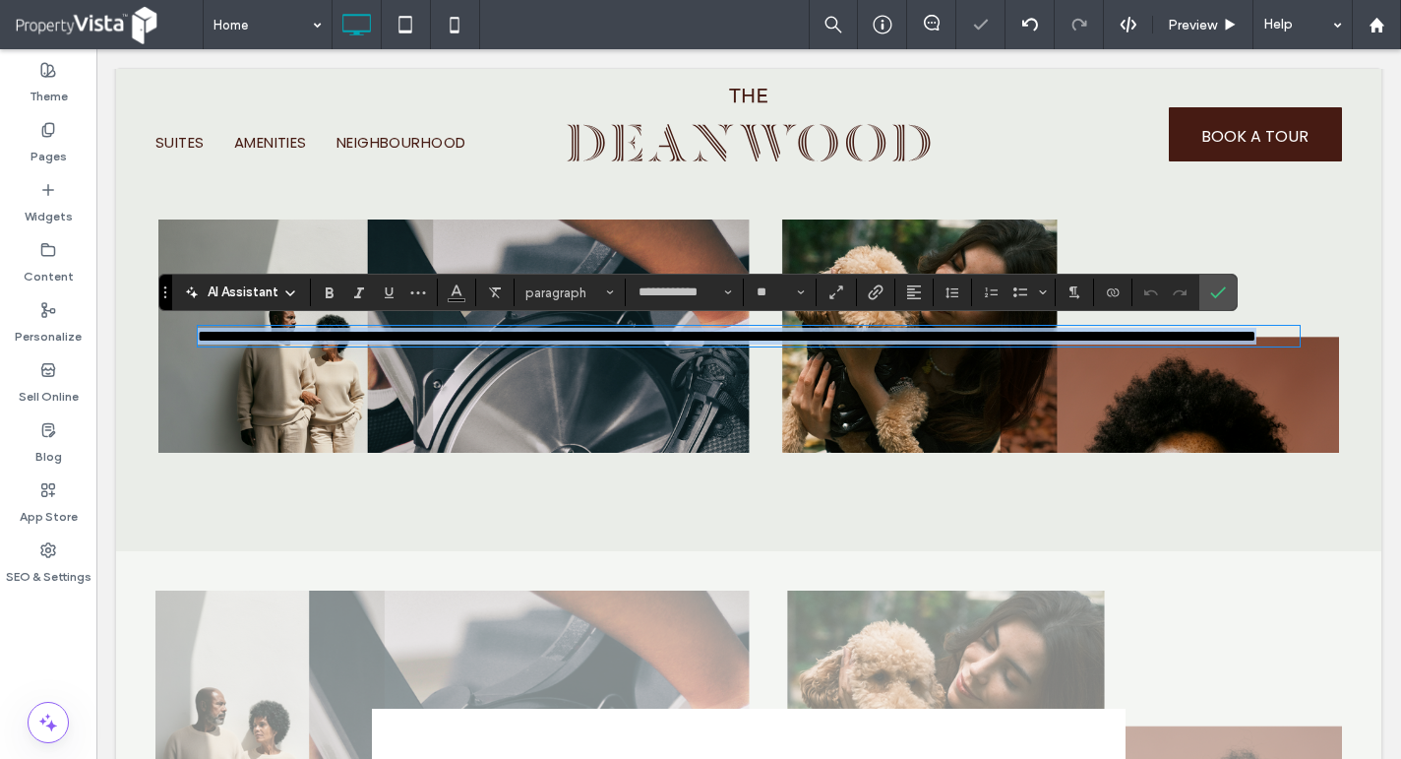
click at [553, 343] on span "**********" at bounding box center [727, 336] width 1059 height 15
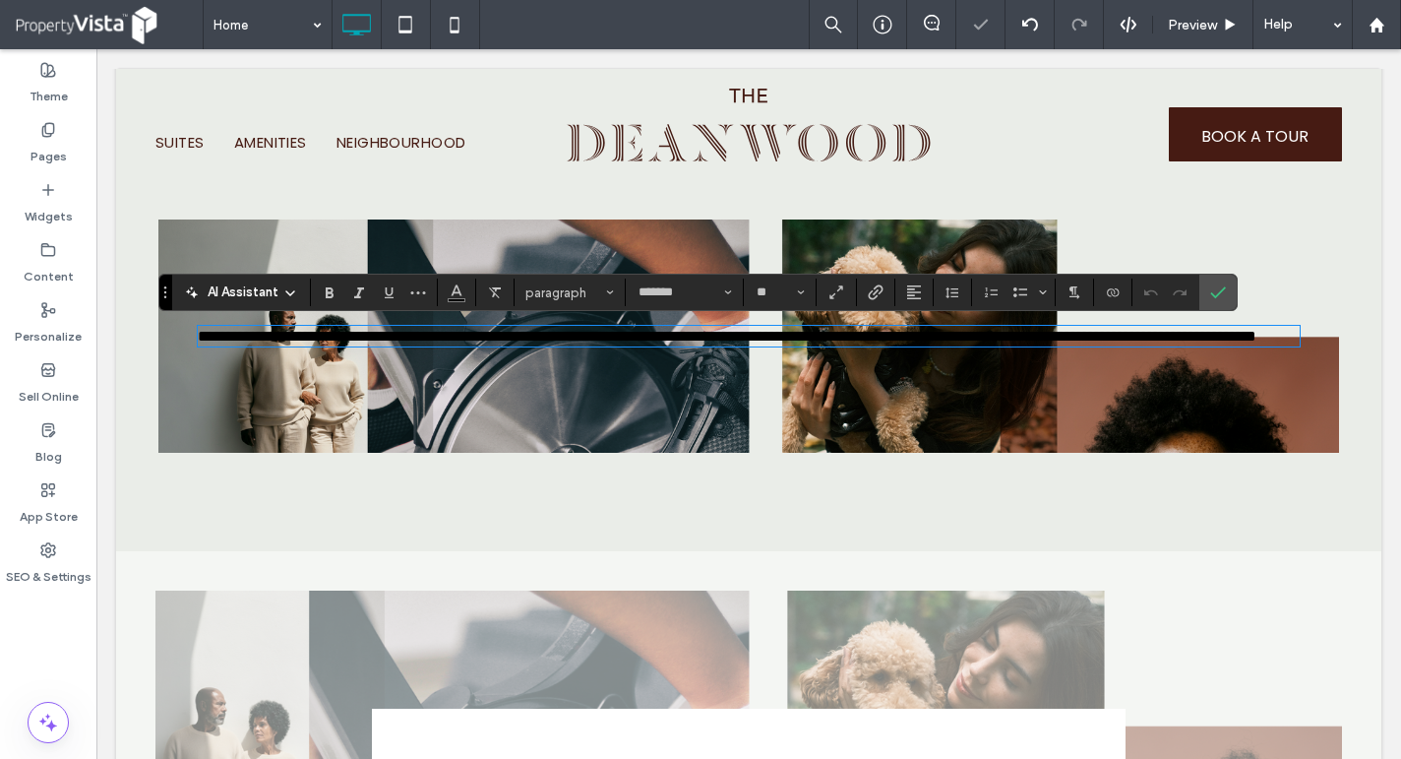
scroll to position [0, 0]
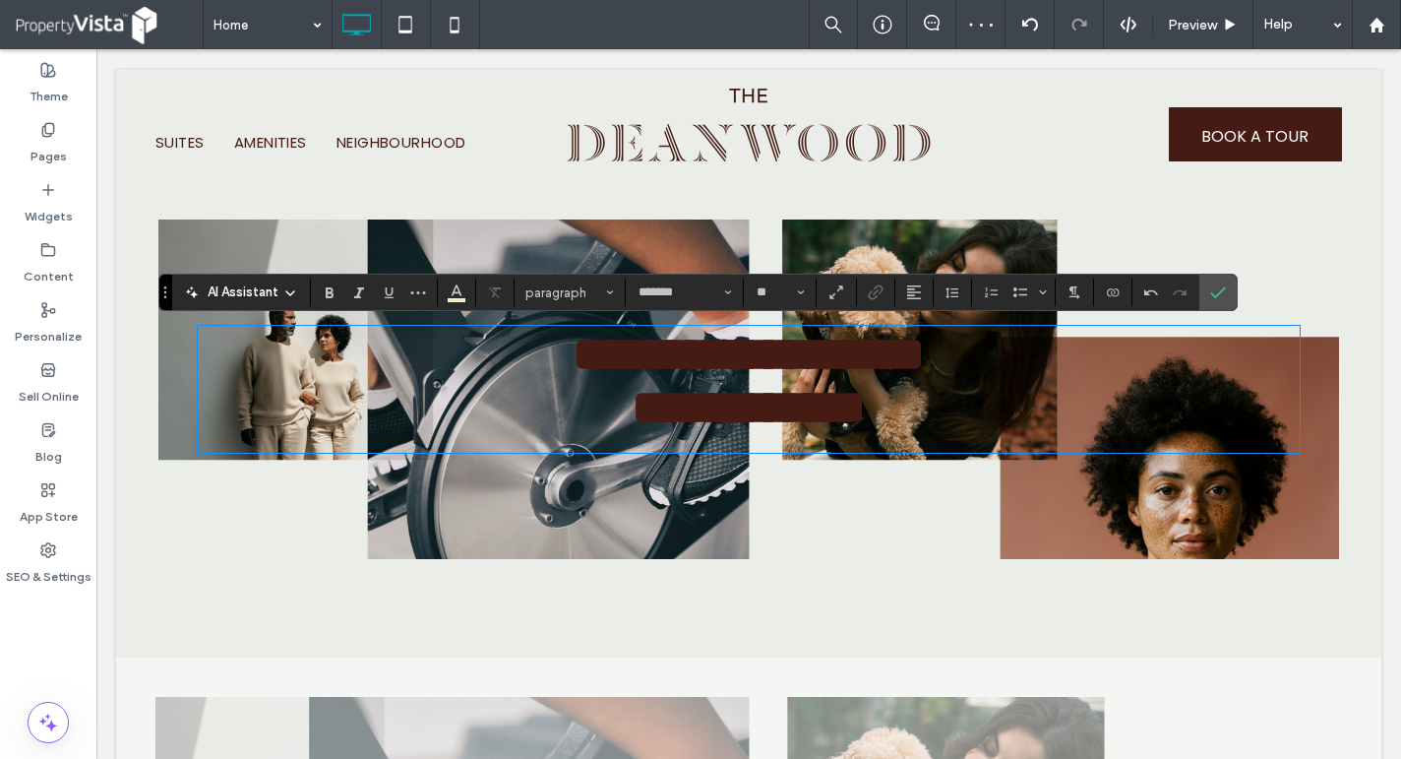
click at [733, 450] on p at bounding box center [749, 442] width 1102 height 17
type input "**********"
type input "**"
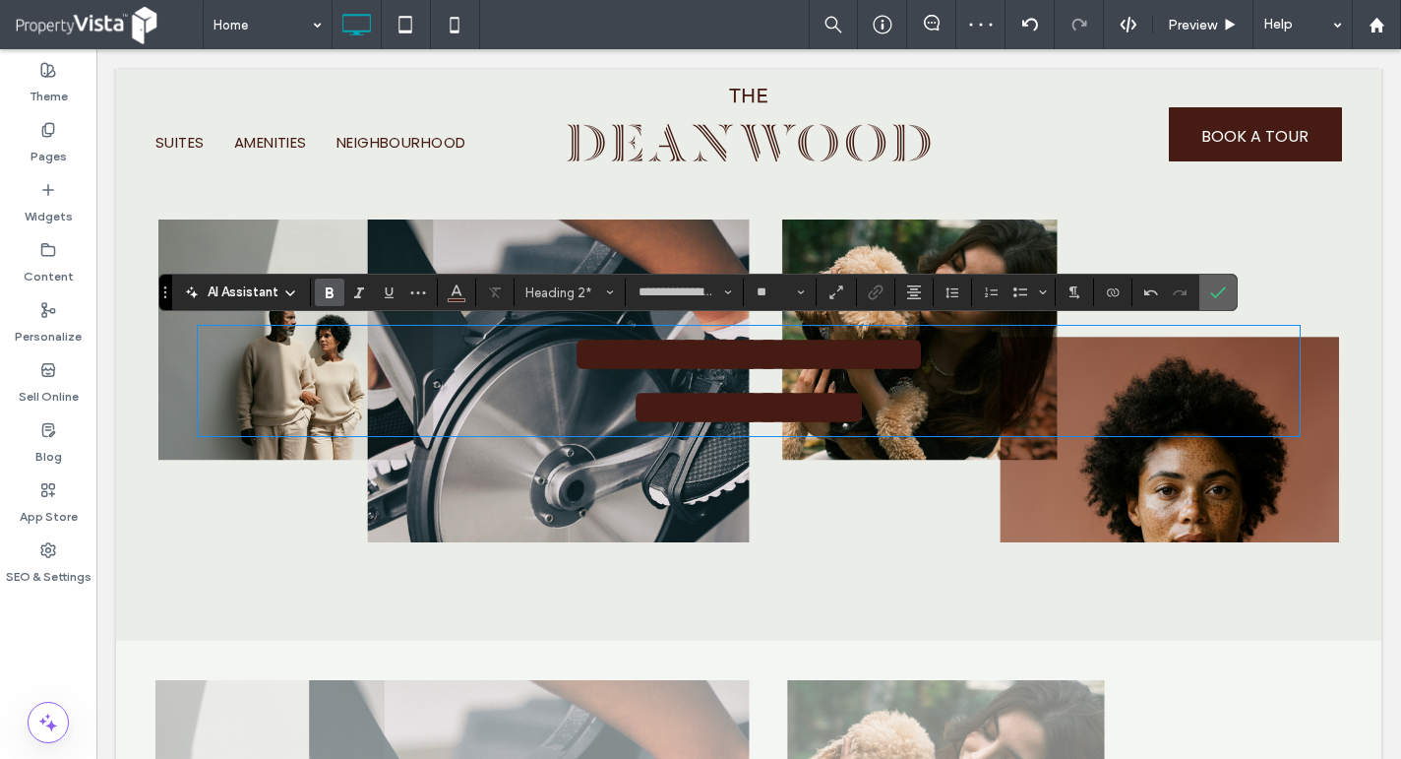
drag, startPoint x: 1223, startPoint y: 278, endPoint x: 1018, endPoint y: 266, distance: 205.1
click at [1223, 278] on span "Confirm" at bounding box center [1218, 292] width 16 height 33
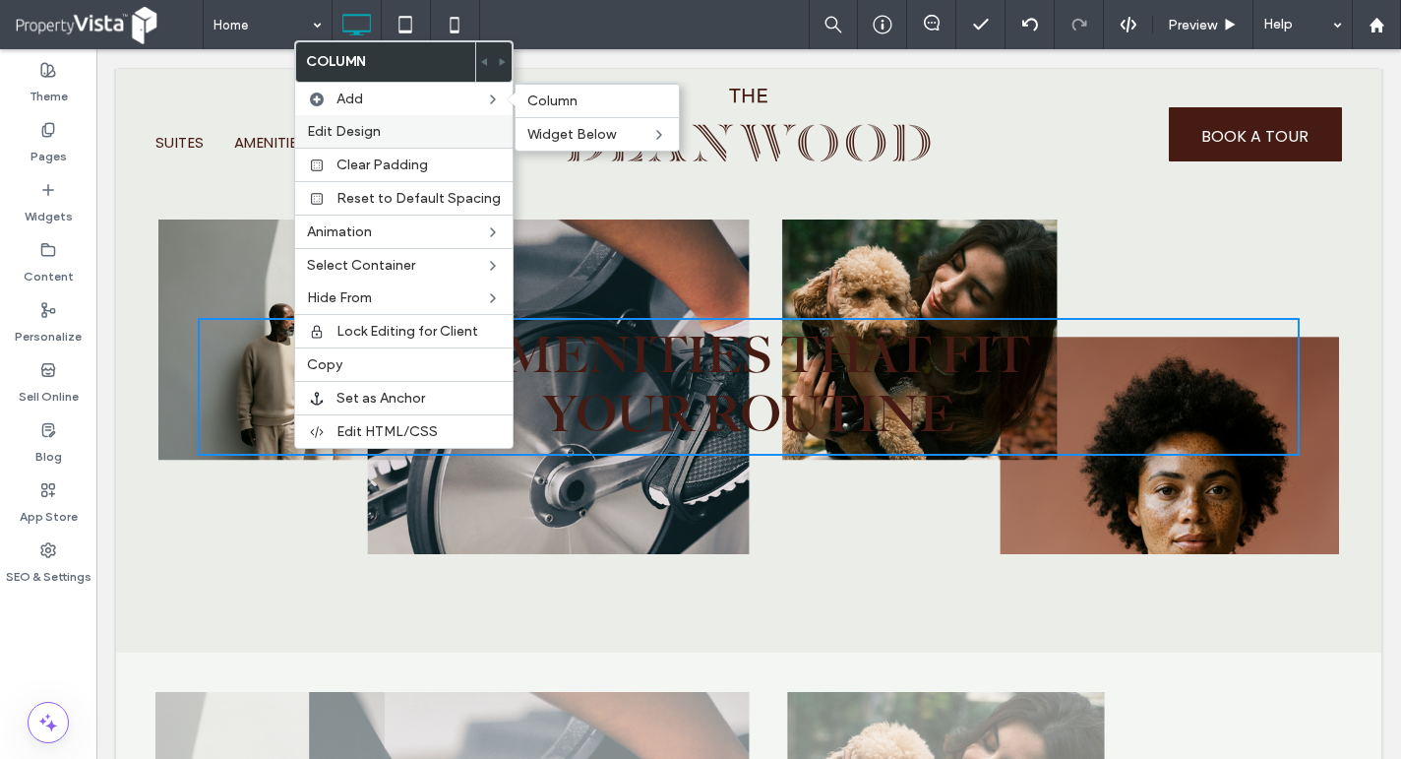
click at [383, 125] on label "Edit Design" at bounding box center [404, 131] width 194 height 17
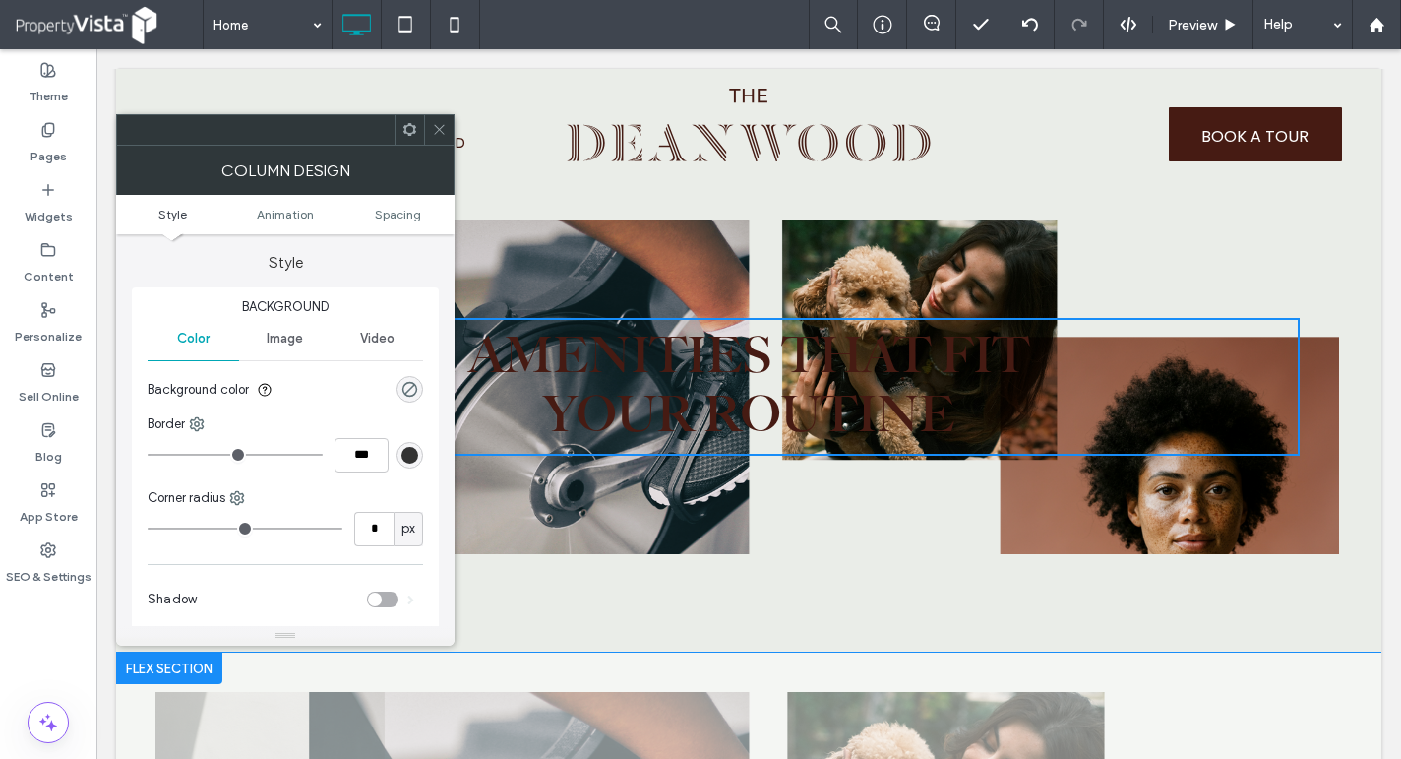
click at [402, 376] on section "Background color" at bounding box center [286, 389] width 276 height 49
click at [407, 382] on div "rgba(0, 0, 0, 0)" at bounding box center [409, 389] width 17 height 17
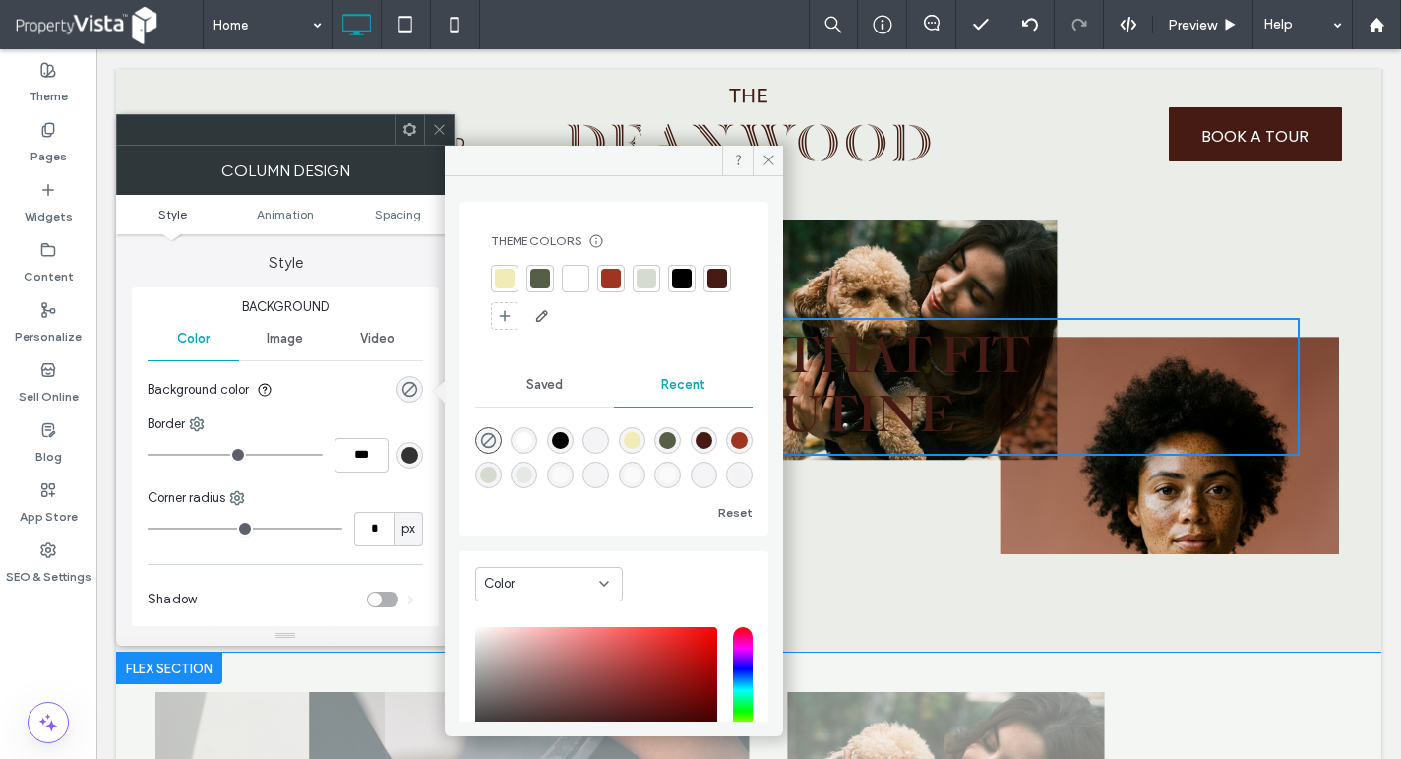
click at [573, 276] on div at bounding box center [576, 279] width 20 height 20
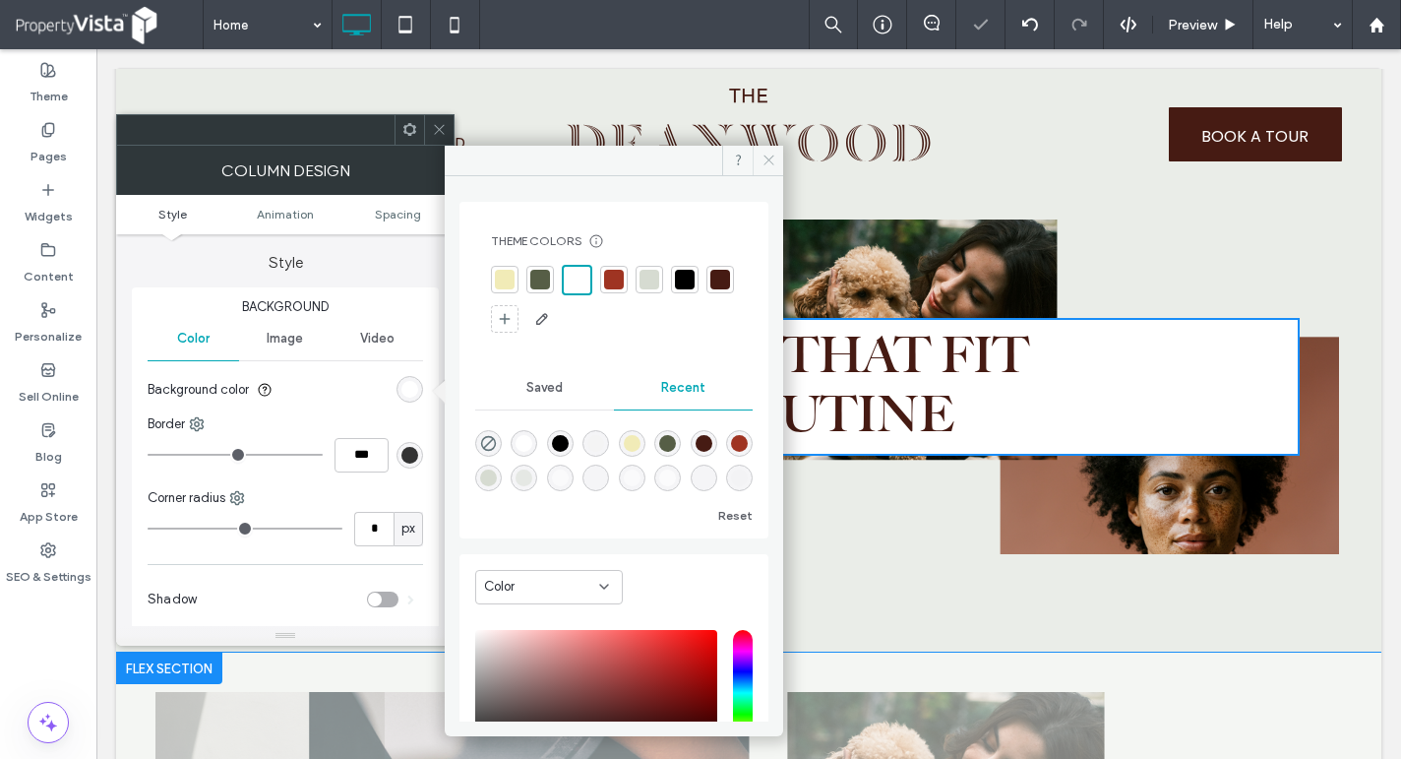
drag, startPoint x: 762, startPoint y: 159, endPoint x: 670, endPoint y: 110, distance: 103.9
click at [762, 159] on icon at bounding box center [769, 160] width 15 height 15
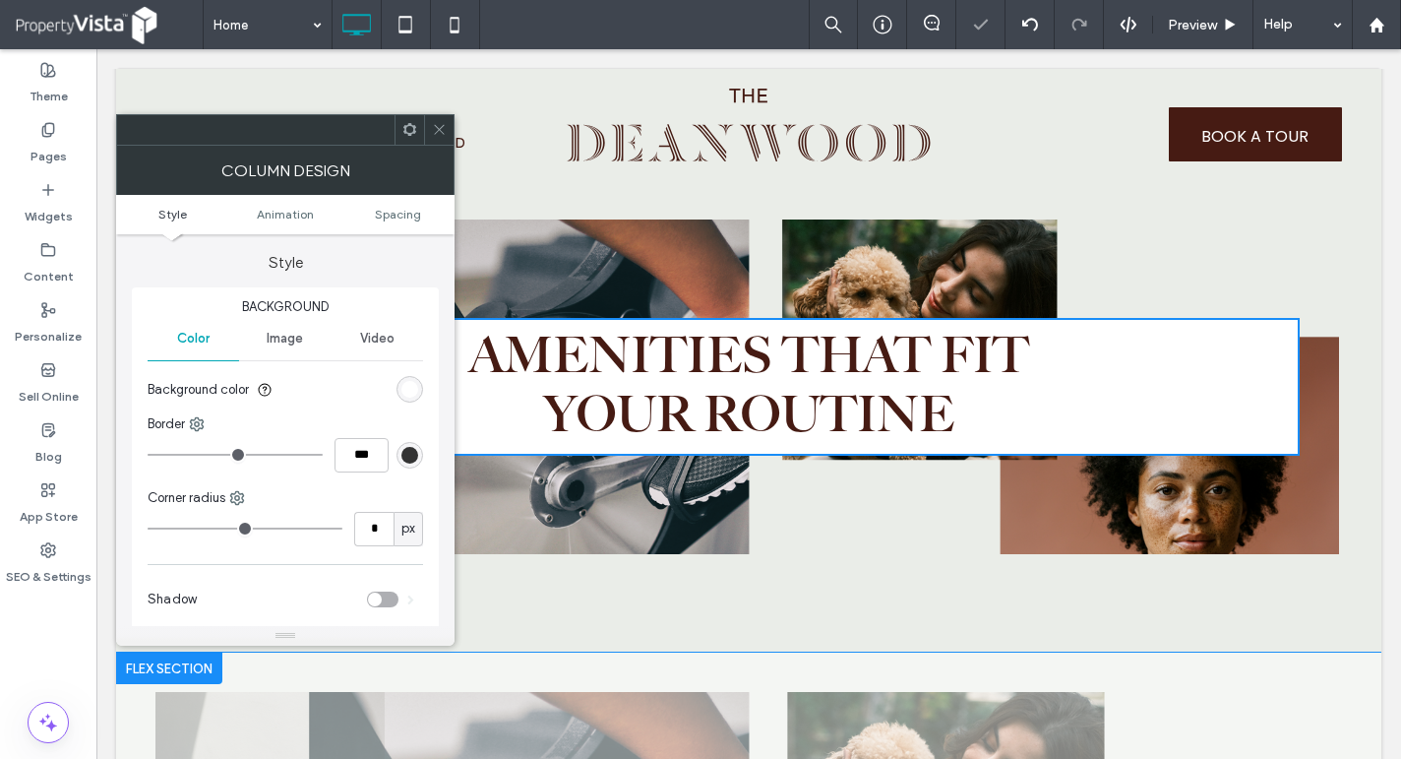
click at [444, 118] on span at bounding box center [439, 130] width 15 height 30
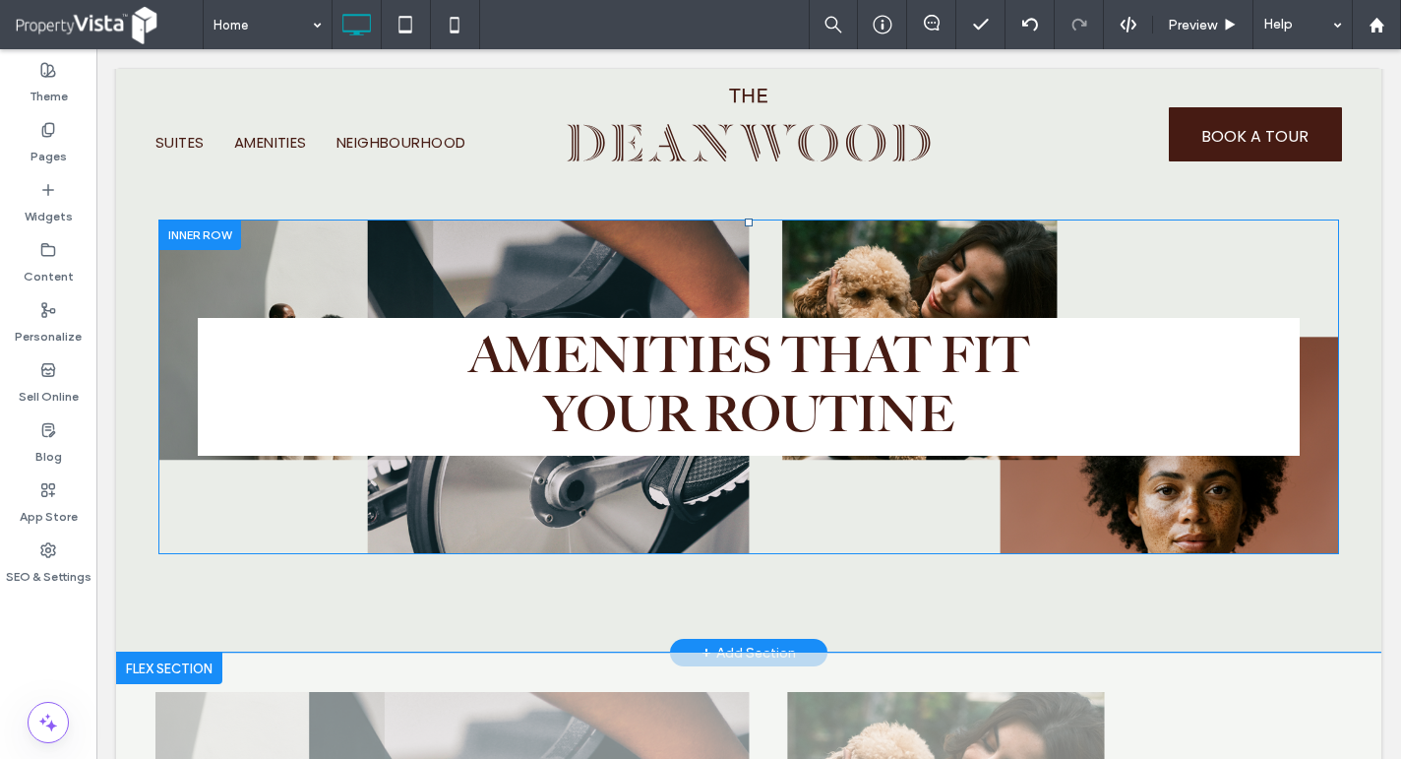
click at [284, 273] on div "Click To Paste Click To Paste Click To Paste Click To Paste Click To Paste AMEN…" at bounding box center [748, 386] width 1181 height 335
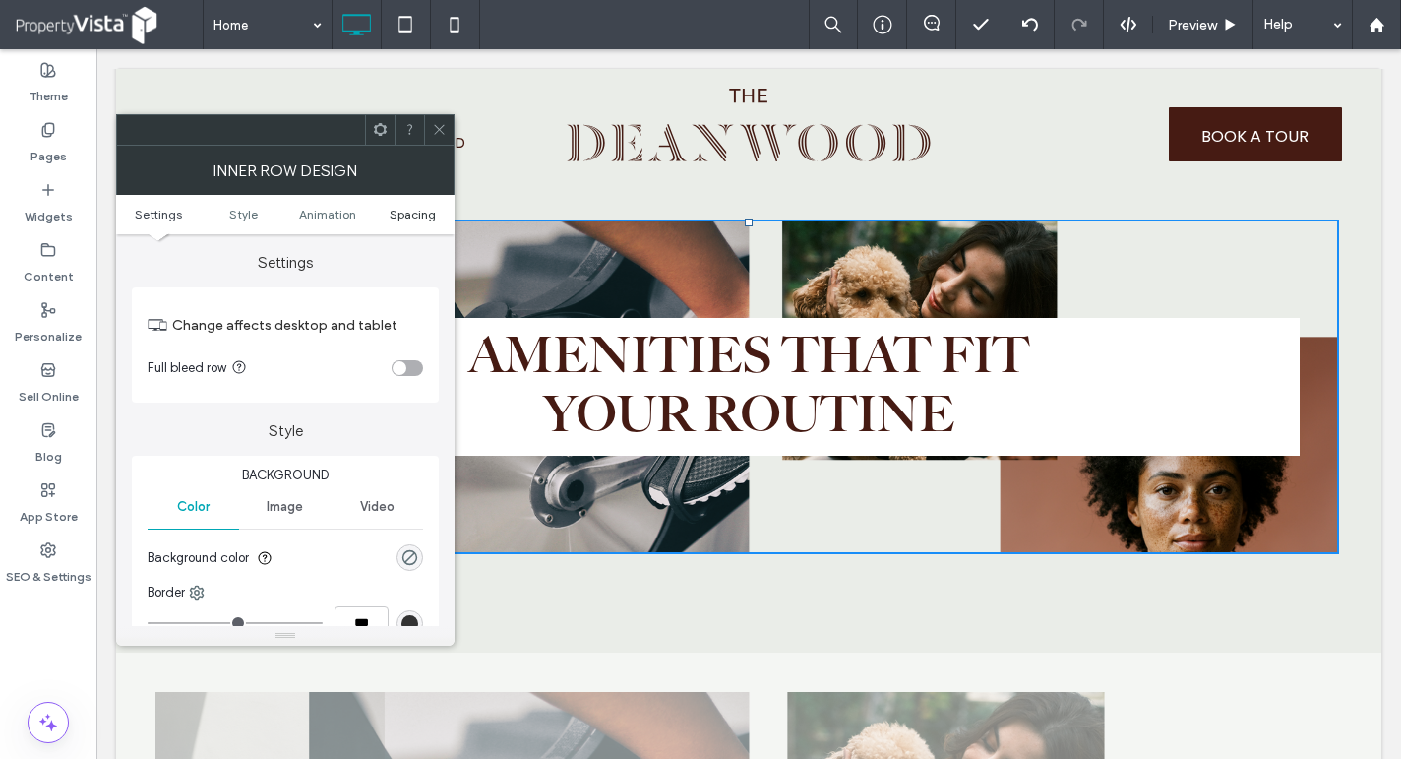
click at [400, 211] on span "Spacing" at bounding box center [413, 214] width 46 height 15
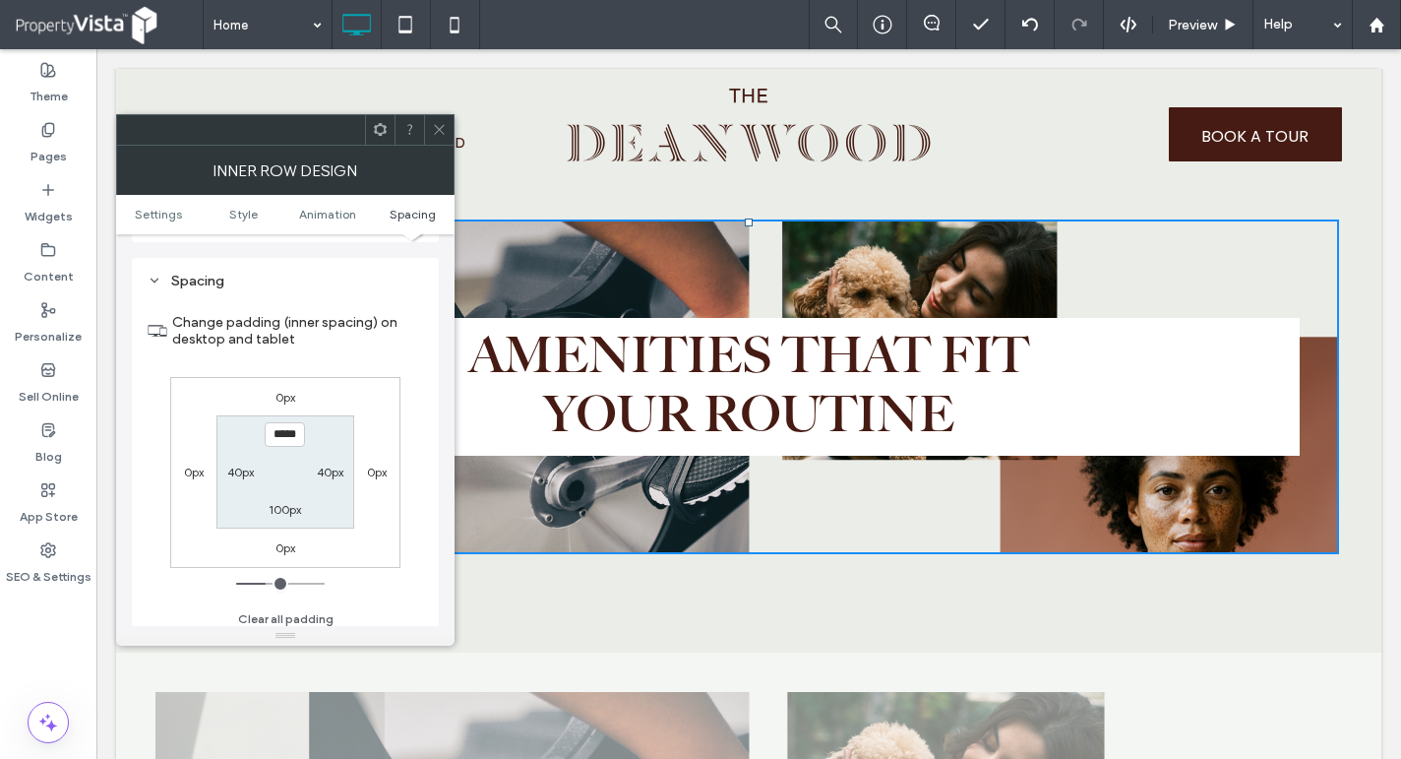
scroll to position [630, 0]
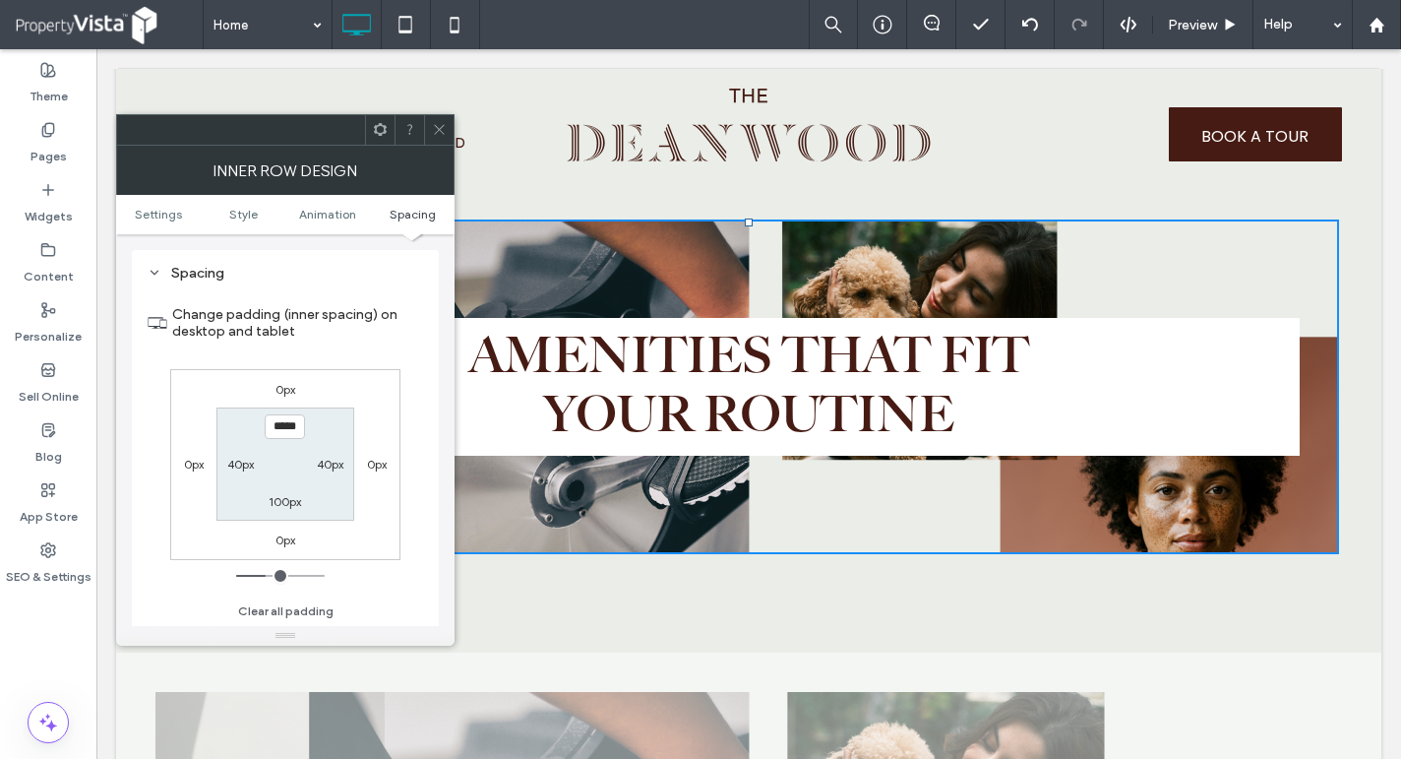
click at [237, 465] on label "40px" at bounding box center [240, 464] width 27 height 15
type input "**"
type input "****"
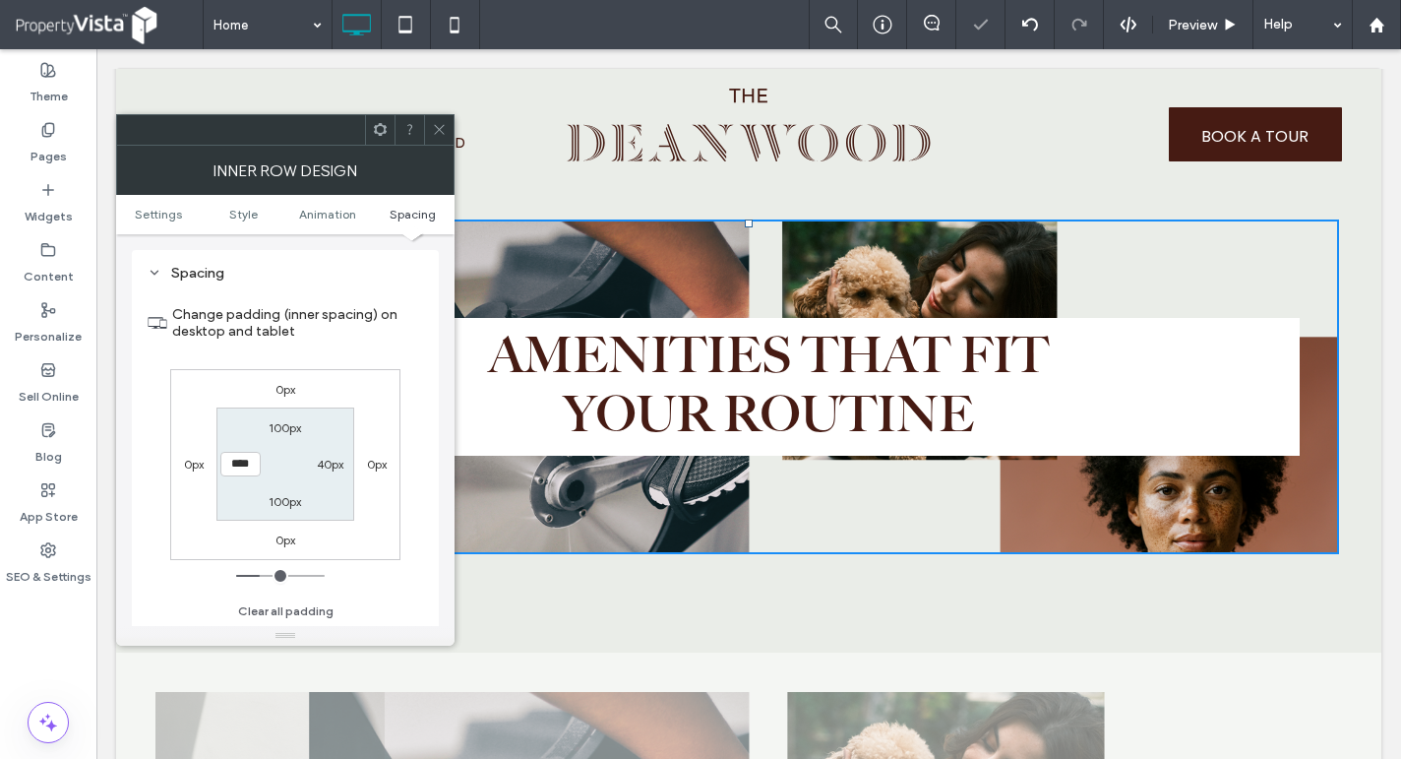
click at [337, 463] on label "40px" at bounding box center [330, 464] width 27 height 15
type input "**"
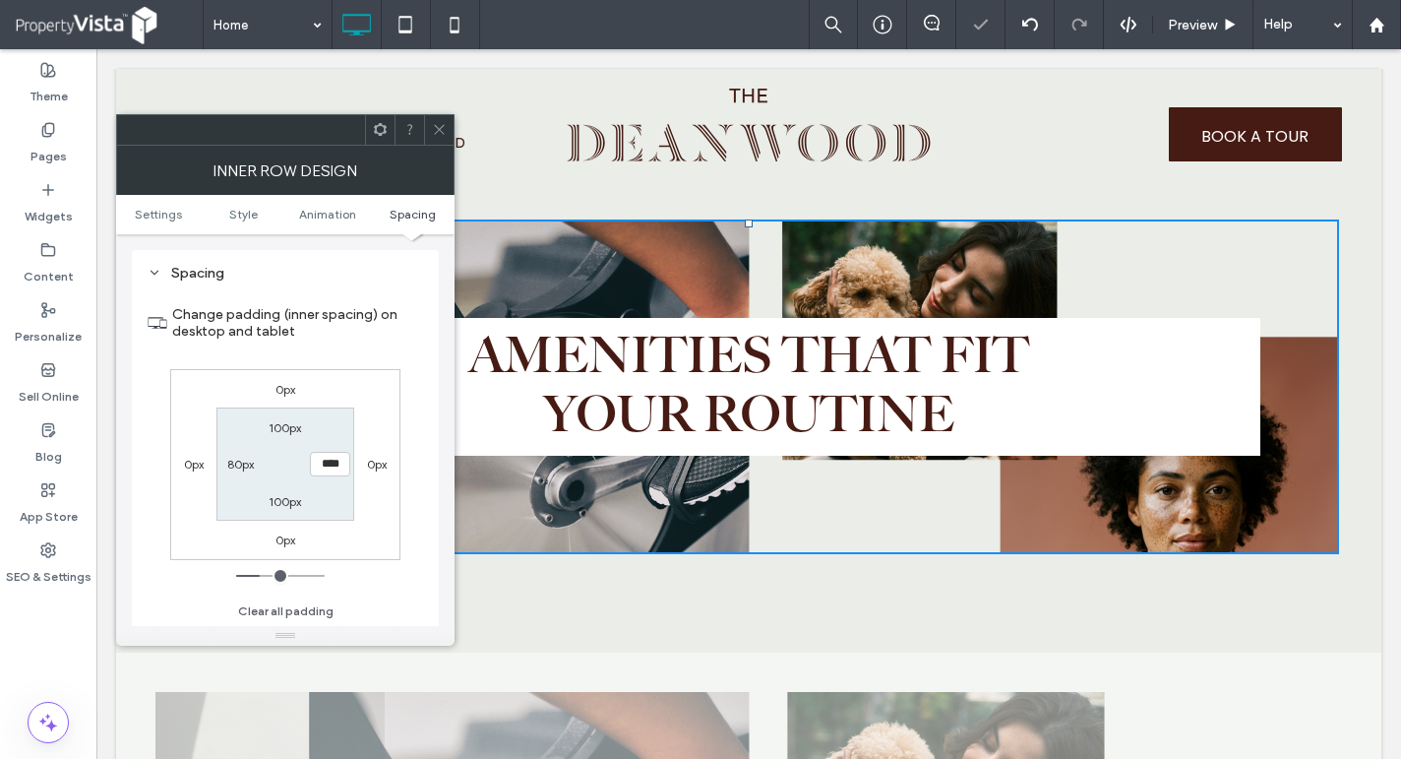
click at [337, 463] on input "****" at bounding box center [330, 464] width 40 height 25
type input "***"
type input "*****"
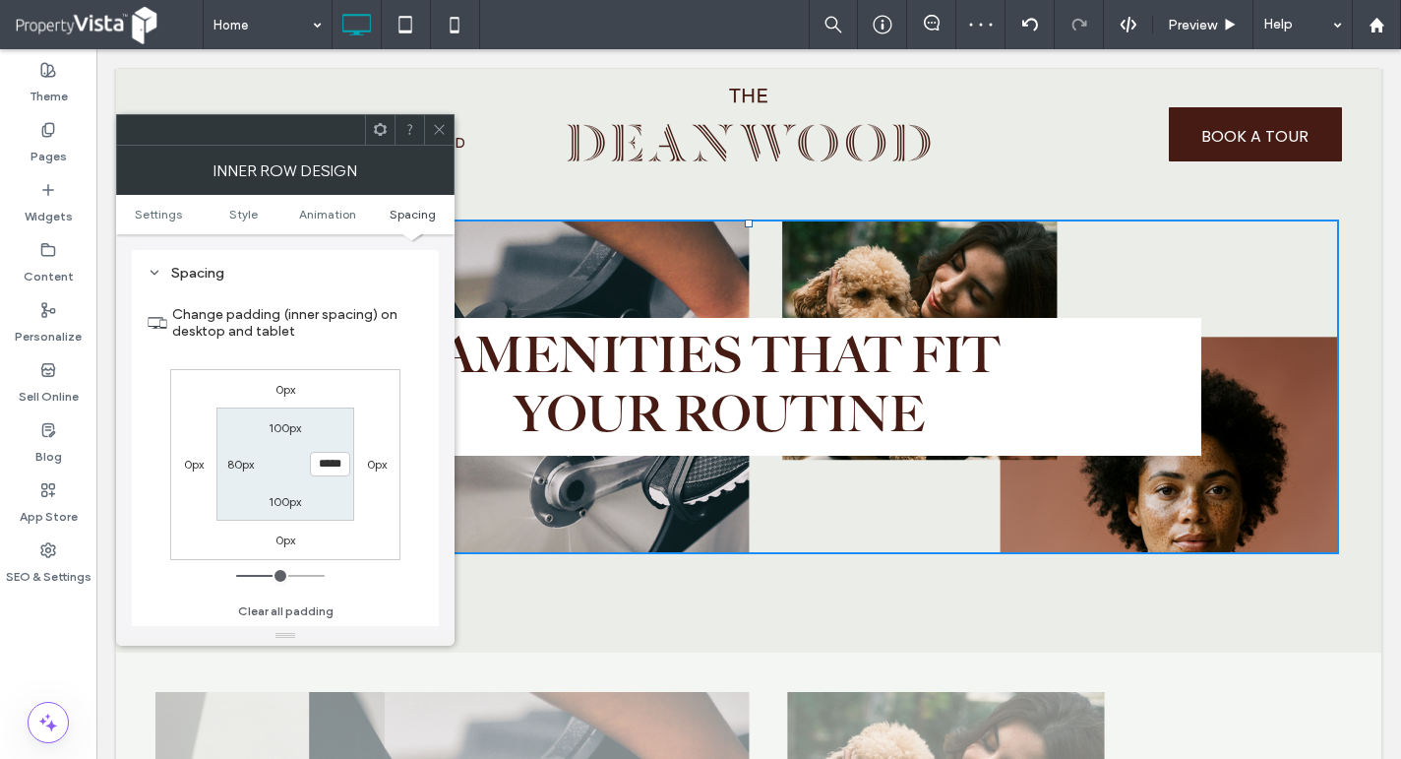
click at [232, 461] on label "80px" at bounding box center [240, 464] width 27 height 15
type input "**"
type input "***"
type input "*****"
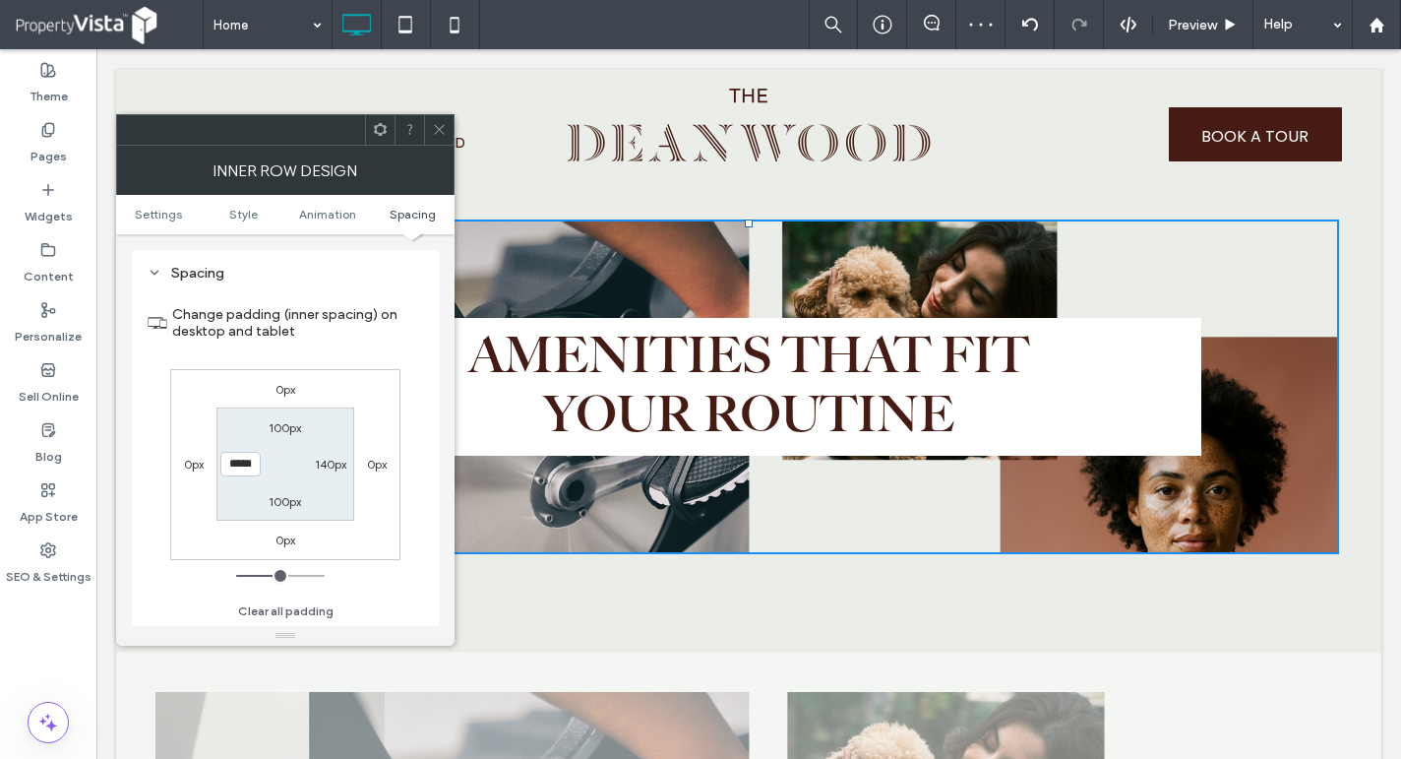
click at [440, 134] on icon at bounding box center [439, 129] width 15 height 15
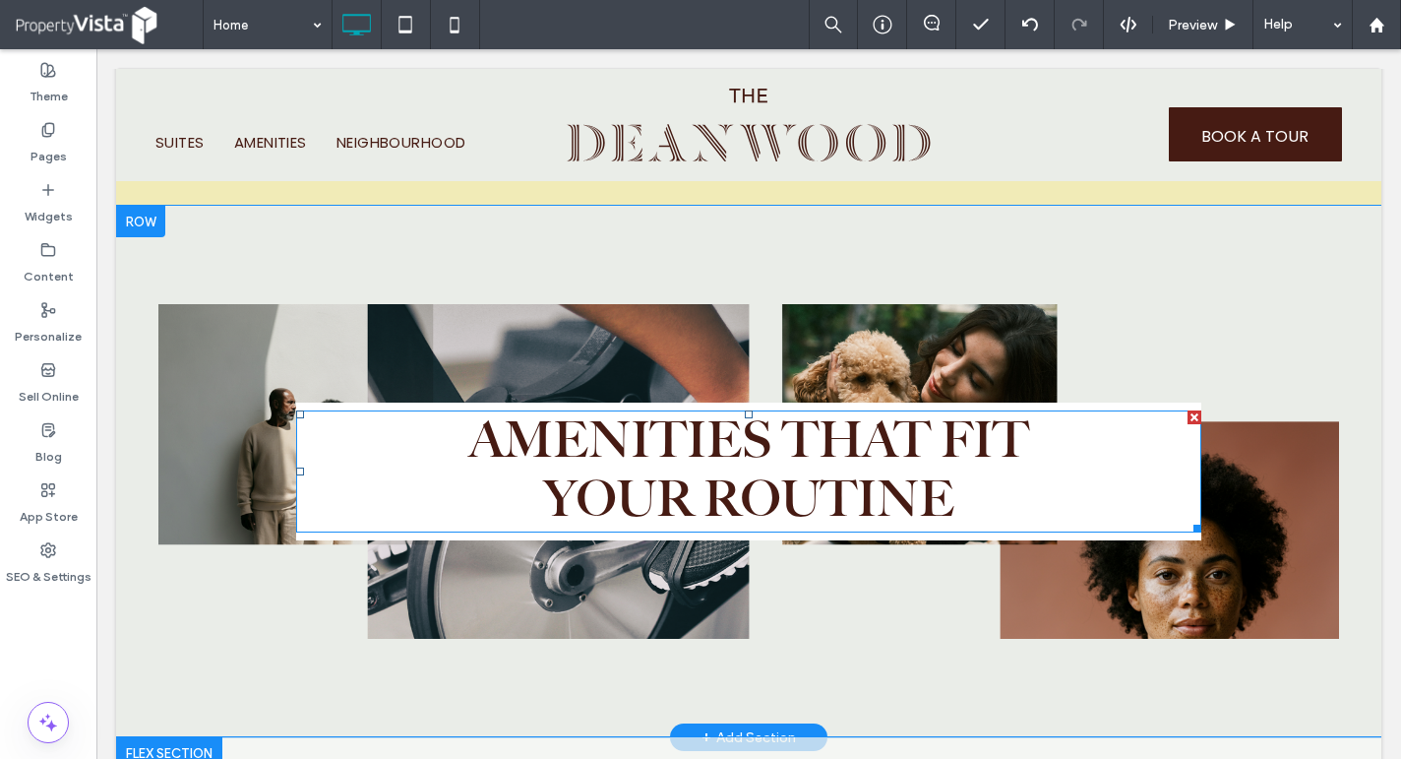
scroll to position [1894, 0]
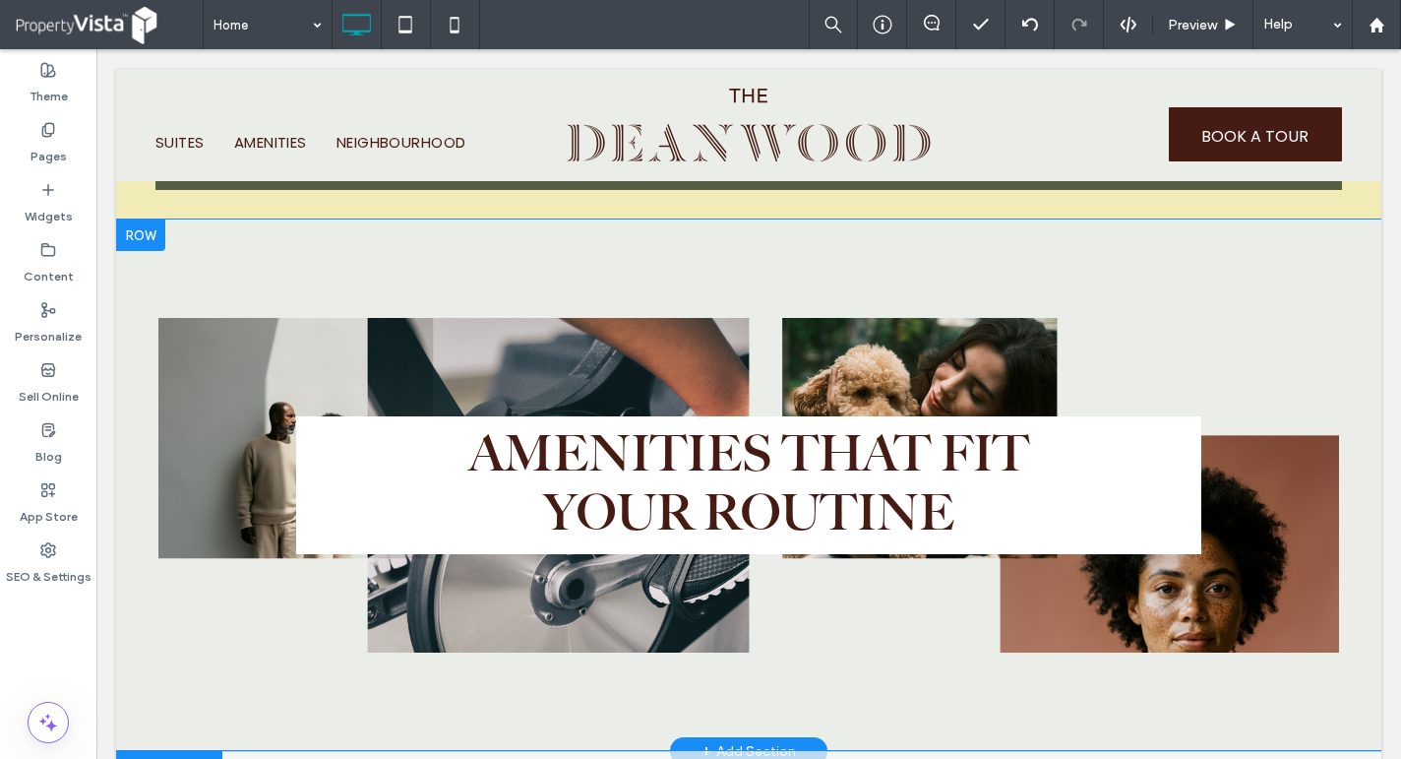
click at [307, 267] on div "Click To Paste Click To Paste Click To Paste Click To Paste Click To Paste Clic…" at bounding box center [748, 484] width 1265 height 531
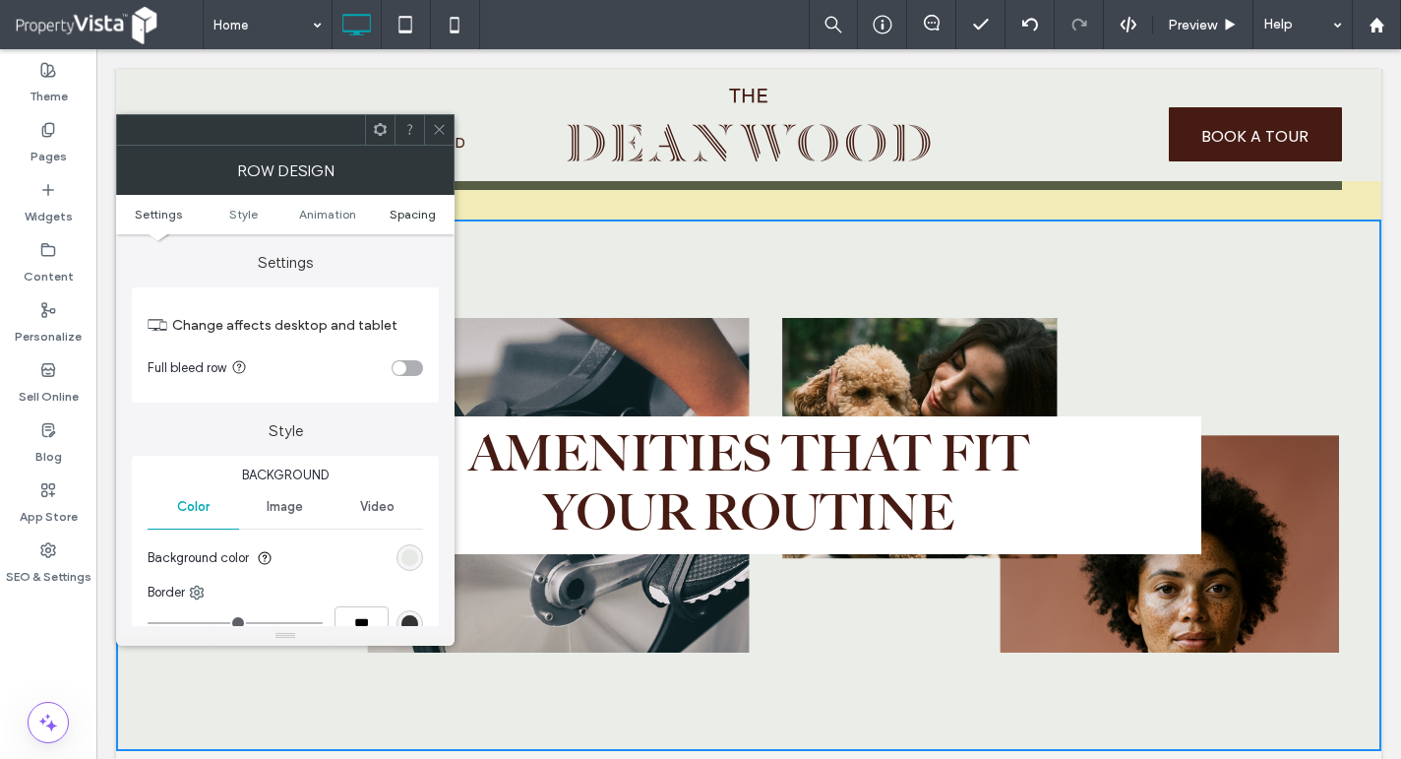
click at [428, 207] on span "Spacing" at bounding box center [413, 214] width 46 height 15
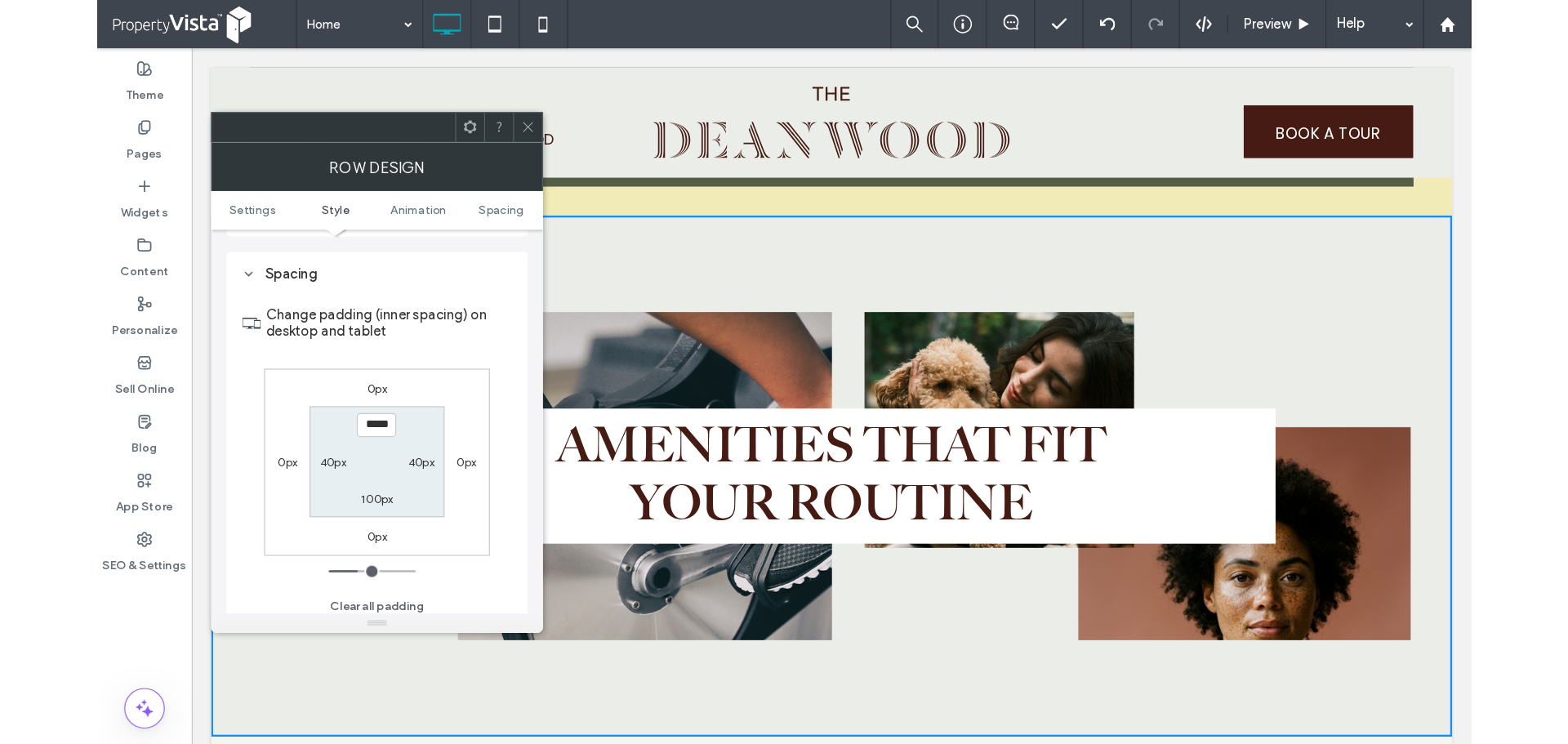
scroll to position [462, 0]
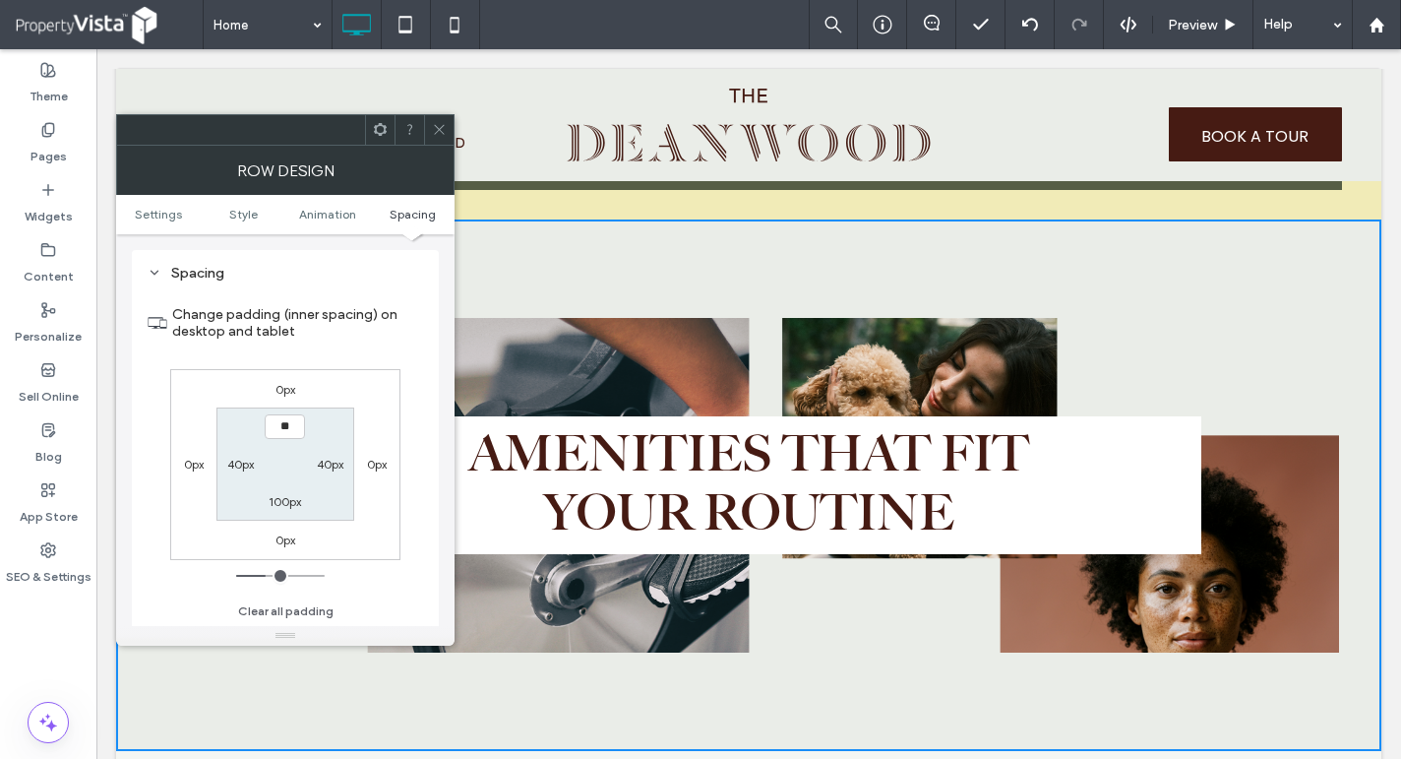
type input "****"
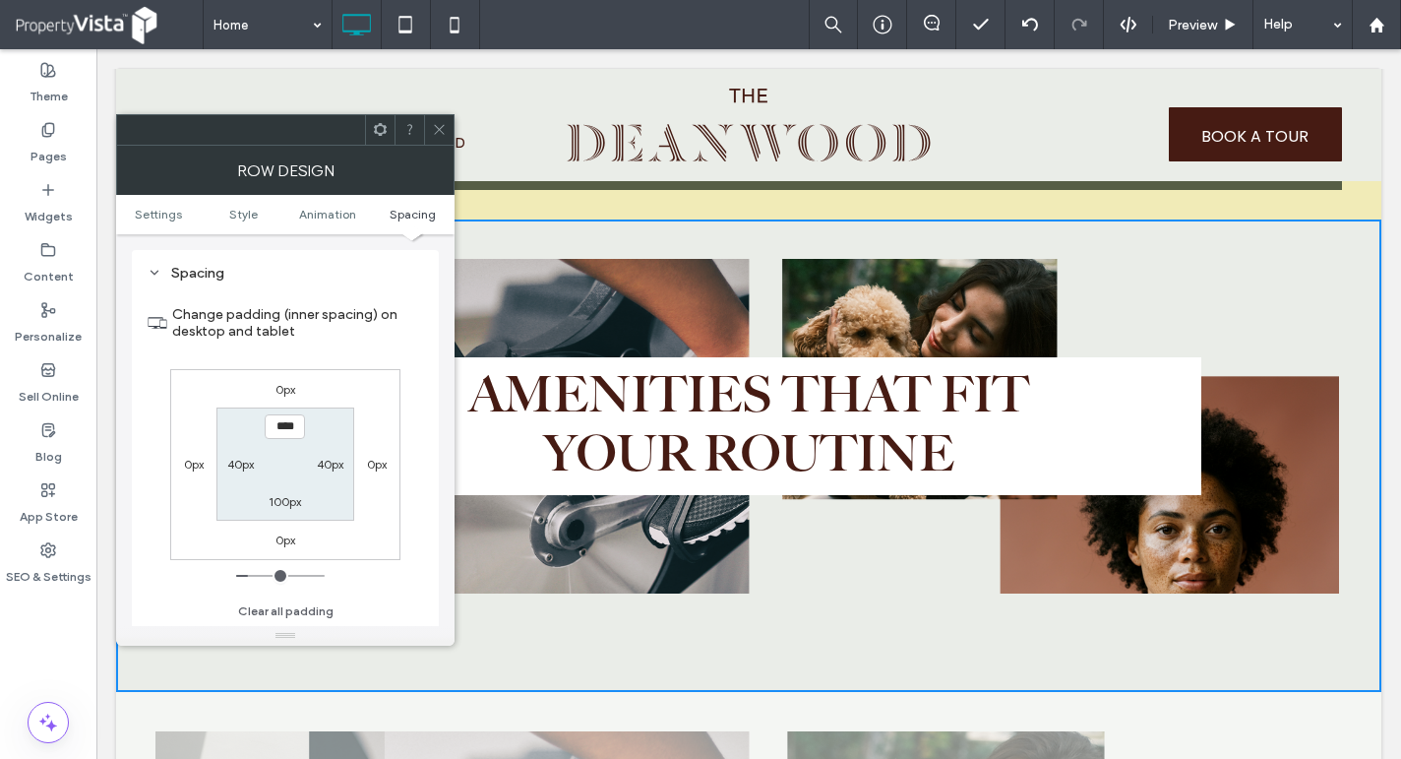
click at [280, 500] on label "100px" at bounding box center [285, 501] width 32 height 15
type input "***"
type input "**"
type input "****"
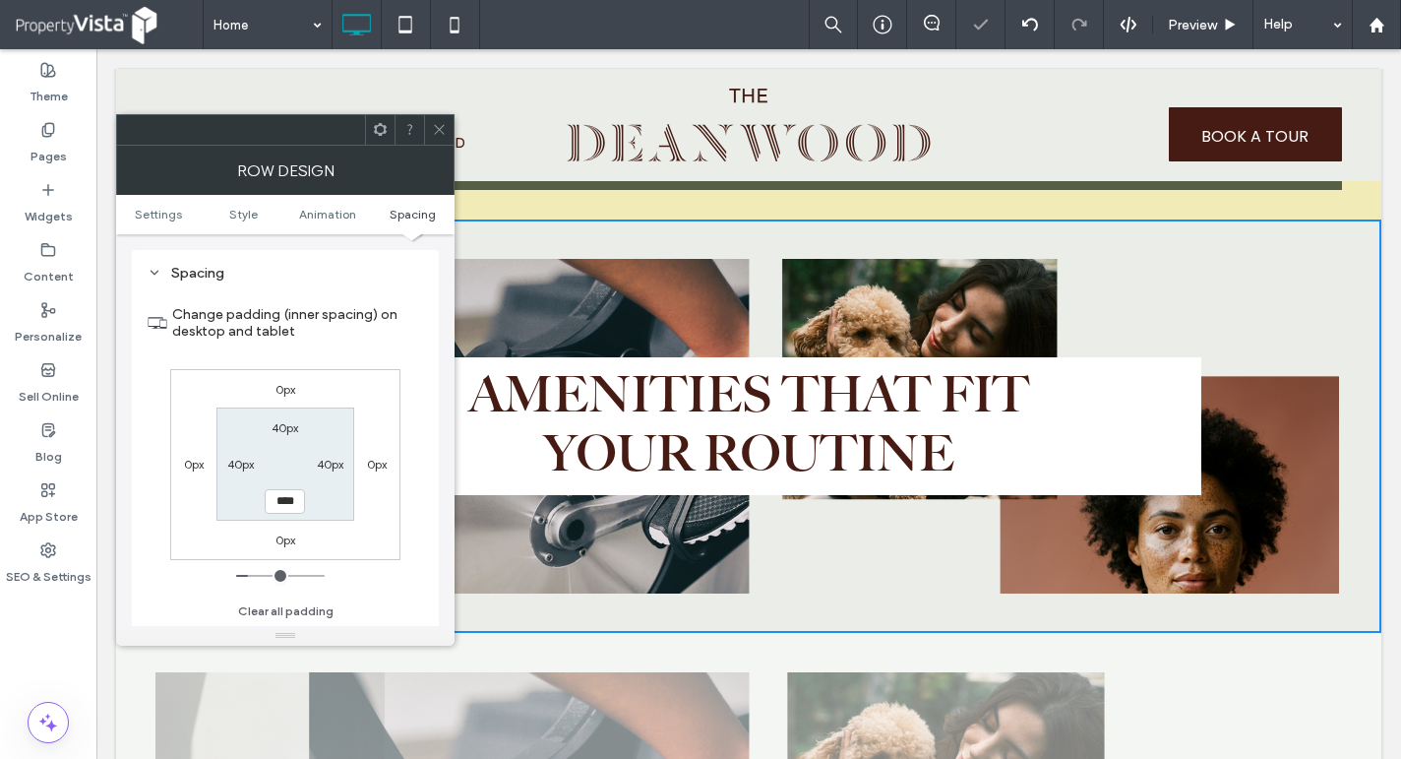
click at [440, 131] on icon at bounding box center [439, 129] width 15 height 15
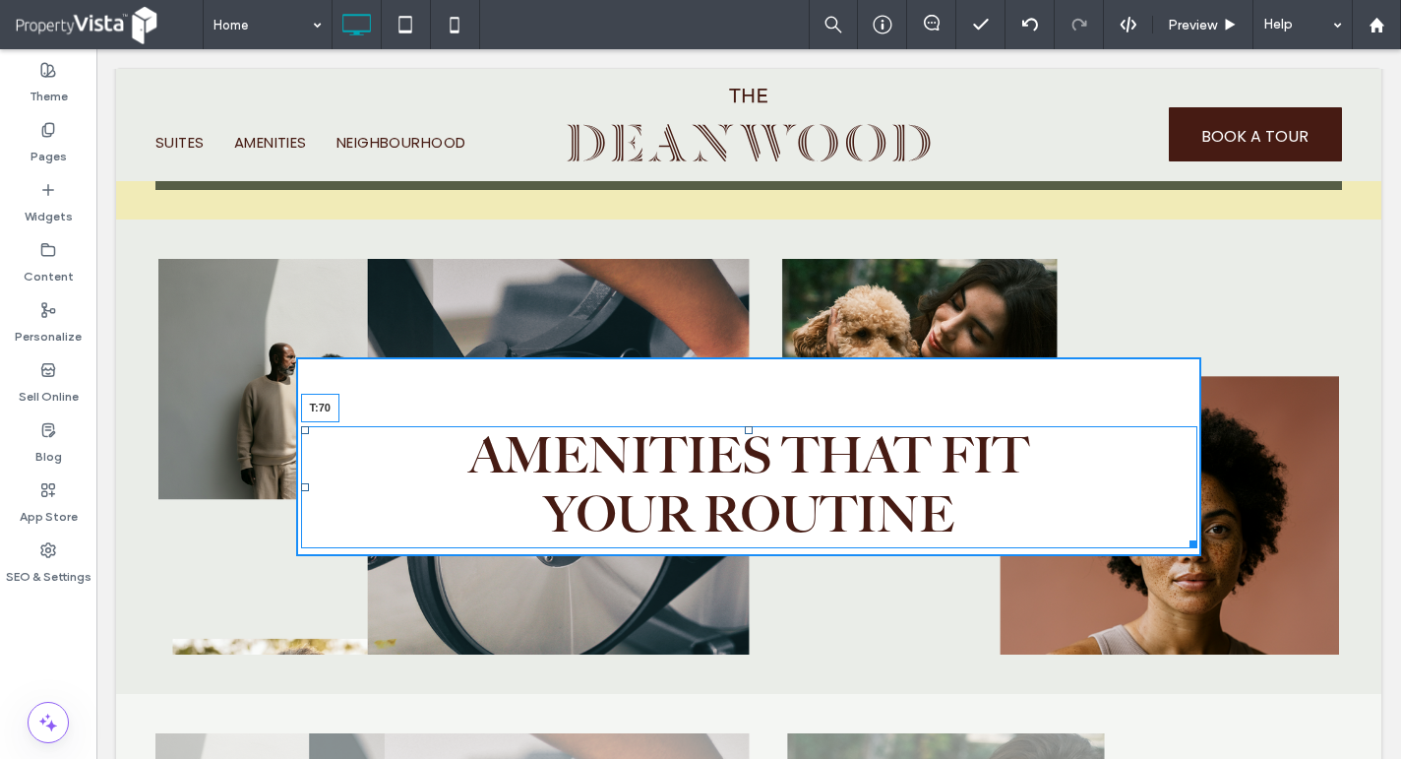
drag, startPoint x: 744, startPoint y: 369, endPoint x: 783, endPoint y: 430, distance: 72.6
click at [783, 430] on div "AMENITIES THAT FIT YOUR ROUTINE T:70" at bounding box center [749, 487] width 896 height 122
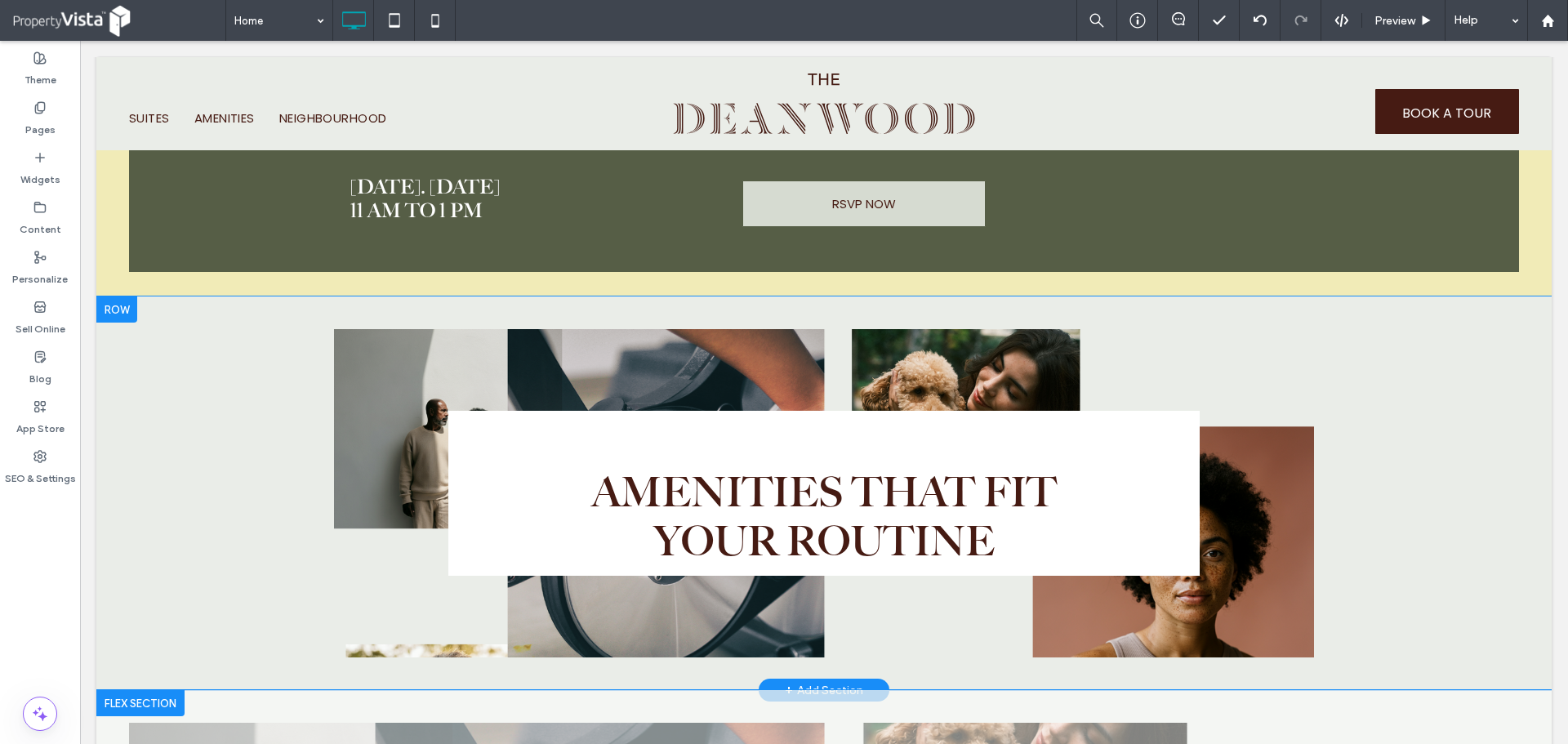
click at [191, 321] on div "Click To Paste Click To Paste Click To Paste Click To Paste Click To Paste Clic…" at bounding box center [823, 493] width 1455 height 394
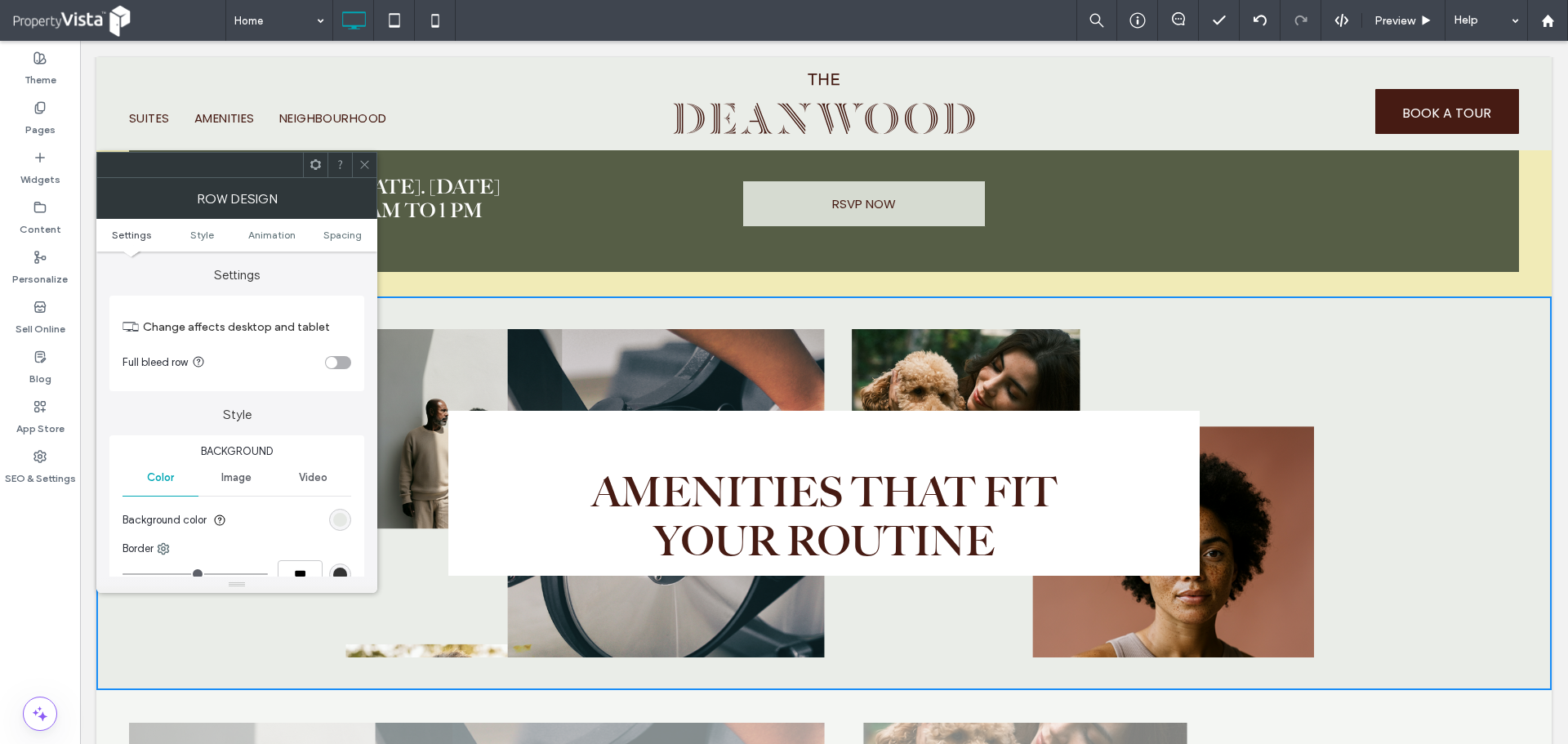
click at [344, 363] on div "toggle" at bounding box center [338, 363] width 26 height 13
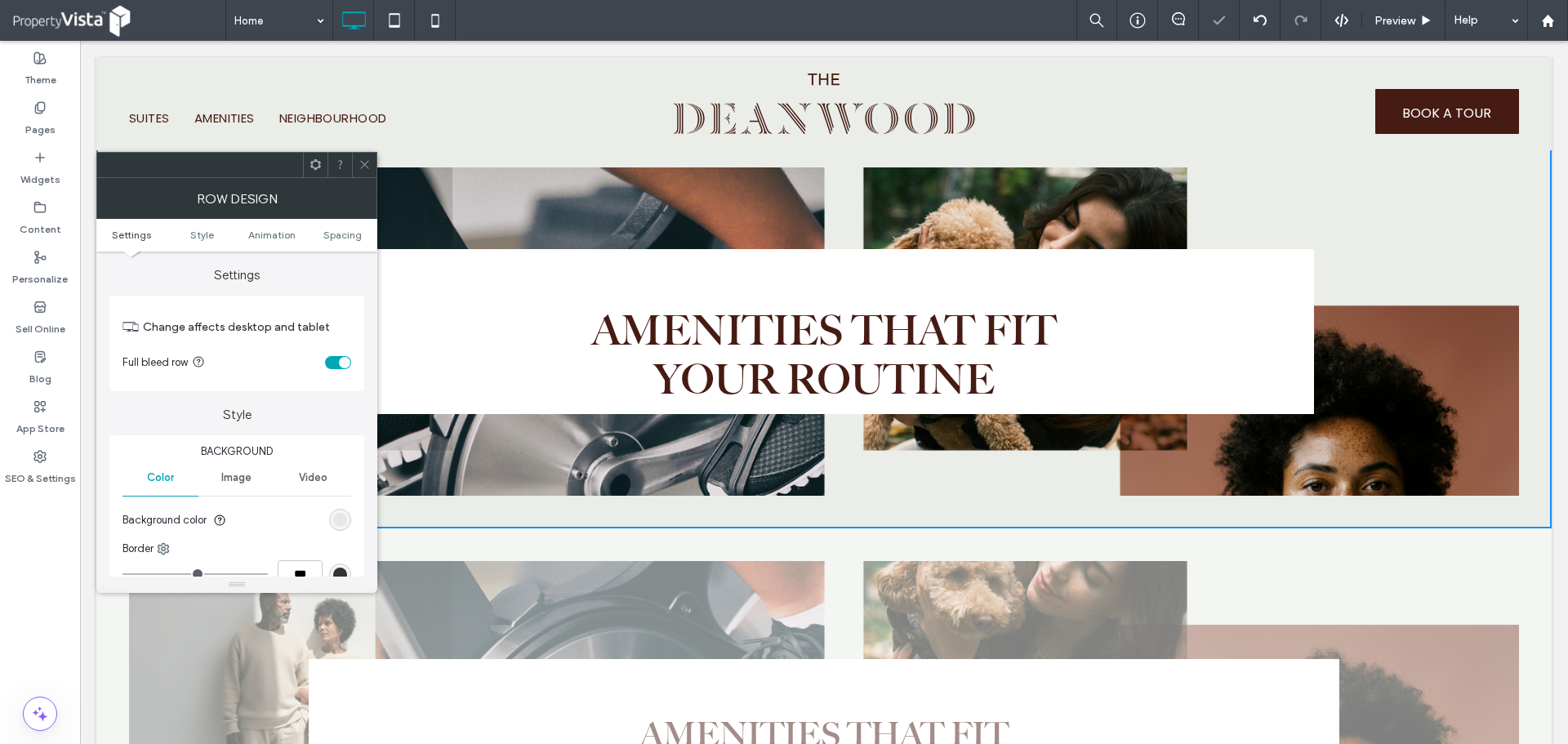
scroll to position [1818, 0]
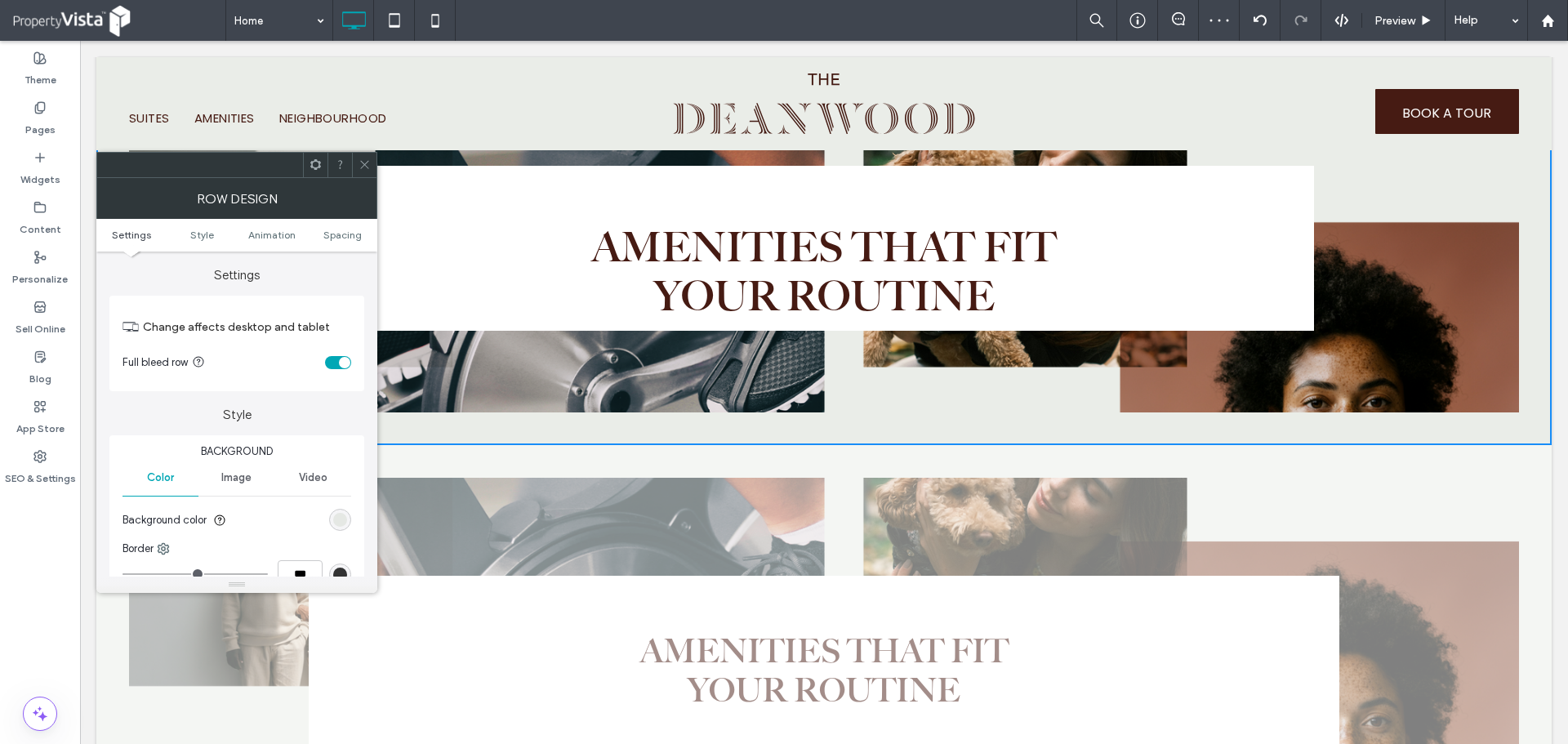
click at [361, 166] on icon at bounding box center [364, 164] width 12 height 12
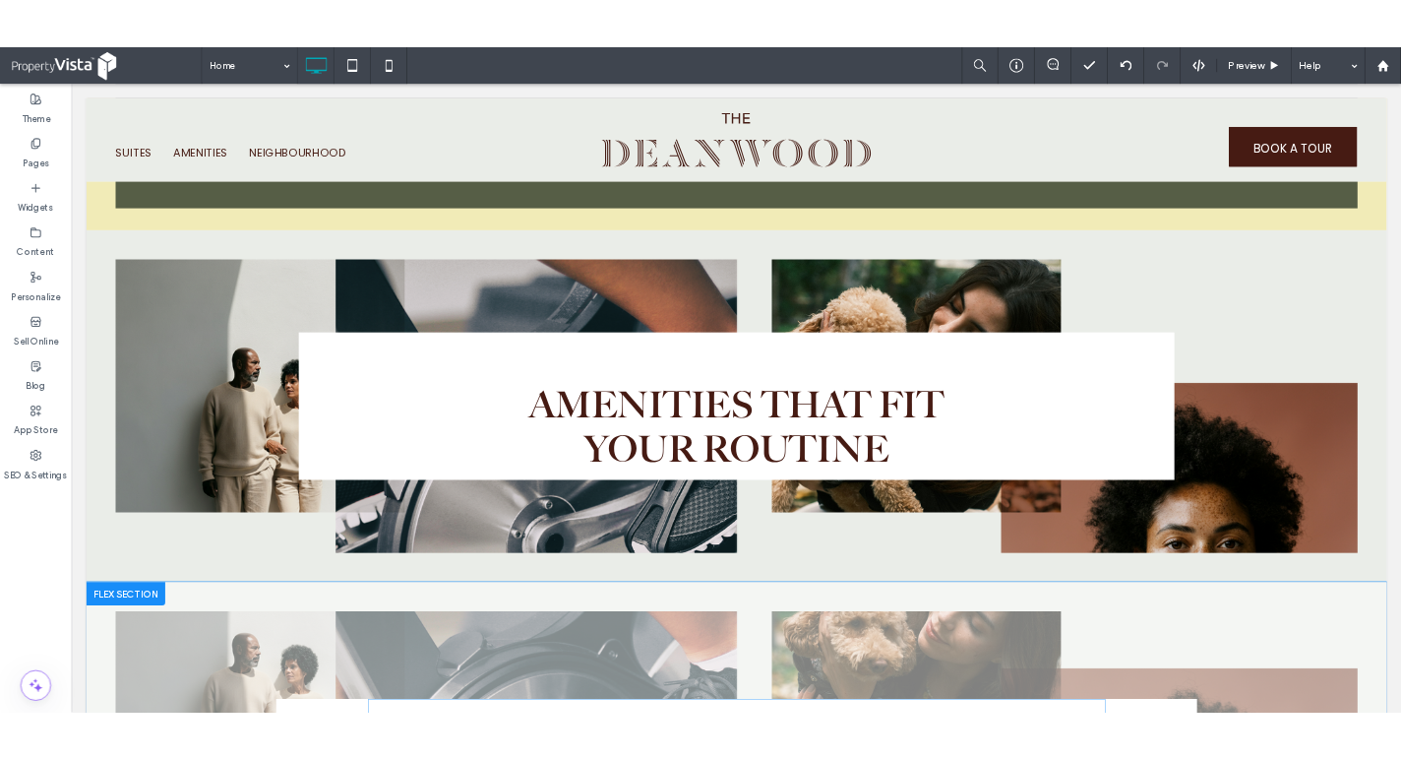
scroll to position [1992, 0]
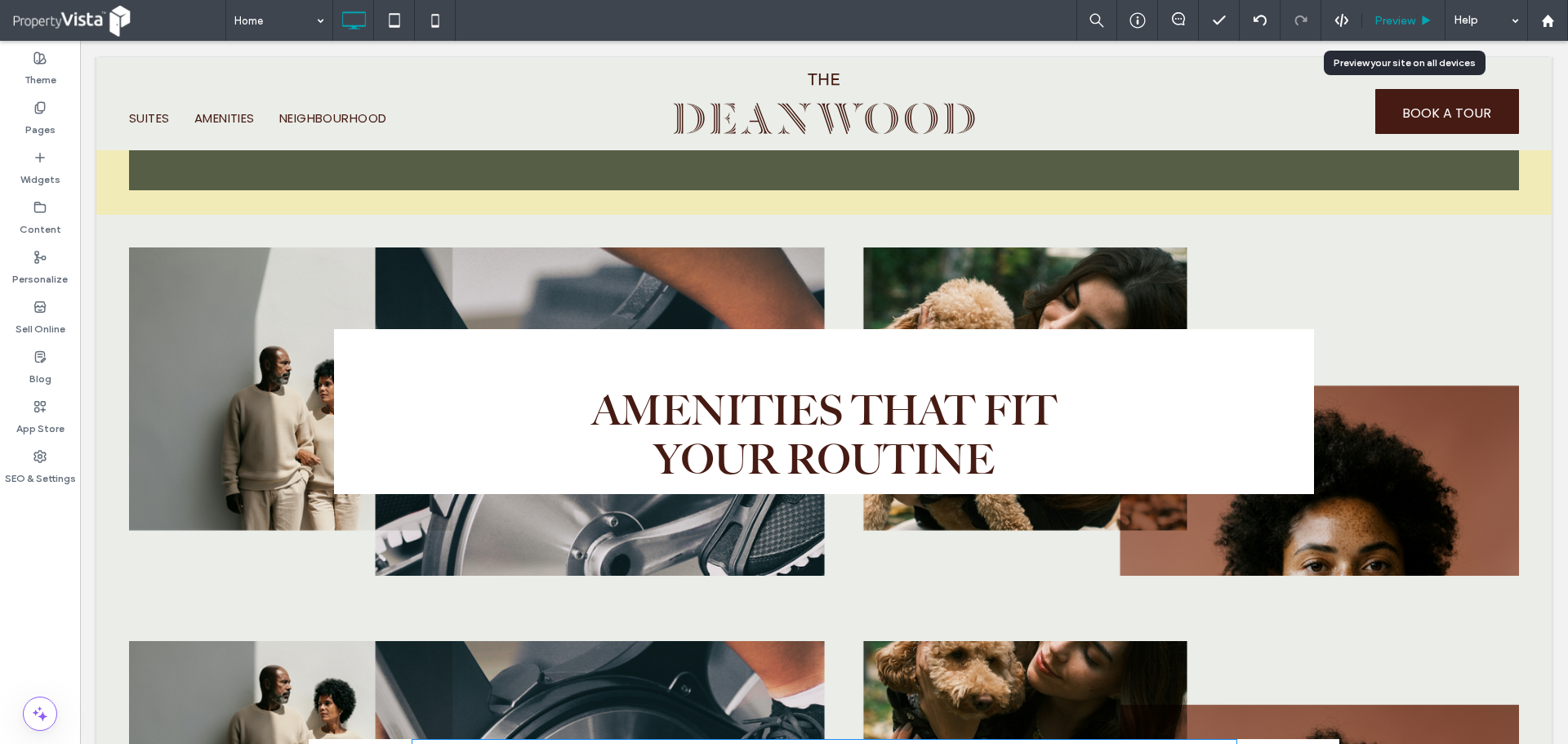
click at [1405, 23] on span "Preview" at bounding box center [1395, 21] width 41 height 14
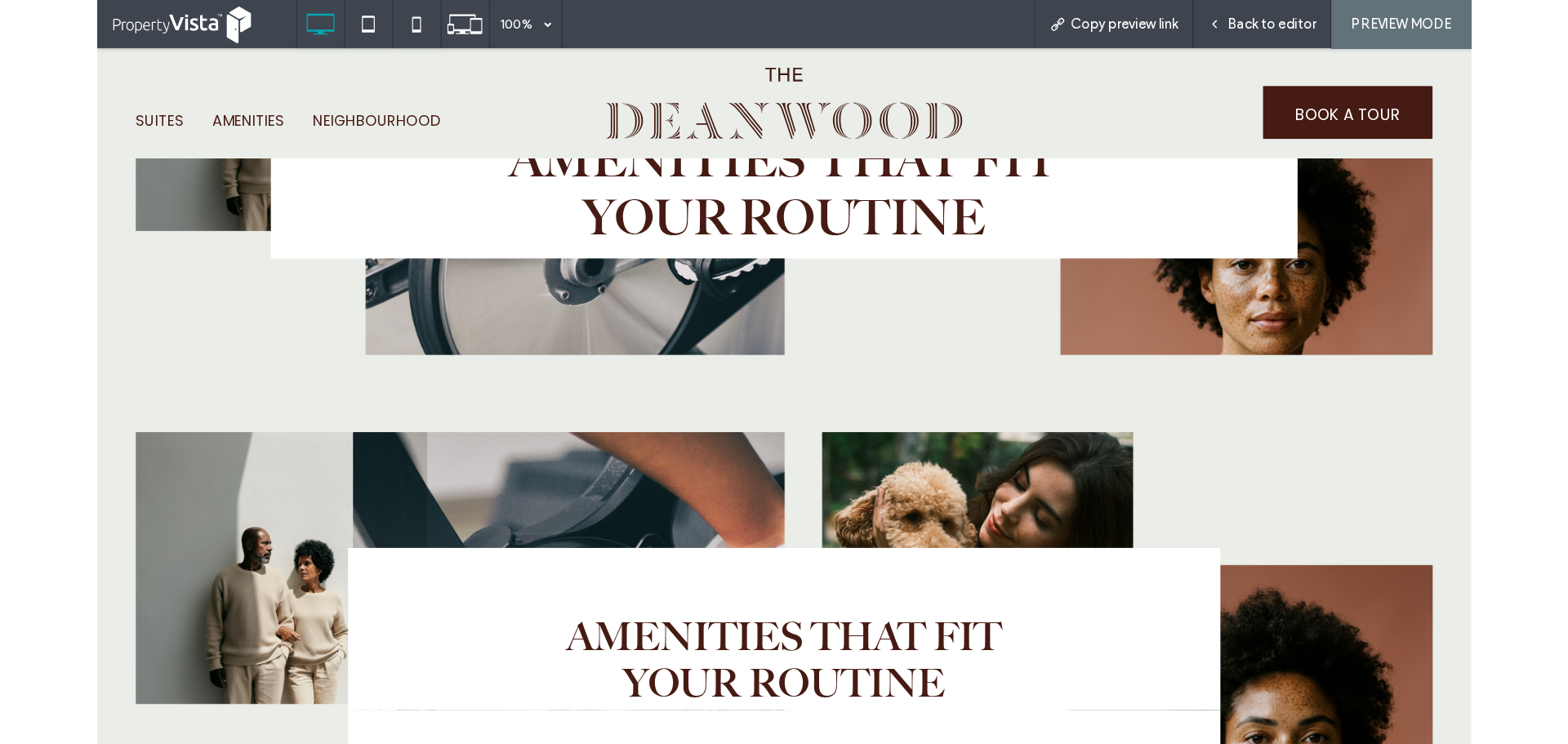
scroll to position [1818, 0]
